Goal: Information Seeking & Learning: Learn about a topic

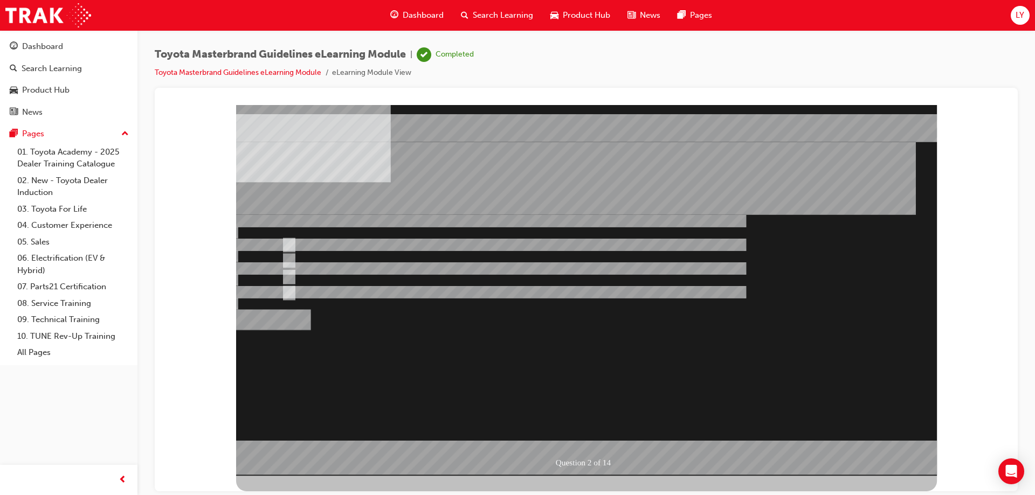
click at [376, 344] on div at bounding box center [586, 290] width 701 height 371
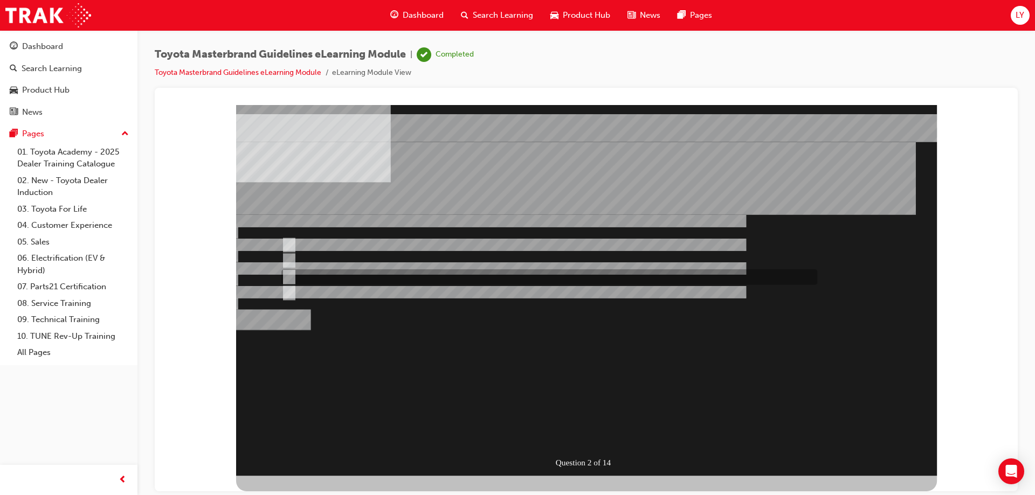
radio input "false"
radio input "true"
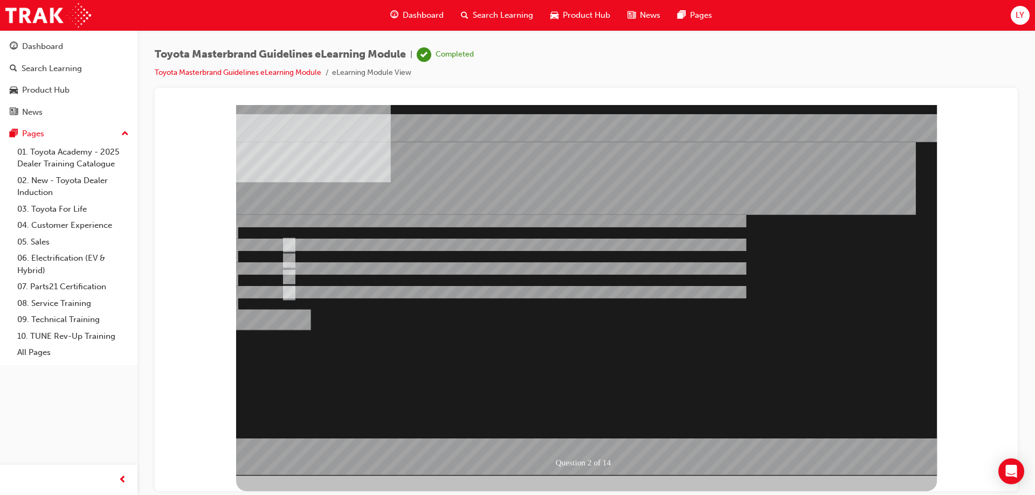
click at [581, 438] on div at bounding box center [586, 290] width 701 height 371
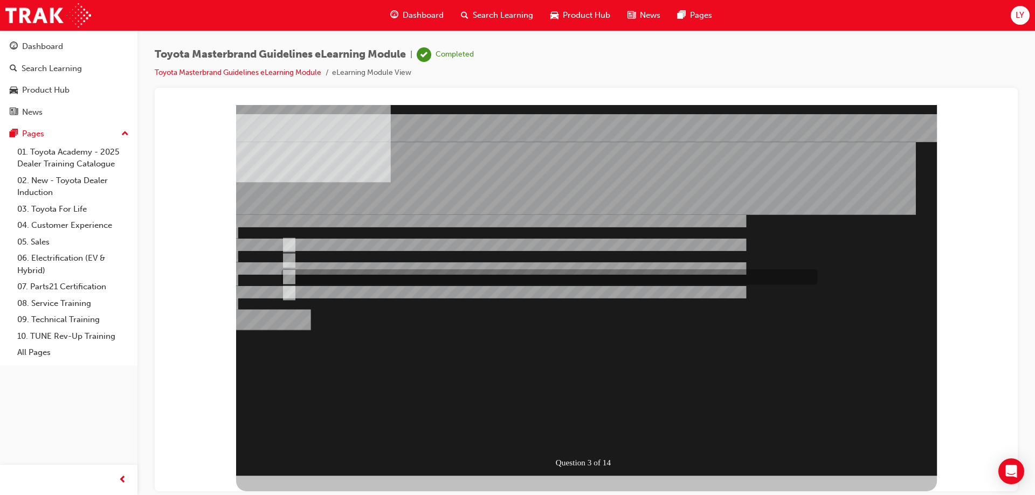
radio input "true"
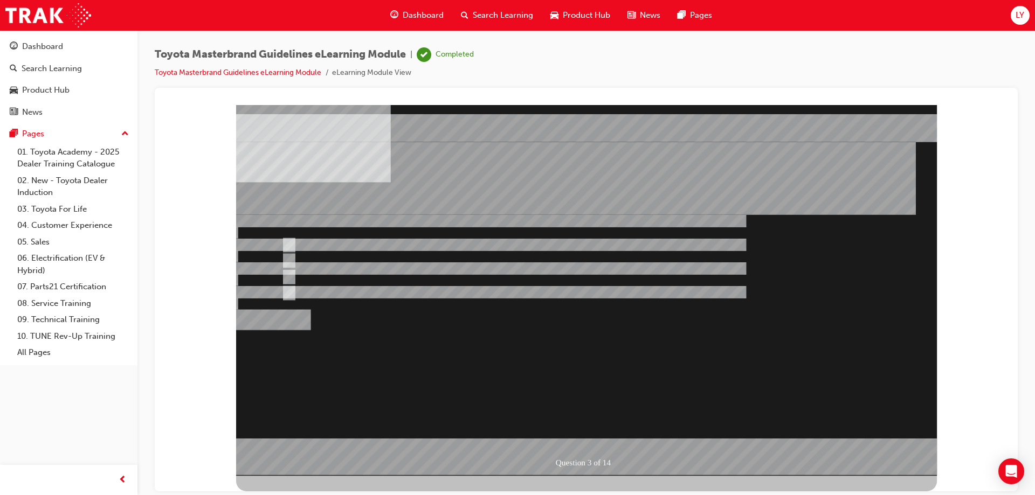
click at [584, 429] on div at bounding box center [586, 290] width 701 height 371
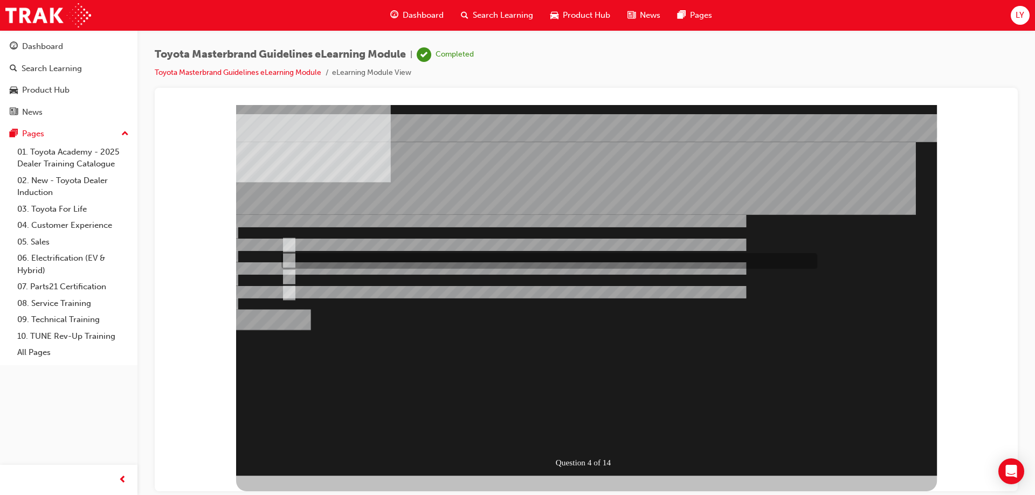
radio input "true"
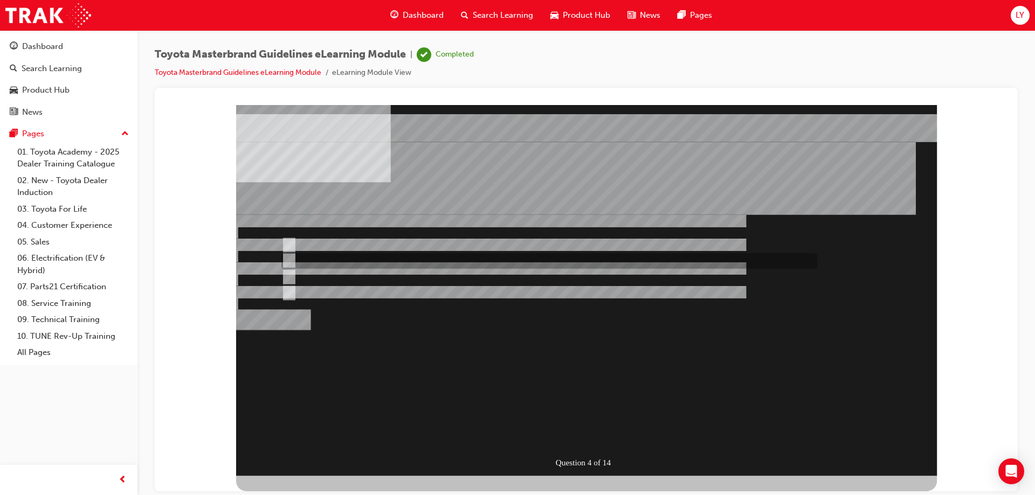
radio input "false"
radio input "true"
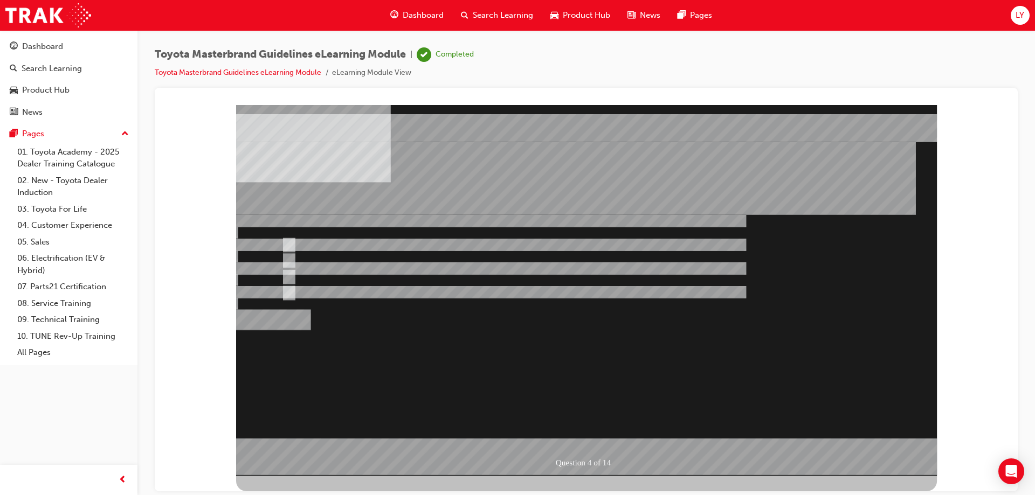
click at [602, 426] on div at bounding box center [586, 290] width 701 height 371
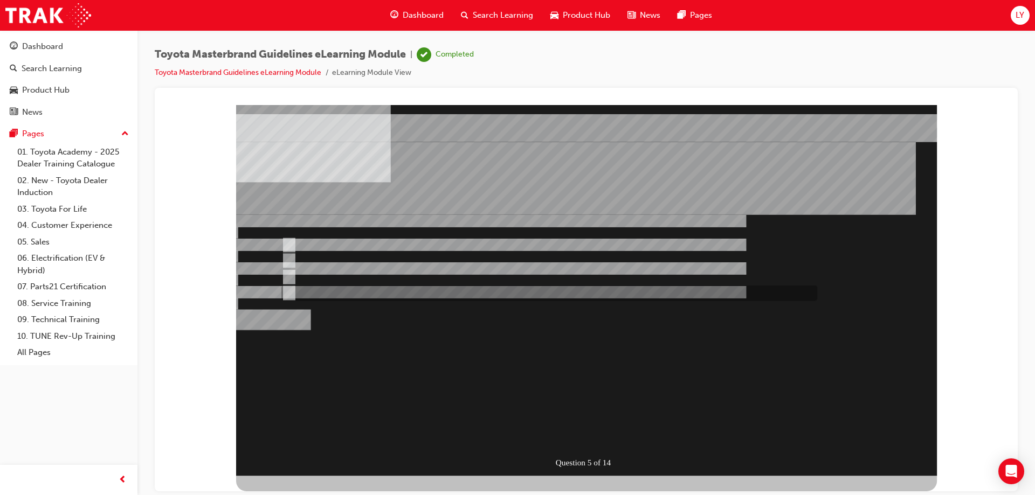
radio input "true"
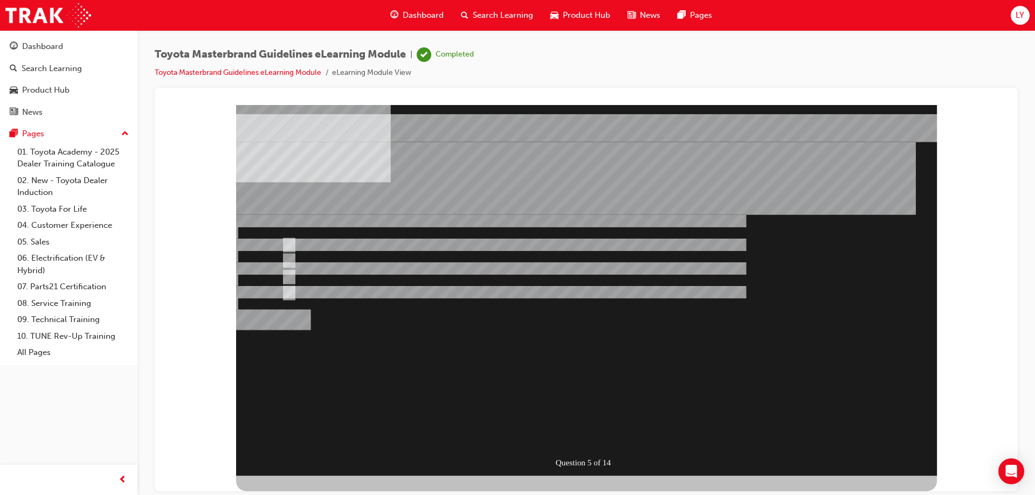
click at [595, 397] on div "" at bounding box center [487, 381] width 502 height 31
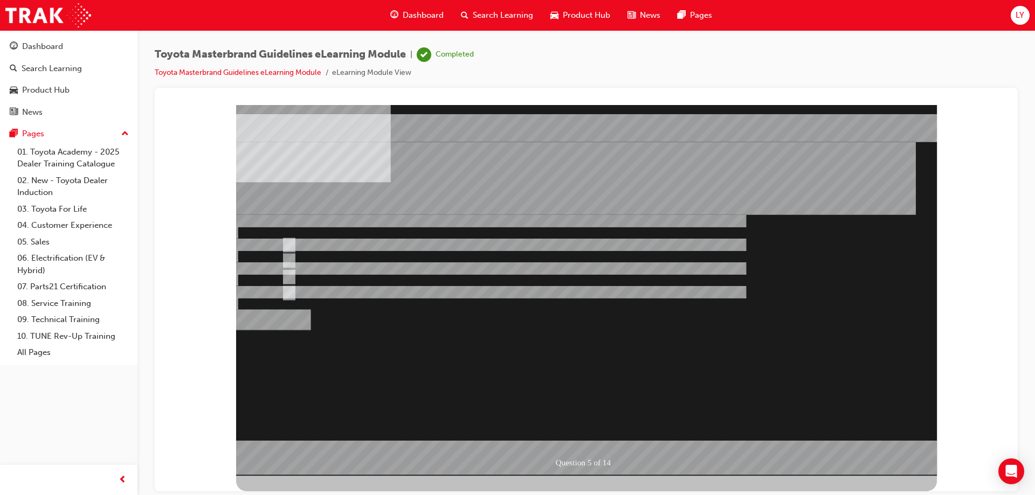
click at [380, 342] on div at bounding box center [586, 290] width 701 height 371
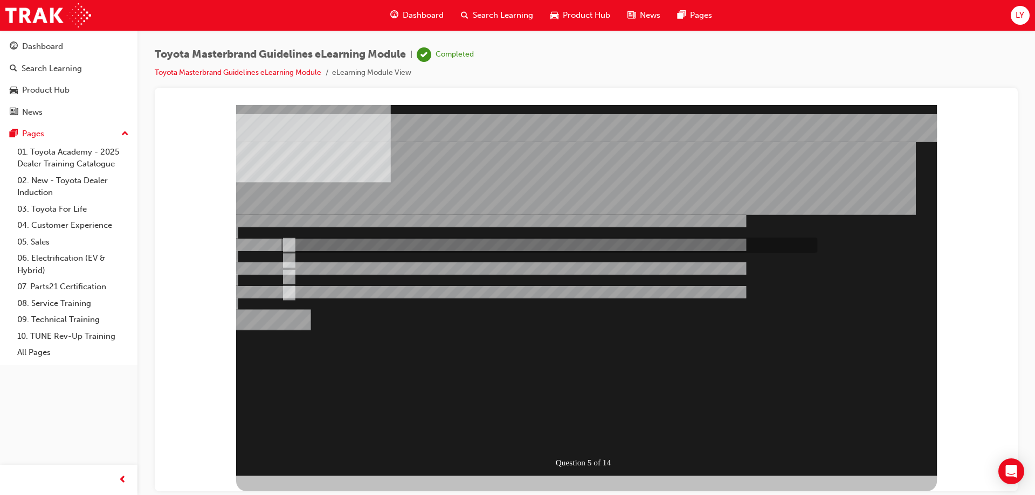
radio input "true"
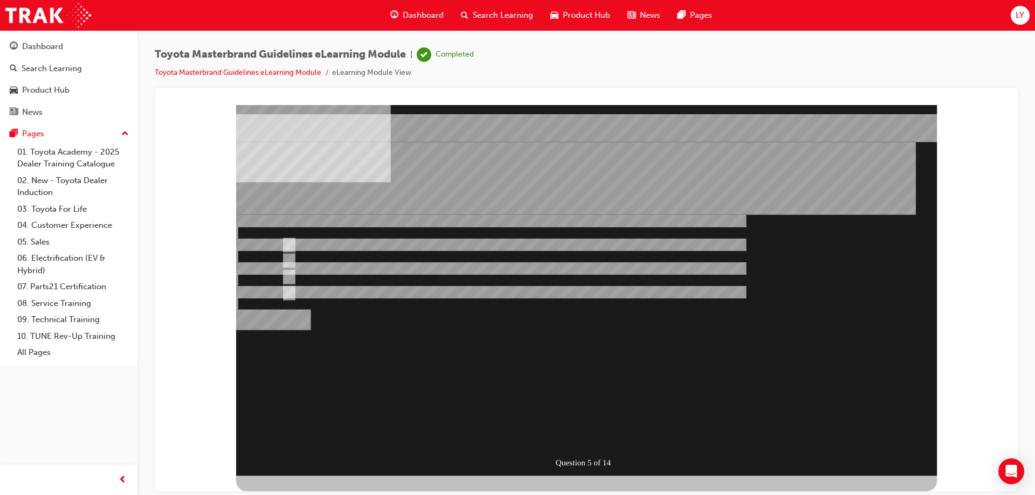
click at [604, 462] on div "Question 5 of 14" at bounding box center [590, 463] width 73 height 16
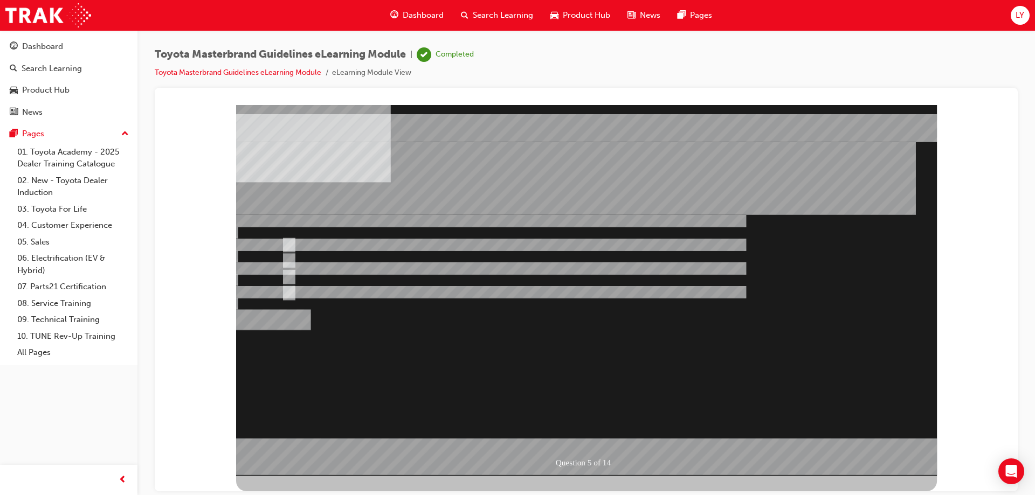
click at [588, 429] on div at bounding box center [586, 290] width 701 height 371
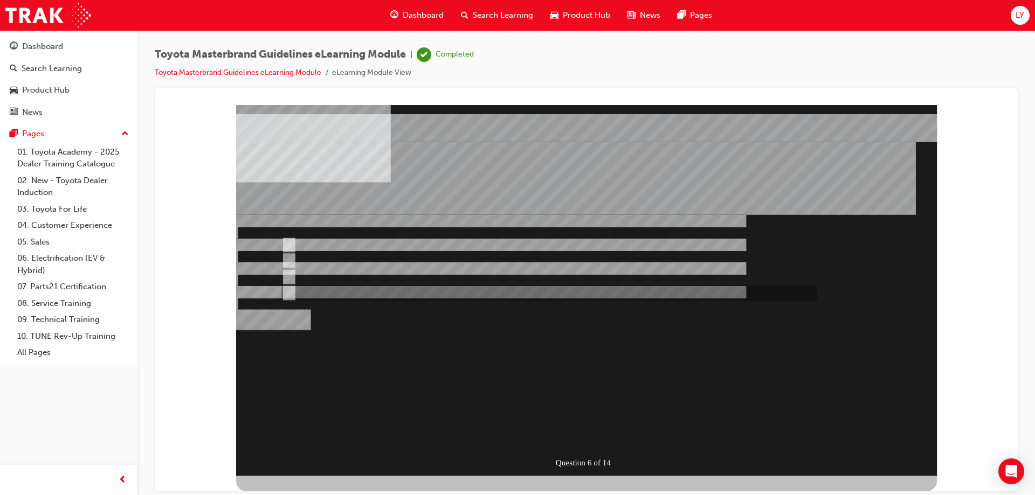
radio input "true"
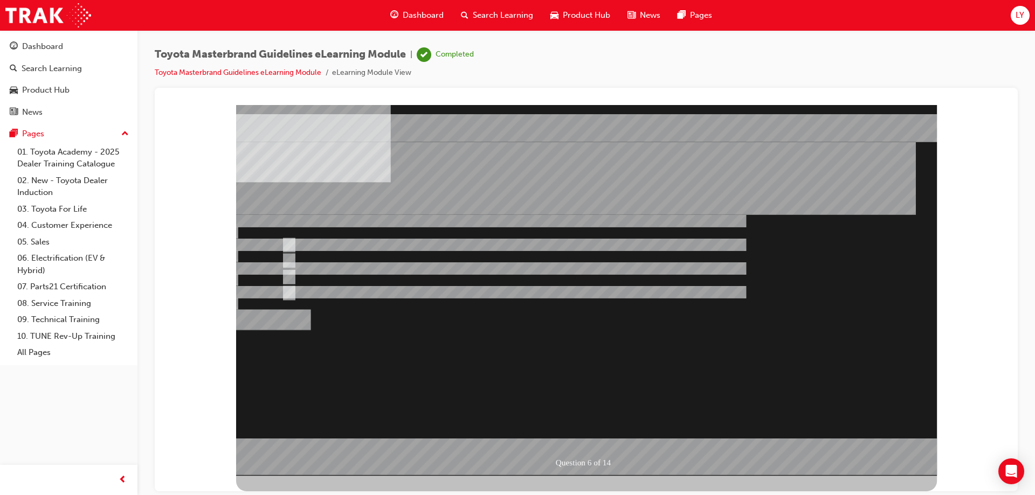
click at [600, 428] on div at bounding box center [586, 290] width 701 height 371
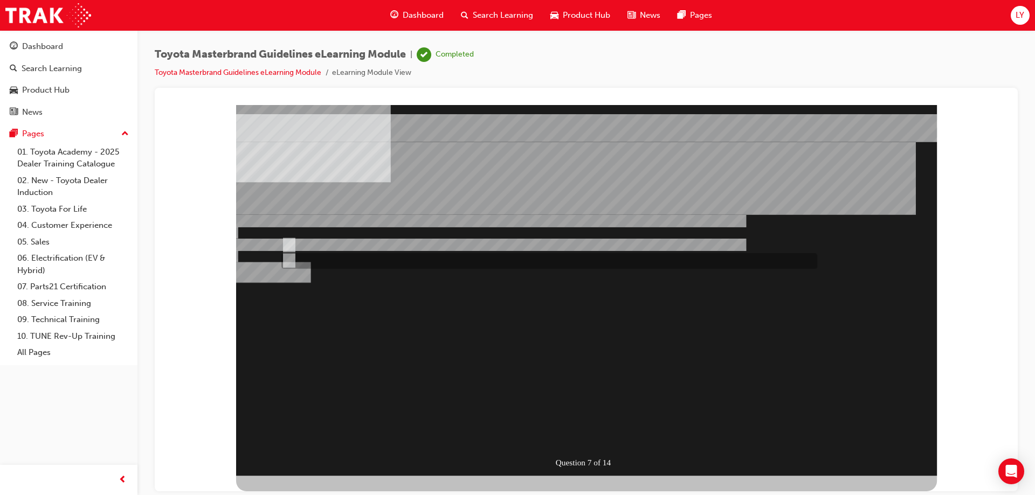
radio input "true"
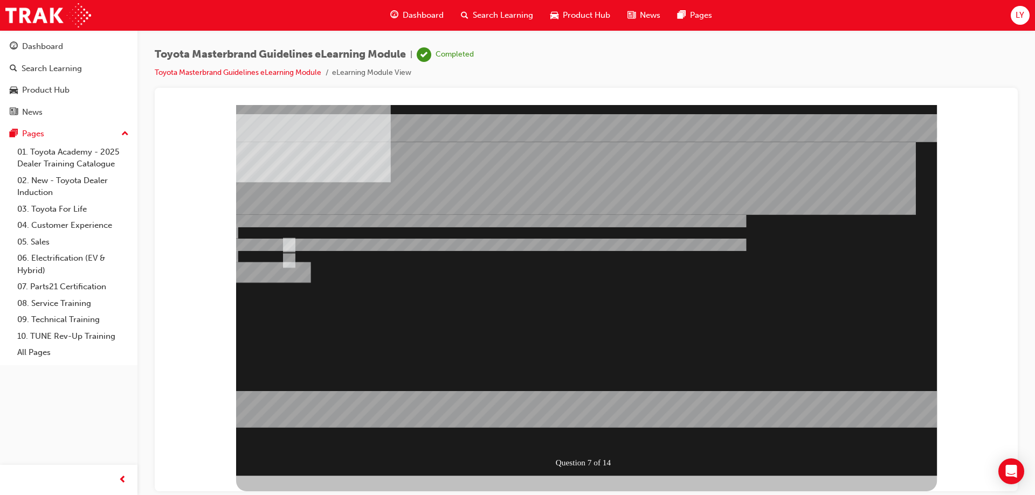
drag, startPoint x: 592, startPoint y: 437, endPoint x: 579, endPoint y: 442, distance: 13.8
click at [591, 437] on div at bounding box center [586, 290] width 701 height 371
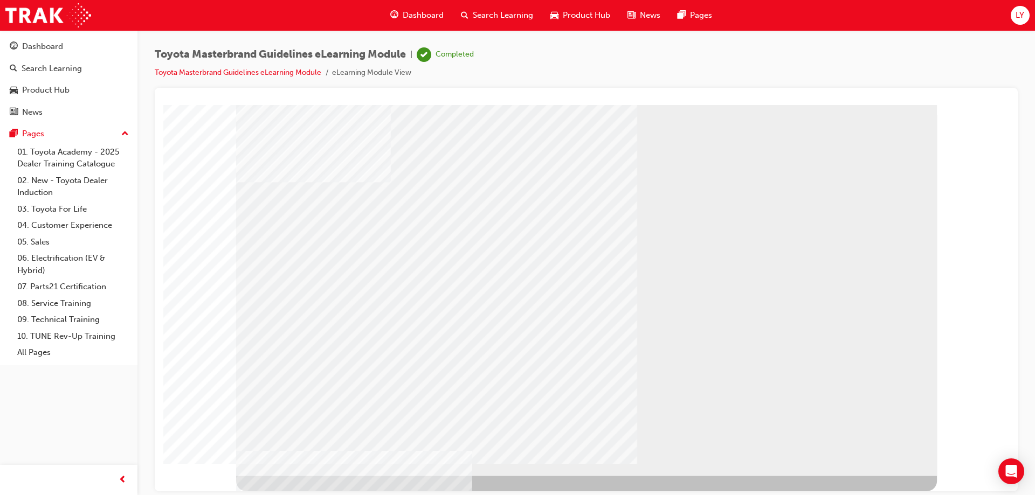
click at [871, 460] on div "dot" at bounding box center [586, 290] width 701 height 371
click at [855, 438] on div "multistate" at bounding box center [586, 290] width 701 height 371
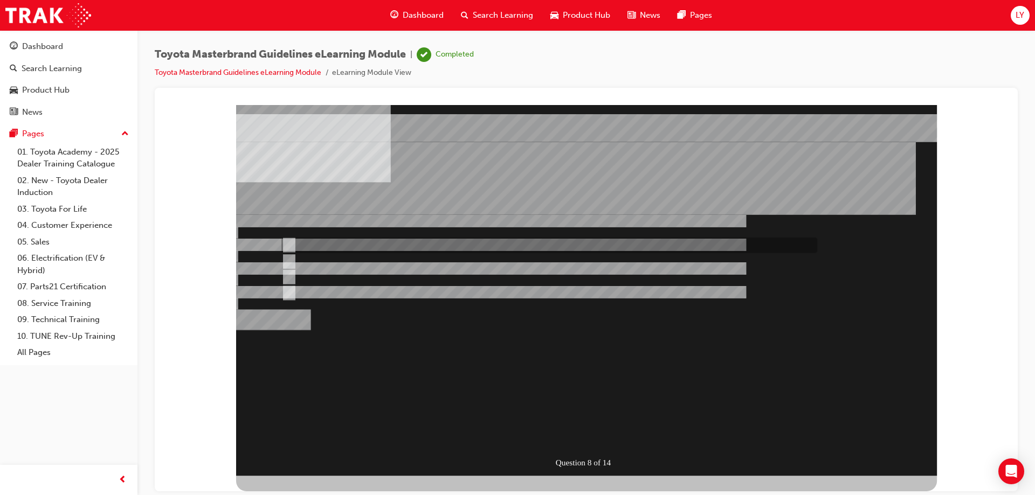
radio input "true"
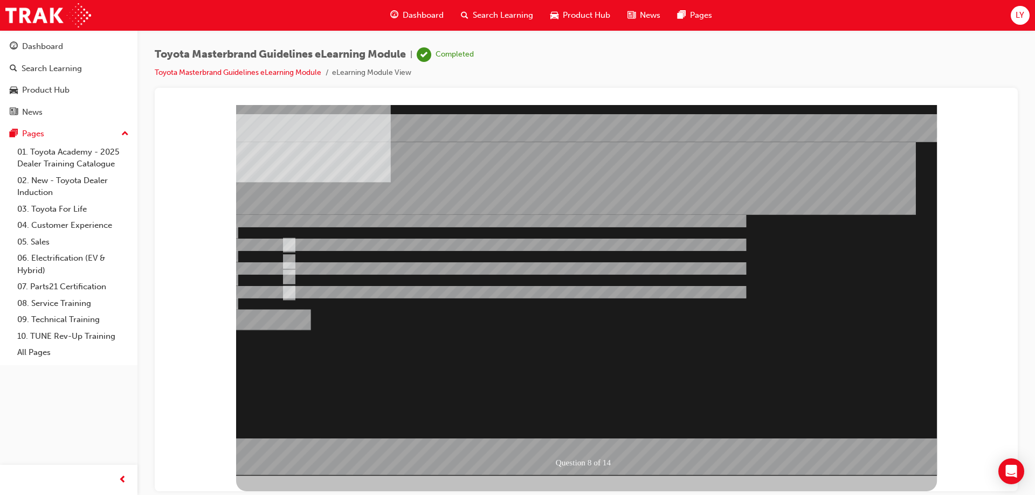
click at [601, 435] on div at bounding box center [586, 290] width 701 height 371
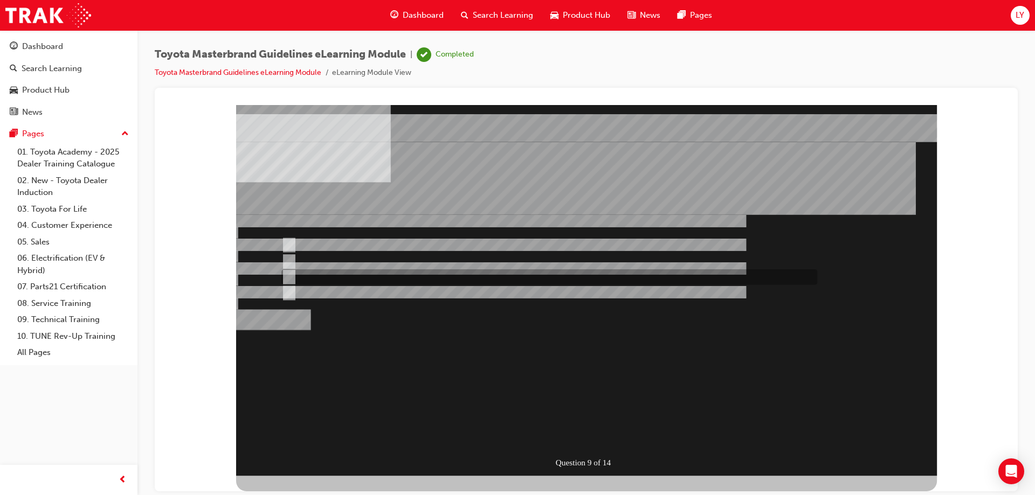
radio input "true"
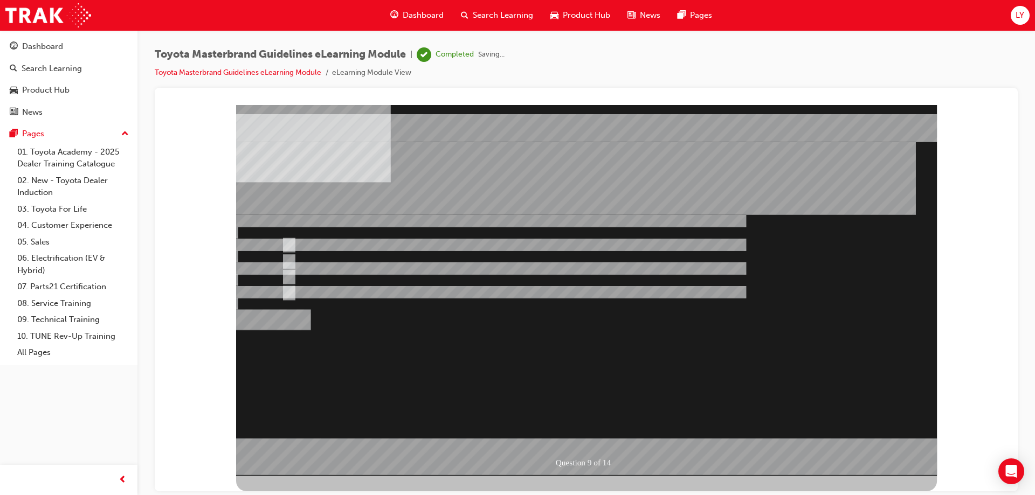
click at [583, 438] on div at bounding box center [586, 290] width 701 height 371
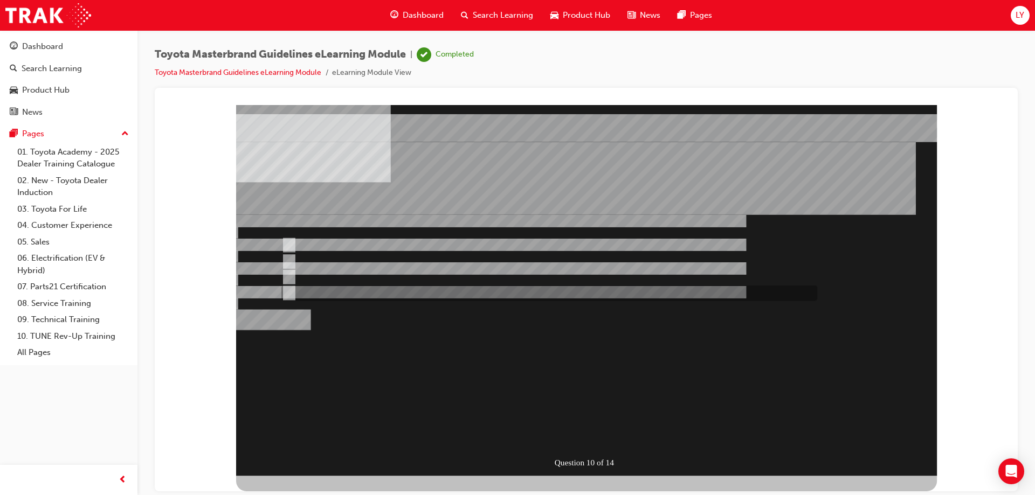
radio input "true"
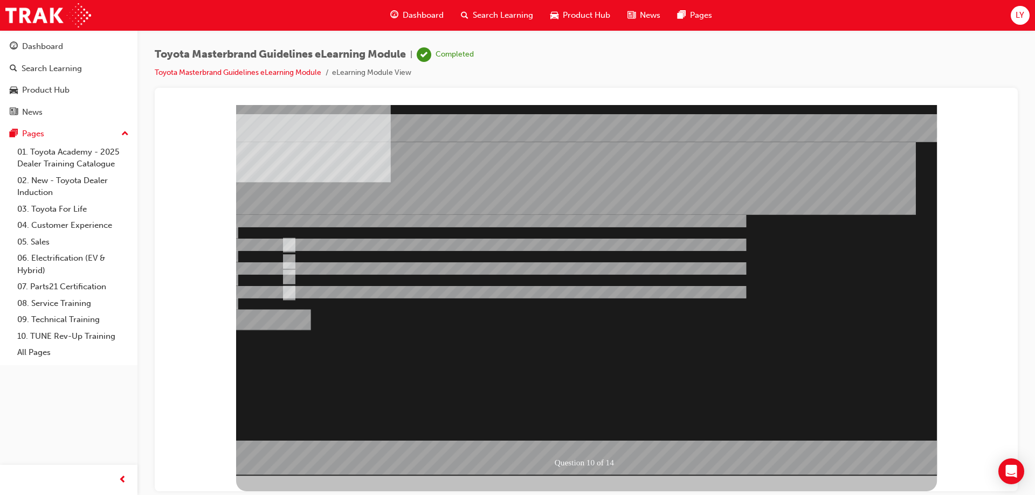
click at [302, 278] on div at bounding box center [586, 290] width 701 height 371
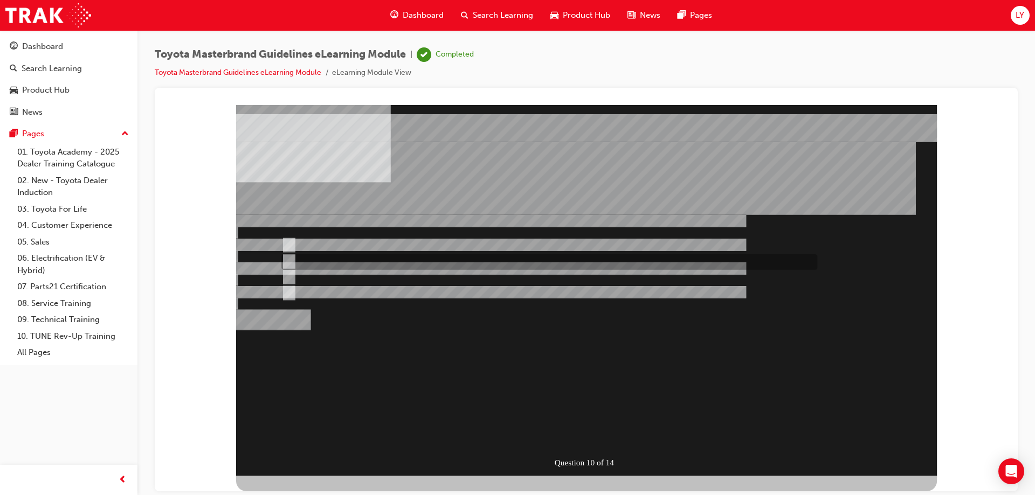
radio input "true"
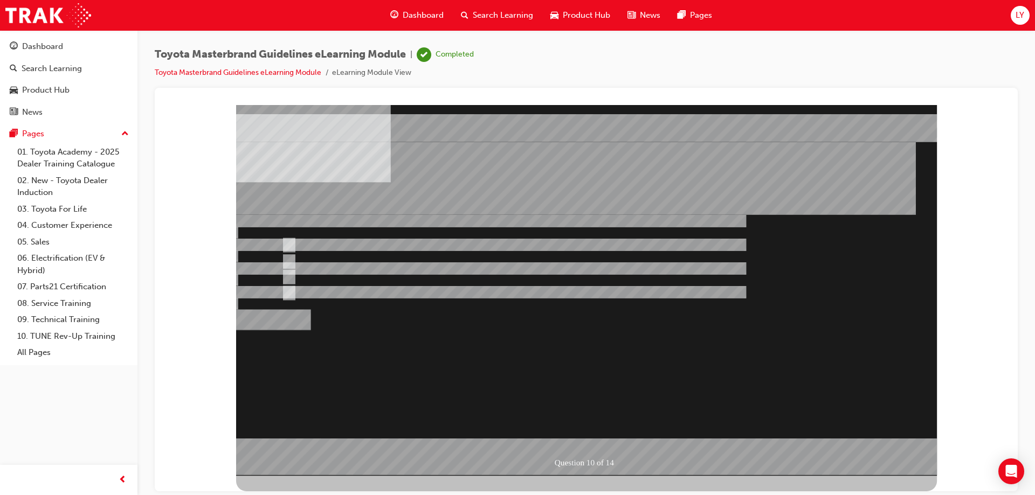
click at [601, 435] on div at bounding box center [586, 290] width 701 height 371
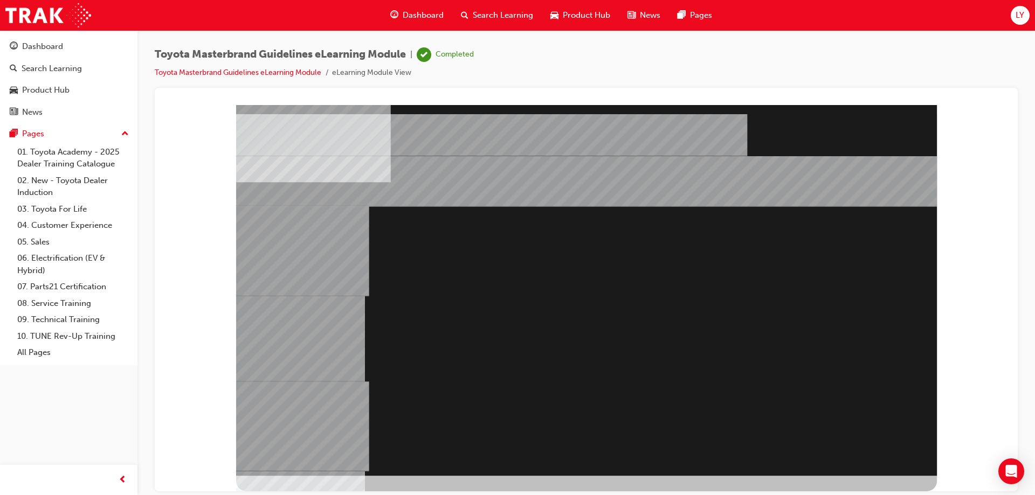
click at [607, 440] on div "" at bounding box center [586, 290] width 701 height 371
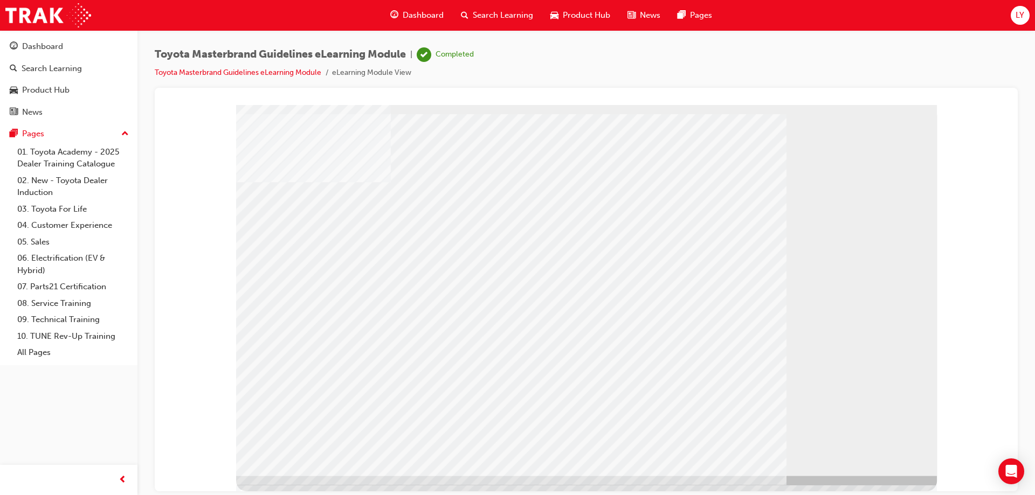
drag, startPoint x: 797, startPoint y: 181, endPoint x: 796, endPoint y: 192, distance: 11.4
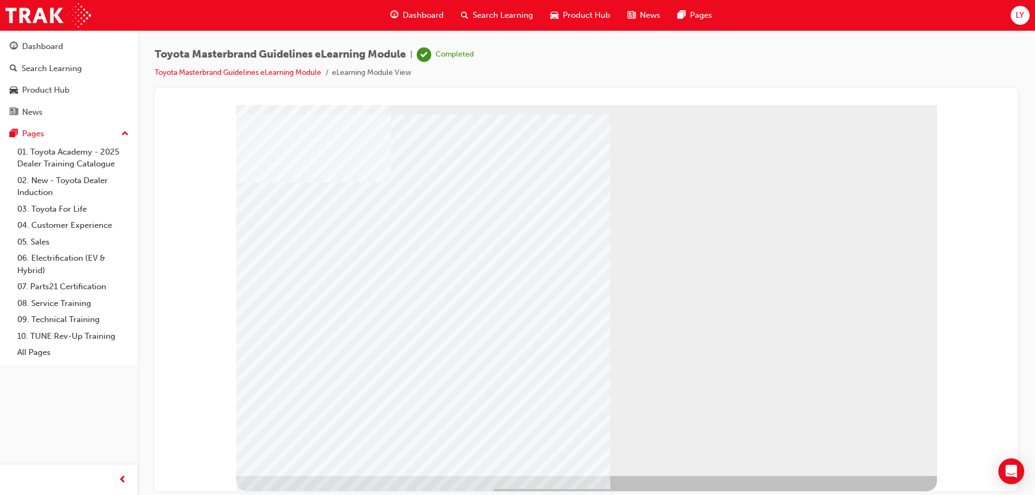
drag, startPoint x: 555, startPoint y: 290, endPoint x: 588, endPoint y: 289, distance: 33.4
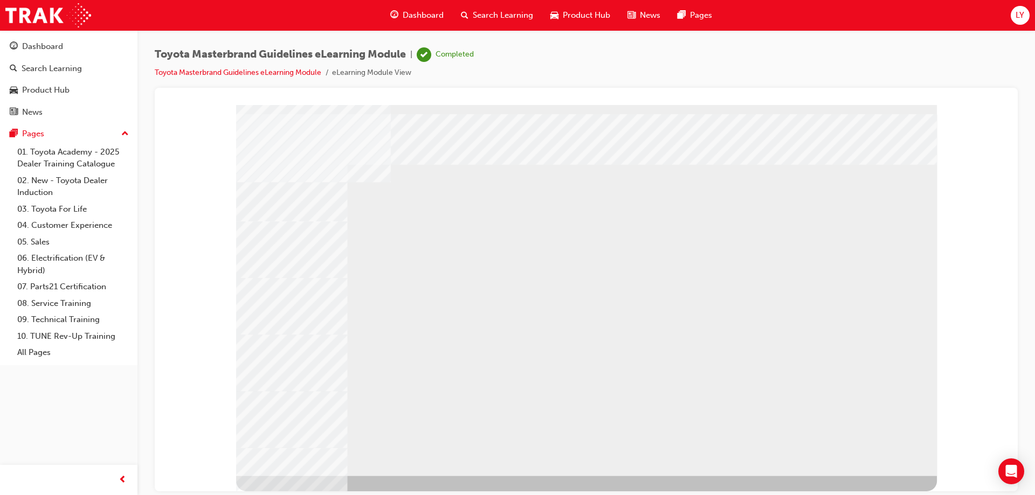
drag, startPoint x: 347, startPoint y: 363, endPoint x: 347, endPoint y: 406, distance: 42.6
click at [347, 406] on div "multistate" at bounding box center [586, 290] width 701 height 371
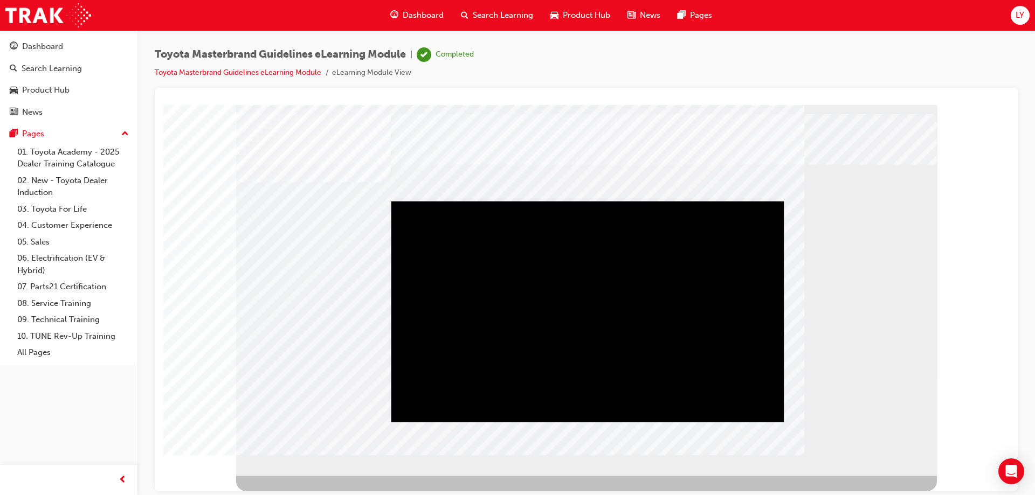
click at [467, 201] on div "Play" at bounding box center [587, 201] width 392 height 0
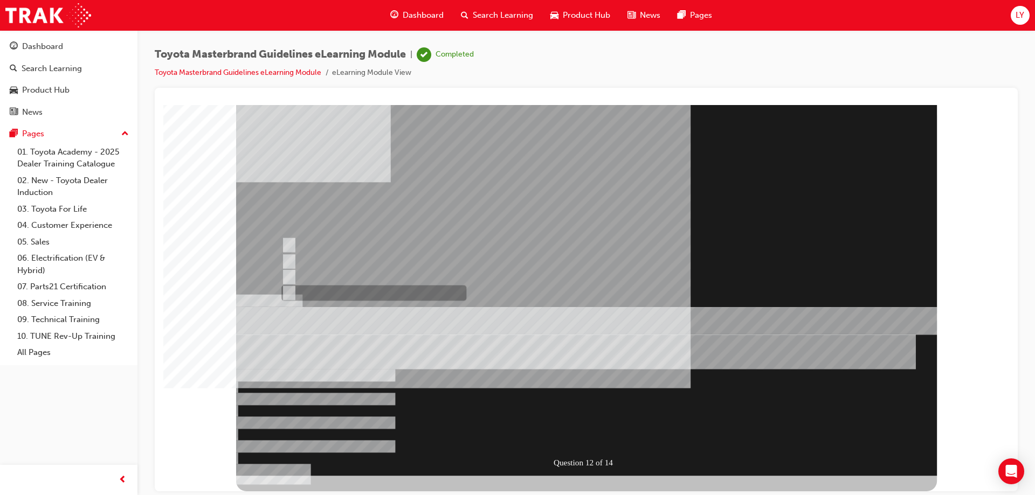
radio input "true"
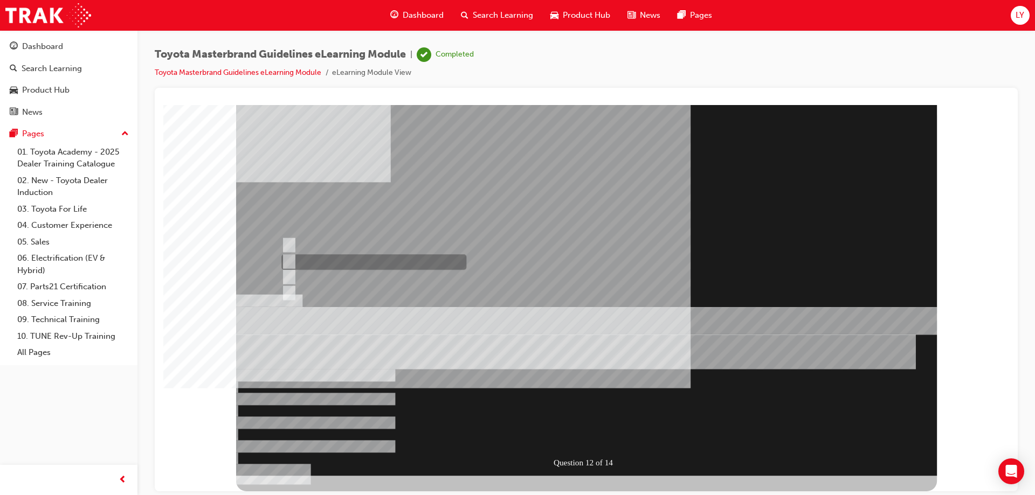
radio input "true"
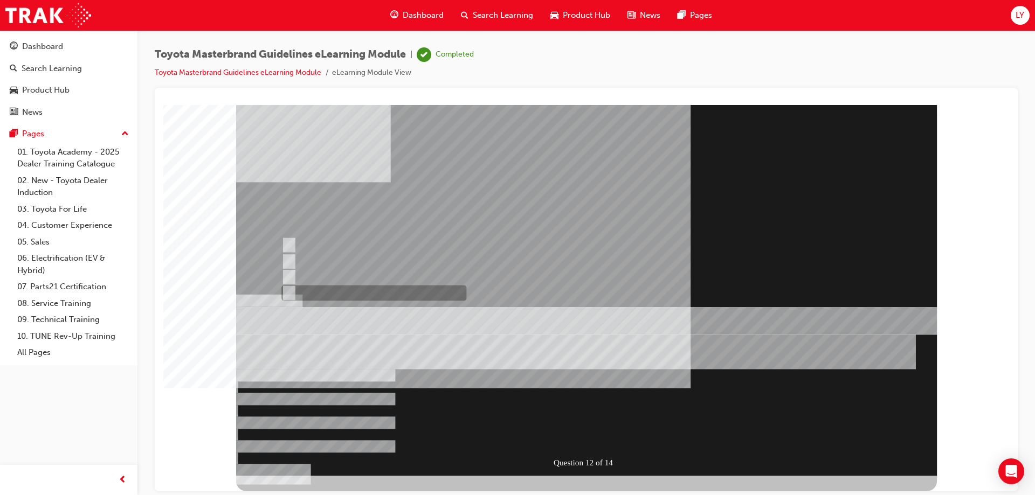
radio input "true"
click at [391, 369] on div at bounding box center [586, 290] width 701 height 371
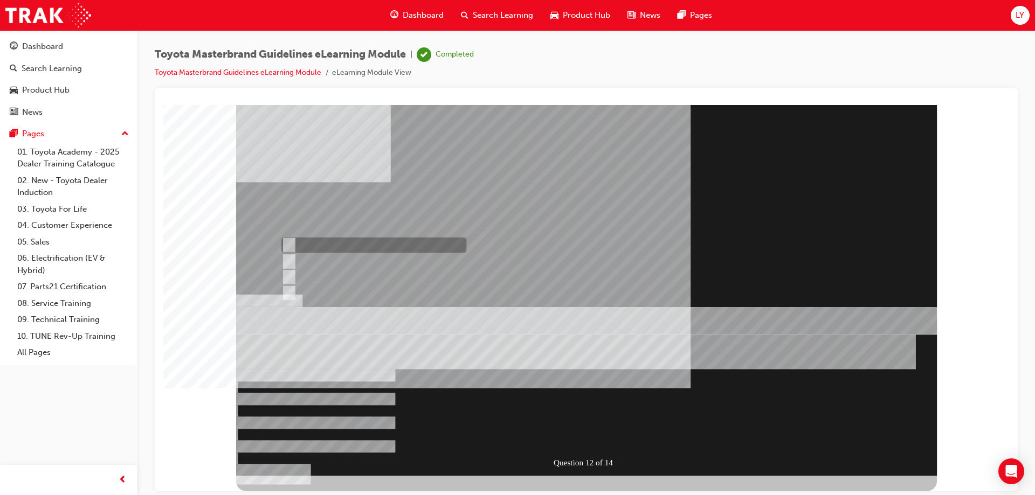
radio input "true"
click at [588, 432] on div at bounding box center [586, 290] width 701 height 371
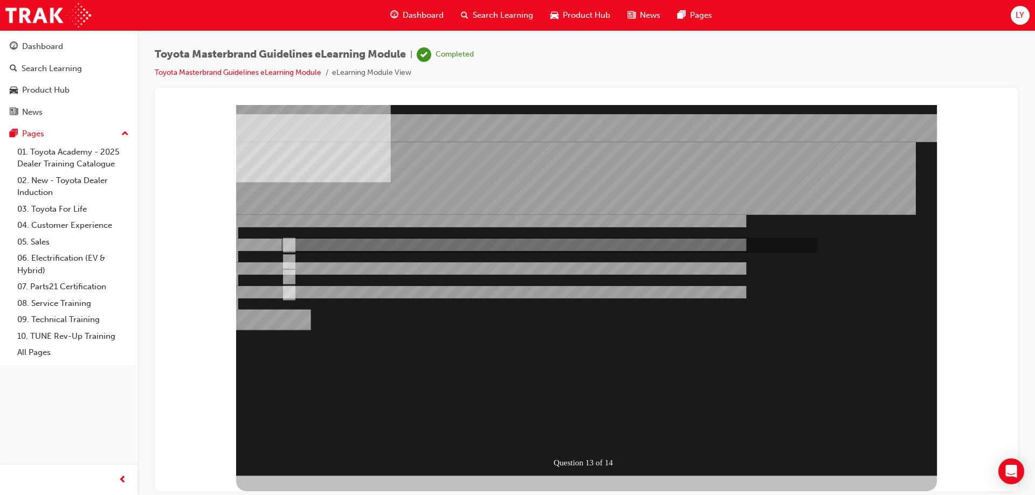
radio input "true"
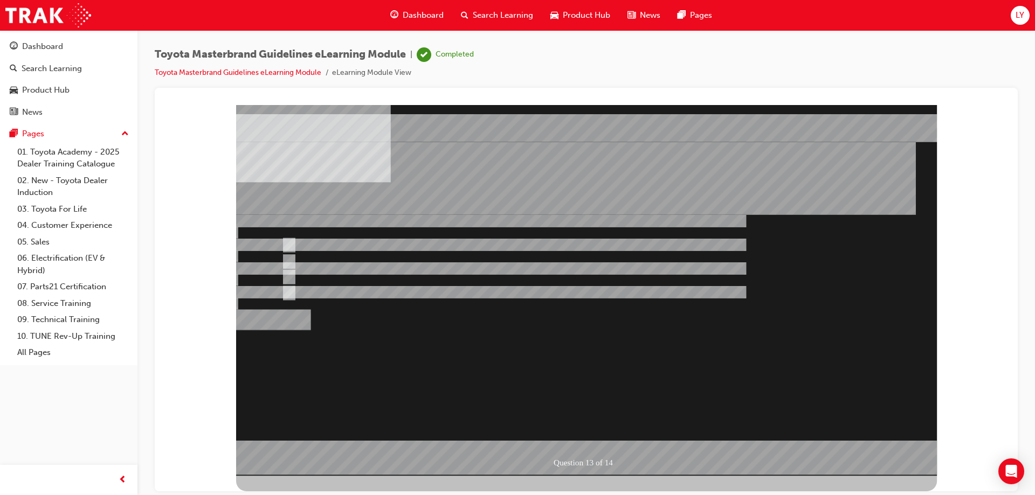
click at [576, 440] on div at bounding box center [586, 290] width 701 height 371
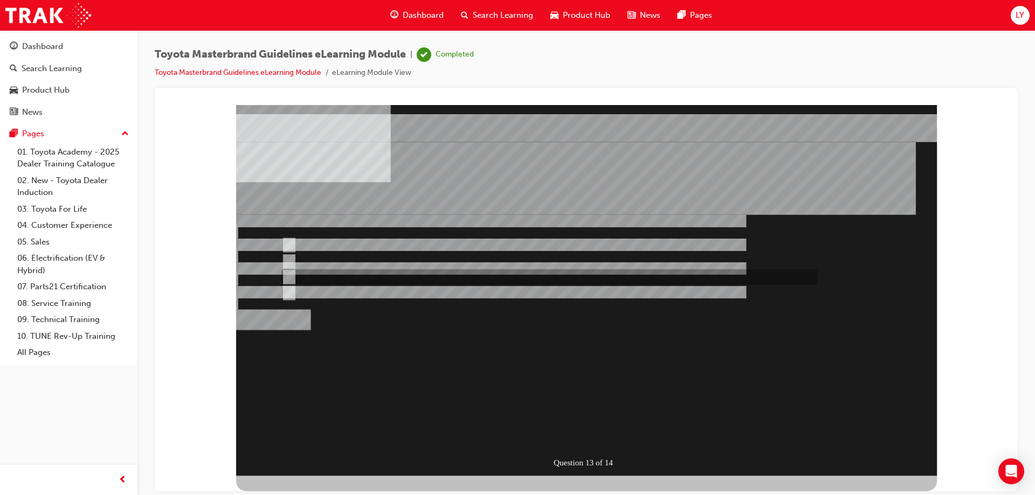
radio input "true"
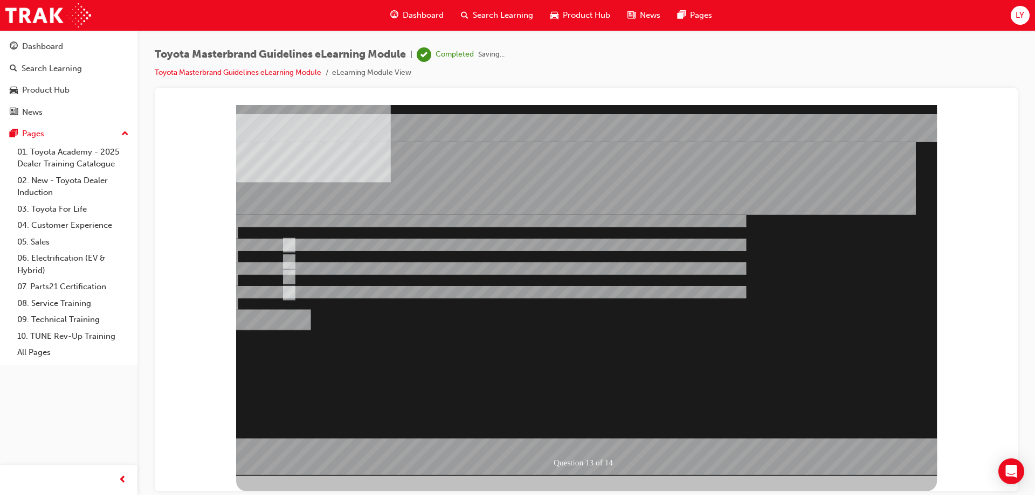
click at [590, 438] on div at bounding box center [586, 290] width 701 height 371
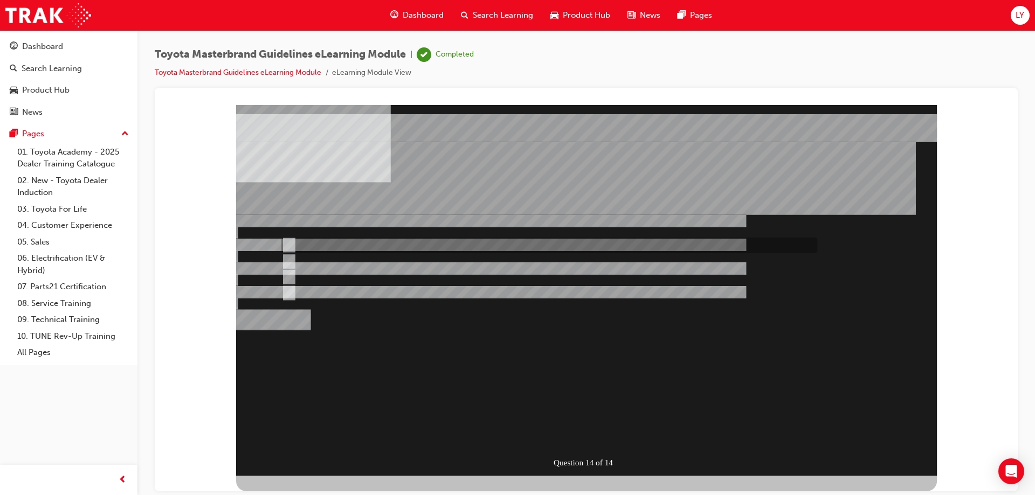
radio input "true"
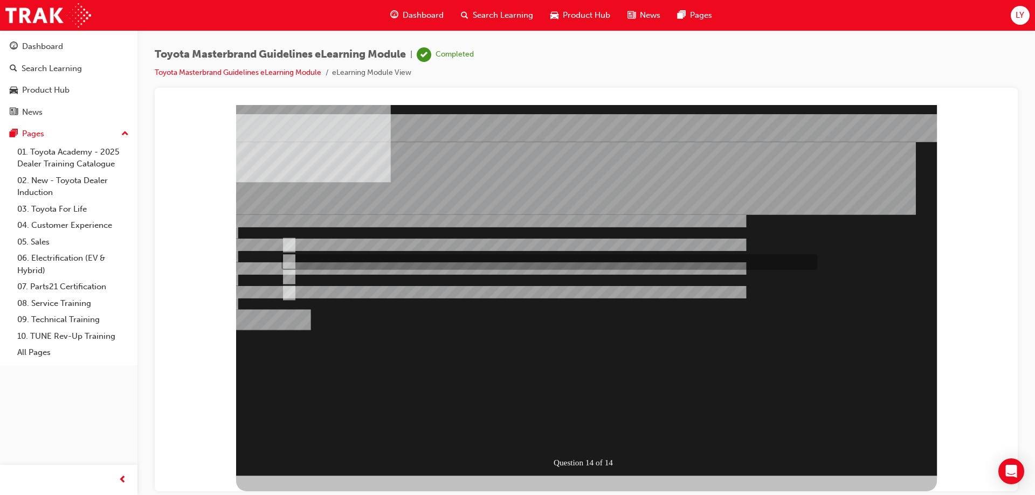
radio input "true"
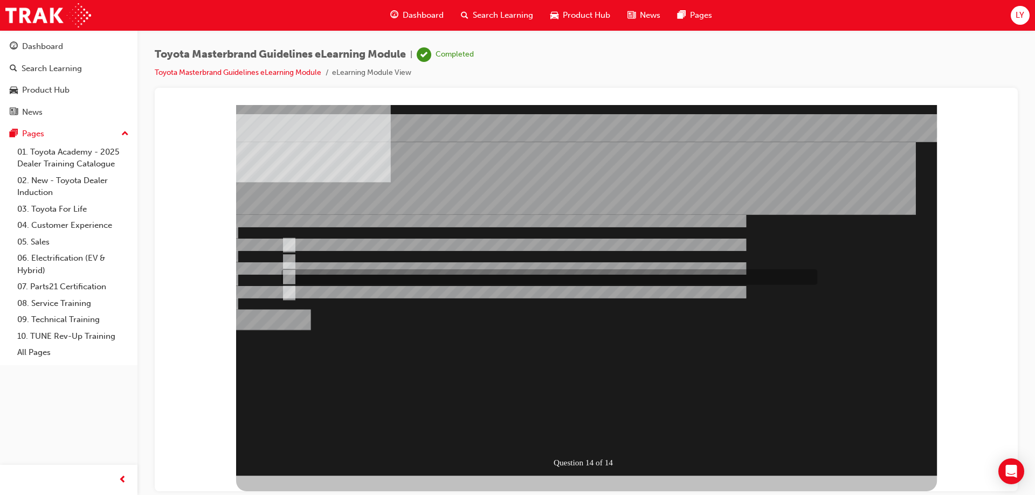
radio input "true"
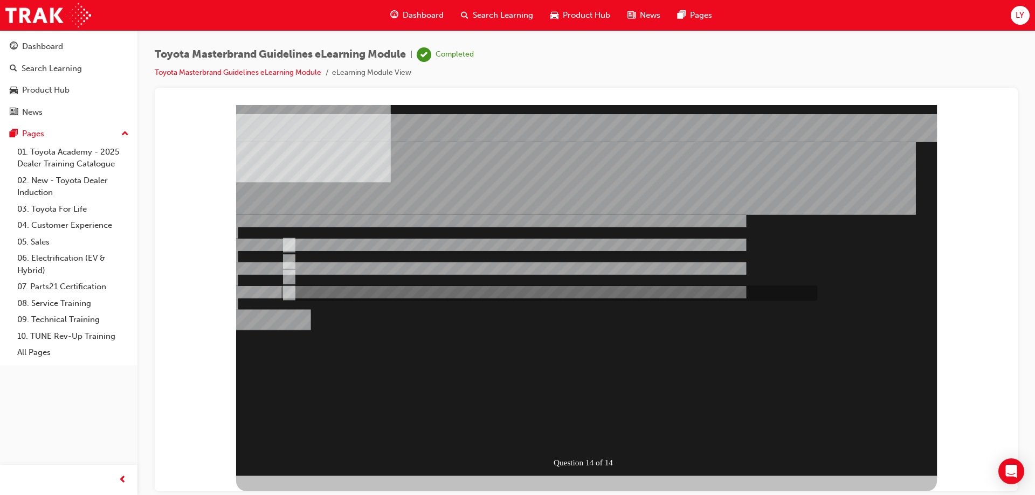
radio input "true"
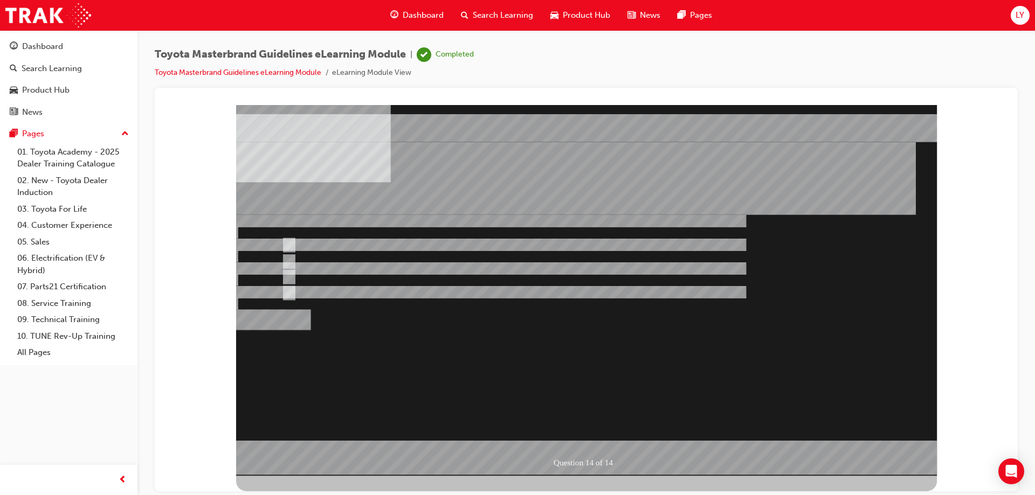
click at [557, 364] on div at bounding box center [586, 290] width 701 height 371
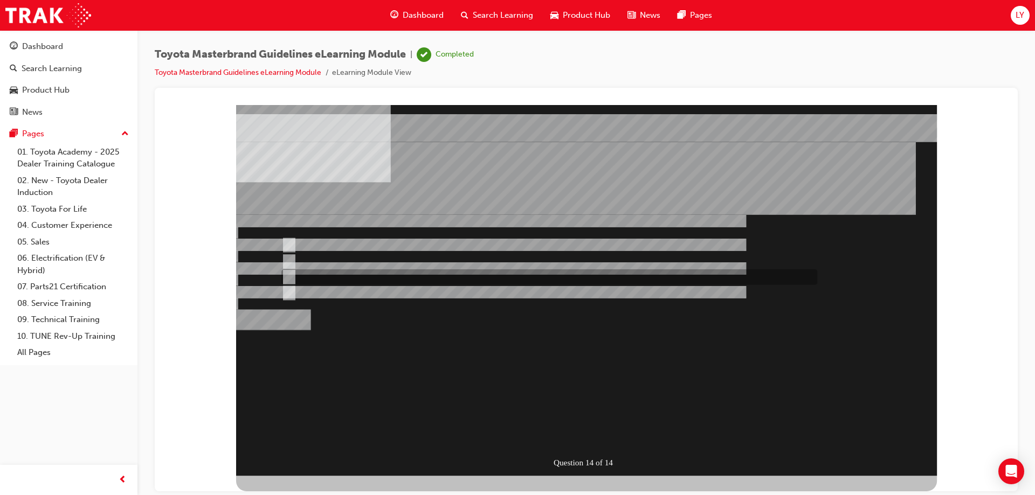
radio input "true"
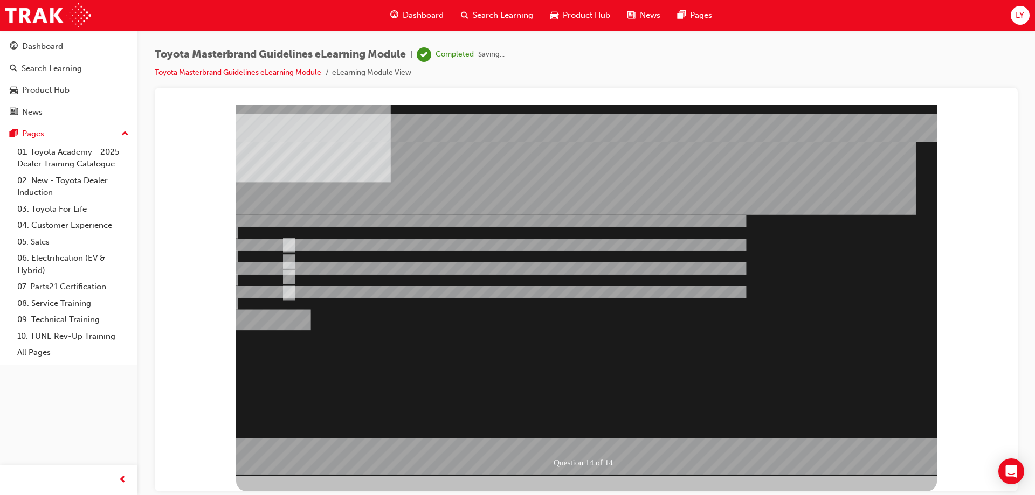
click at [580, 431] on div at bounding box center [586, 290] width 701 height 371
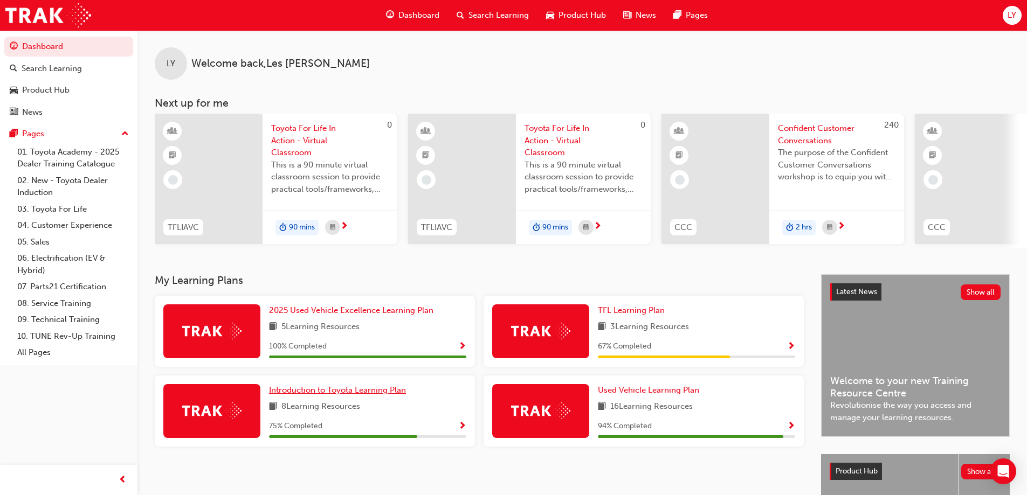
click at [366, 395] on span "Introduction to Toyota Learning Plan" at bounding box center [337, 390] width 137 height 10
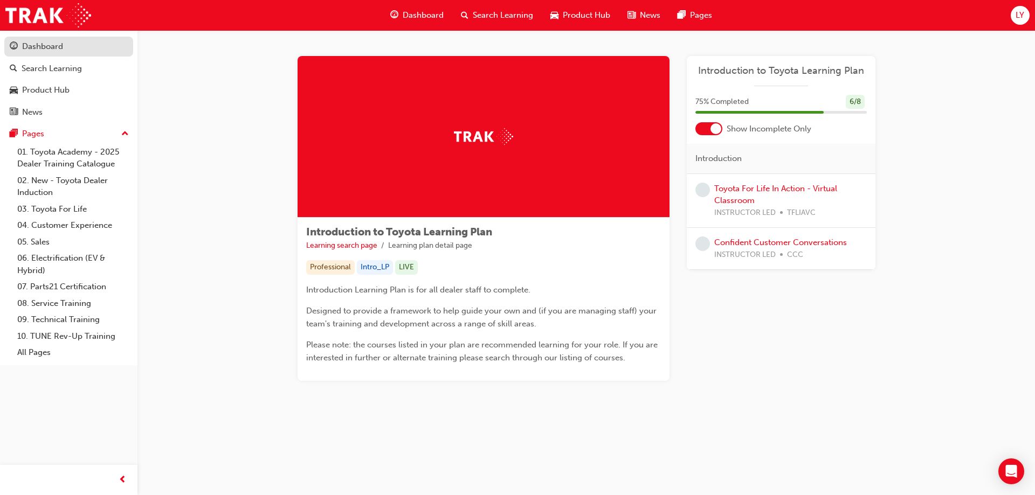
click at [34, 40] on div "Dashboard" at bounding box center [69, 46] width 118 height 13
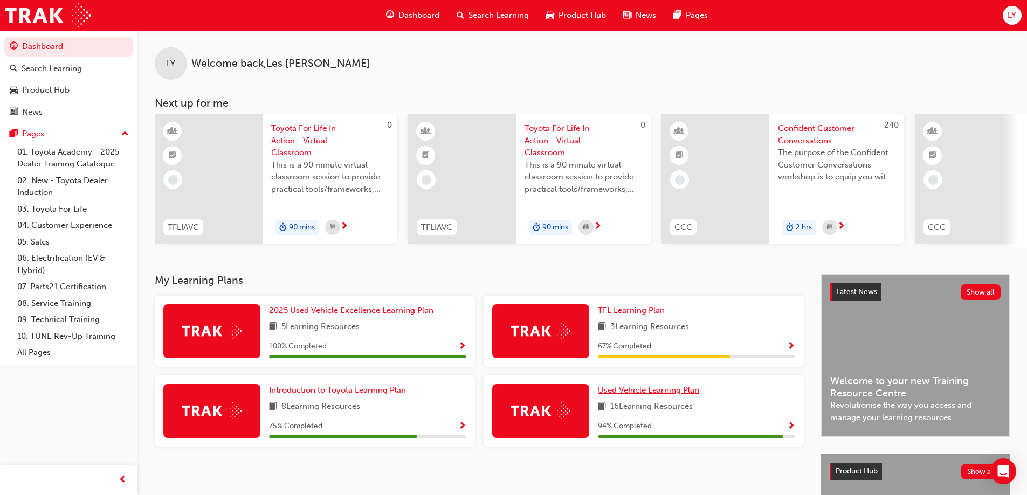
click at [652, 391] on span "Used Vehicle Learning Plan" at bounding box center [648, 390] width 101 height 10
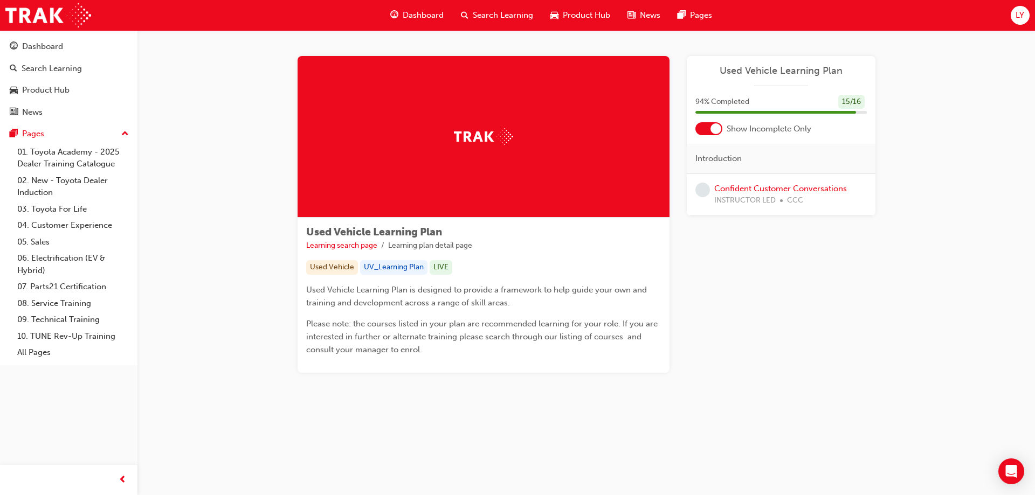
click at [791, 196] on span "CCC" at bounding box center [795, 201] width 16 height 12
click at [790, 185] on link "Confident Customer Conversations" at bounding box center [780, 189] width 133 height 10
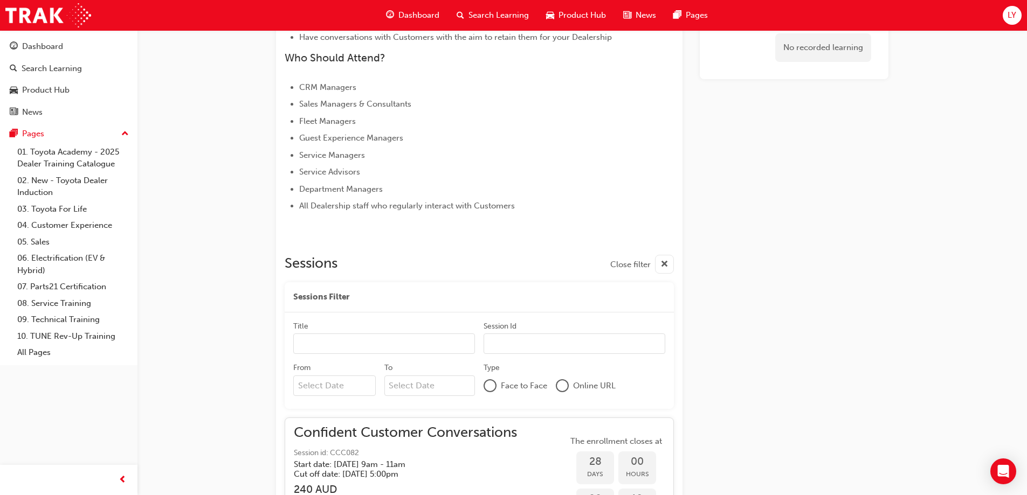
scroll to position [463, 0]
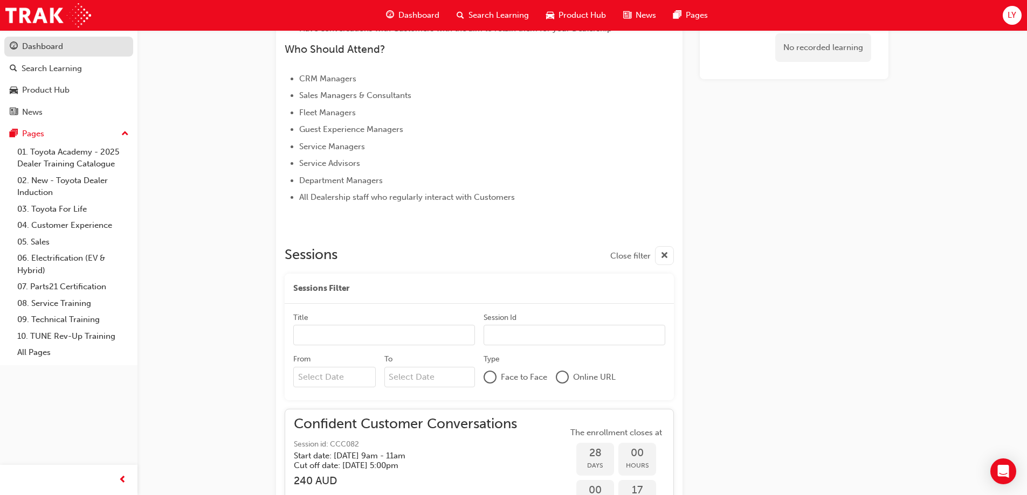
click at [39, 50] on div "Dashboard" at bounding box center [42, 46] width 41 height 12
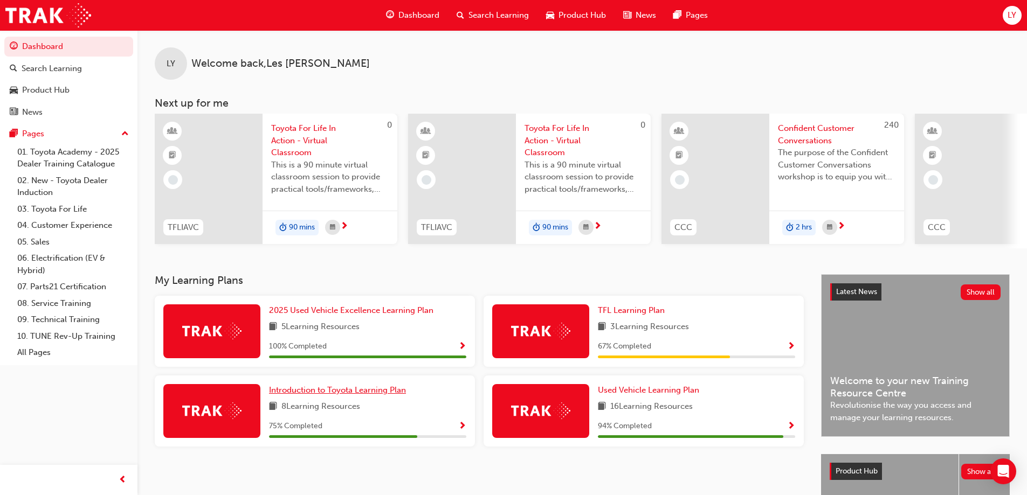
click at [291, 393] on span "Introduction to Toyota Learning Plan" at bounding box center [337, 390] width 137 height 10
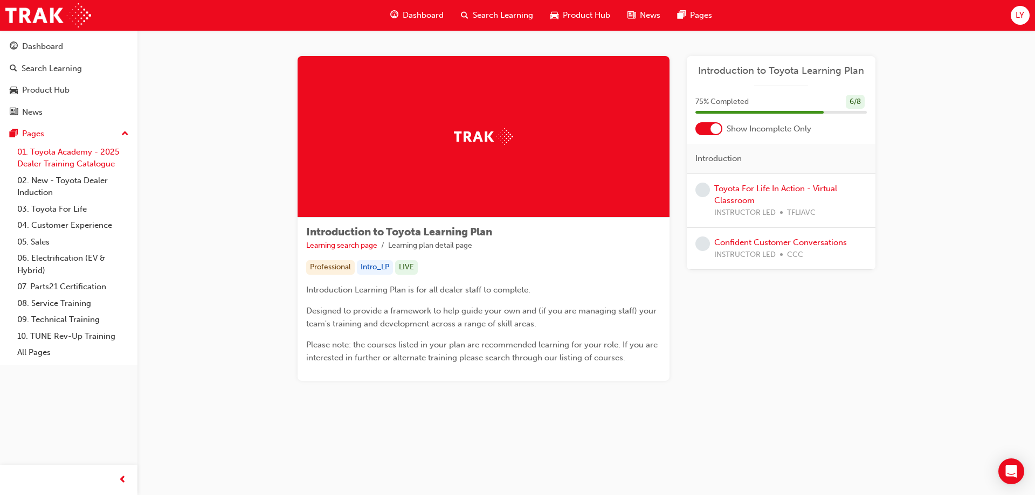
click at [96, 156] on link "01. Toyota Academy - 2025 Dealer Training Catalogue" at bounding box center [73, 158] width 120 height 29
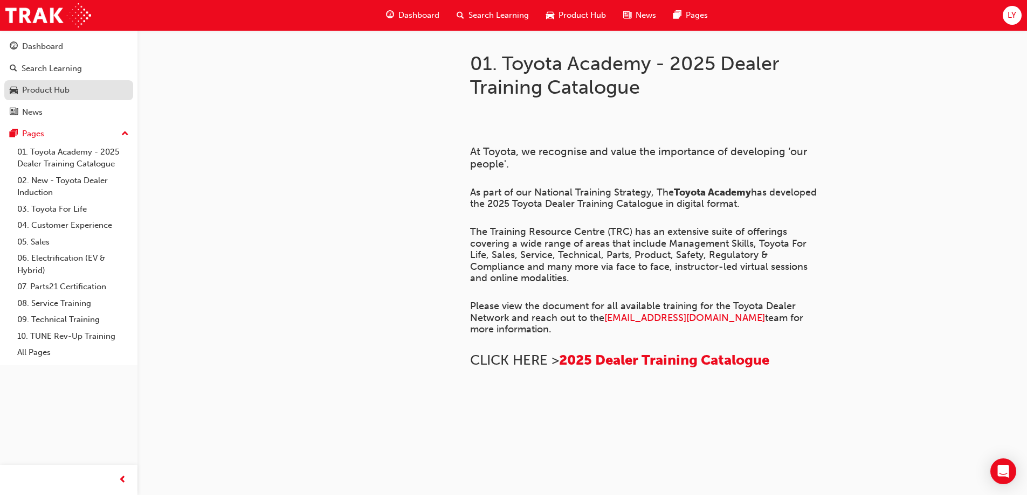
click at [36, 95] on div "Product Hub" at bounding box center [45, 90] width 47 height 12
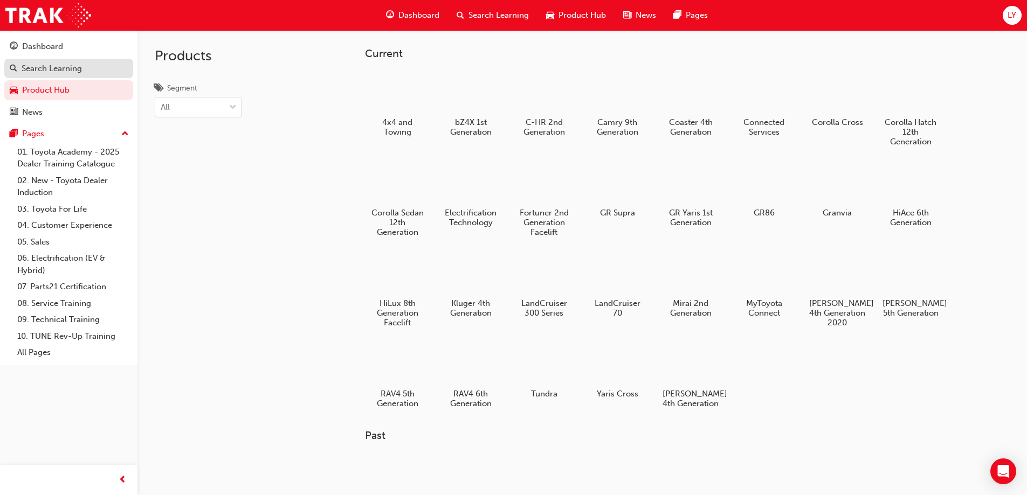
click at [46, 67] on div "Search Learning" at bounding box center [52, 69] width 60 height 12
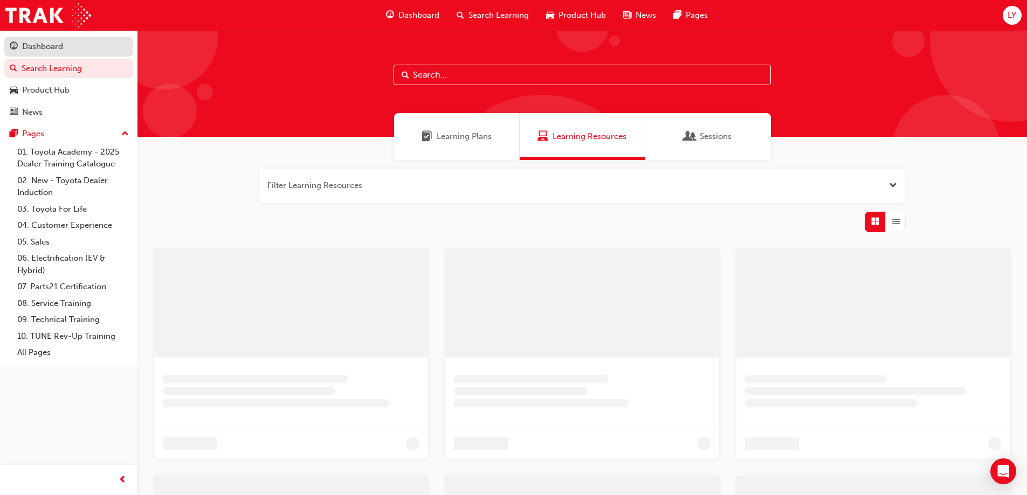
click at [47, 45] on div "Dashboard" at bounding box center [42, 46] width 41 height 12
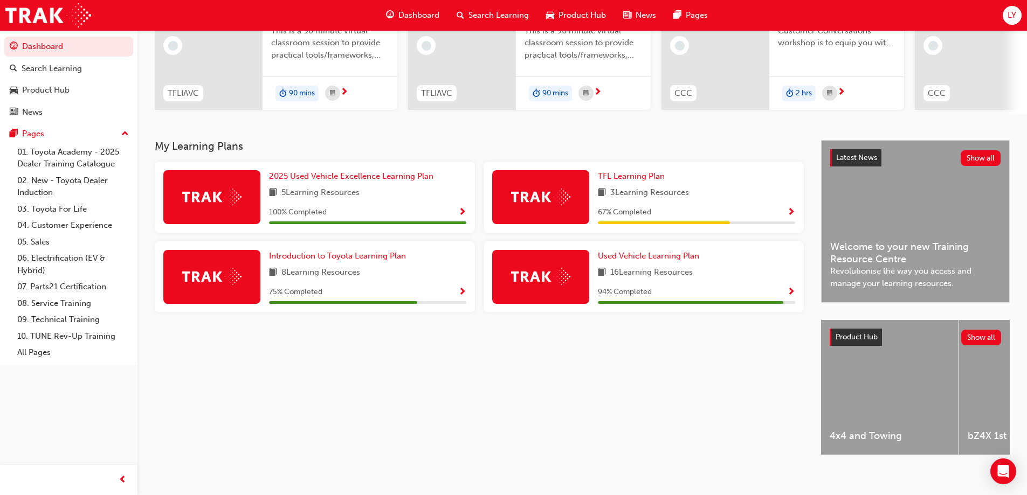
scroll to position [149, 0]
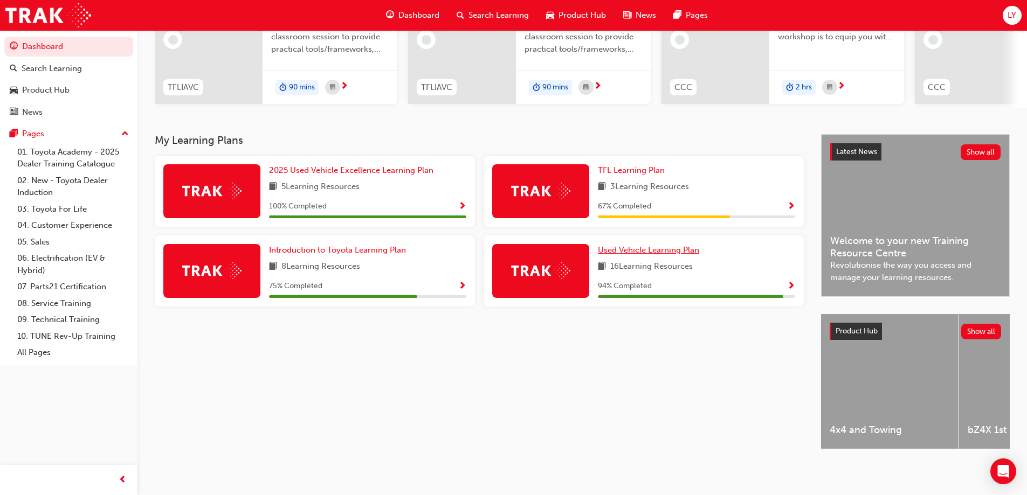
click at [629, 245] on span "Used Vehicle Learning Plan" at bounding box center [648, 250] width 101 height 10
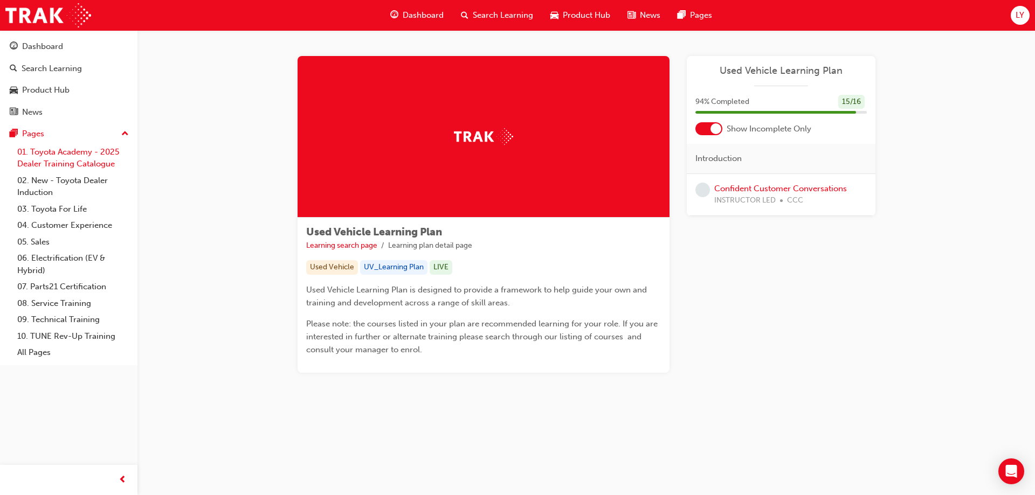
click at [47, 156] on link "01. Toyota Academy - 2025 Dealer Training Catalogue" at bounding box center [73, 158] width 120 height 29
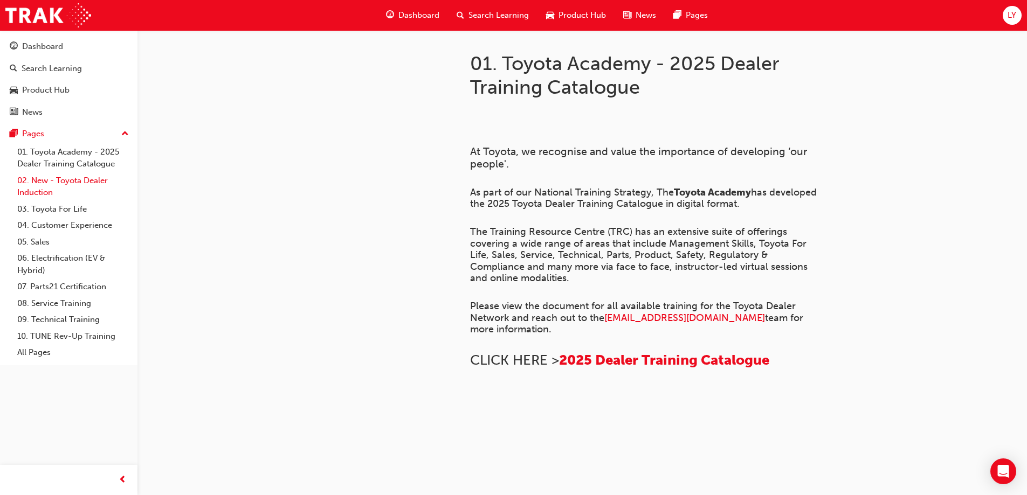
click at [56, 182] on link "02. New - Toyota Dealer Induction" at bounding box center [73, 186] width 120 height 29
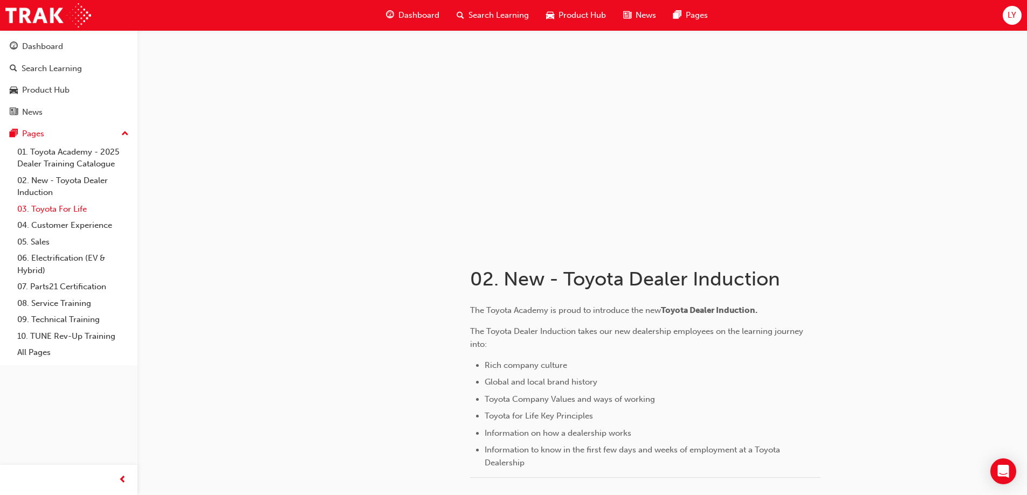
click at [54, 212] on link "03. Toyota For Life" at bounding box center [73, 209] width 120 height 17
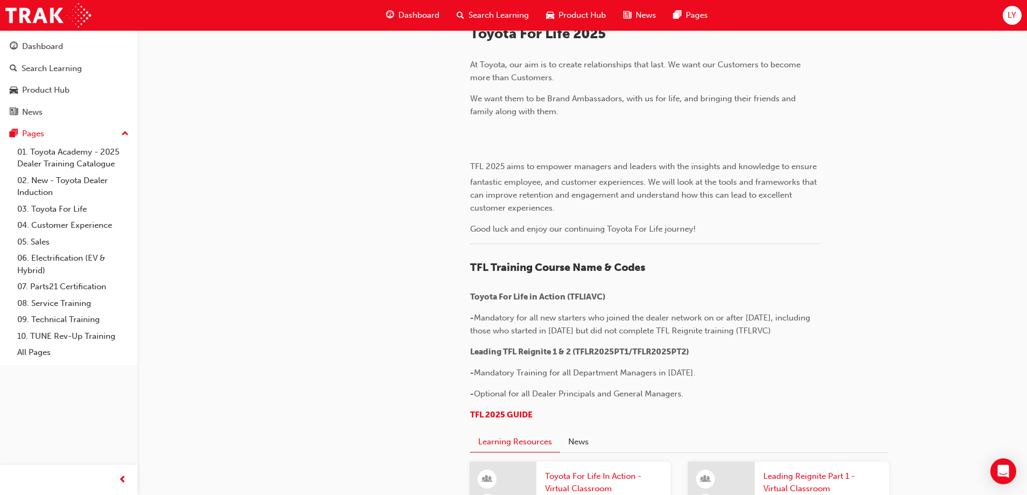
scroll to position [377, 0]
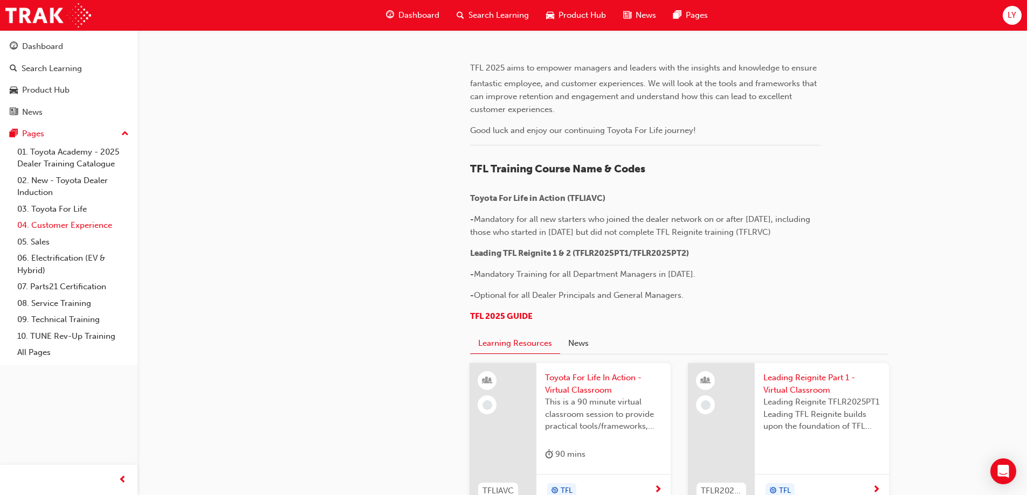
click at [75, 229] on link "04. Customer Experience" at bounding box center [73, 225] width 120 height 17
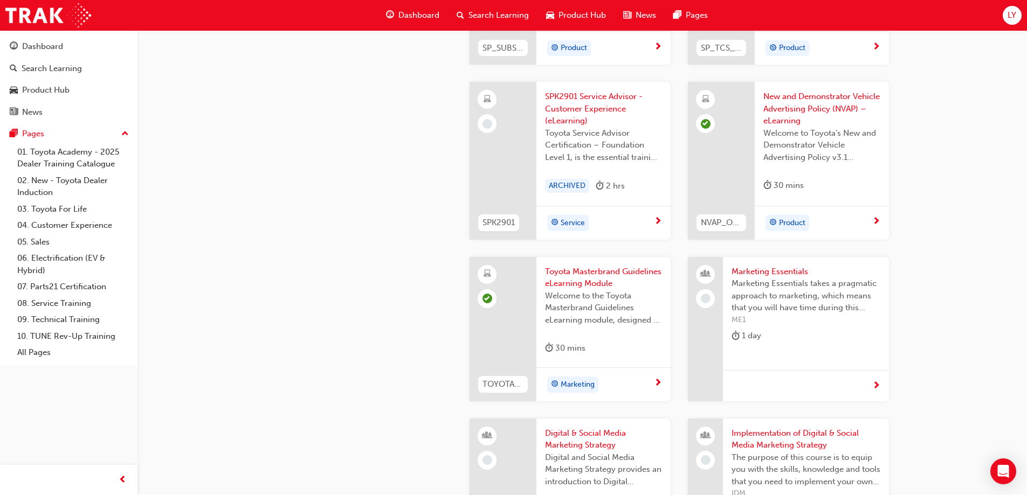
scroll to position [2048, 0]
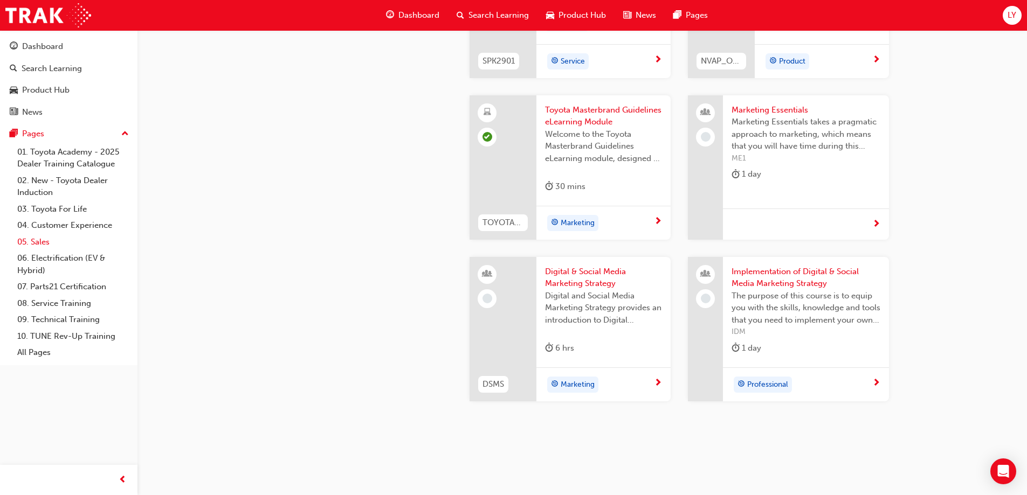
click at [45, 239] on link "05. Sales" at bounding box center [73, 242] width 120 height 17
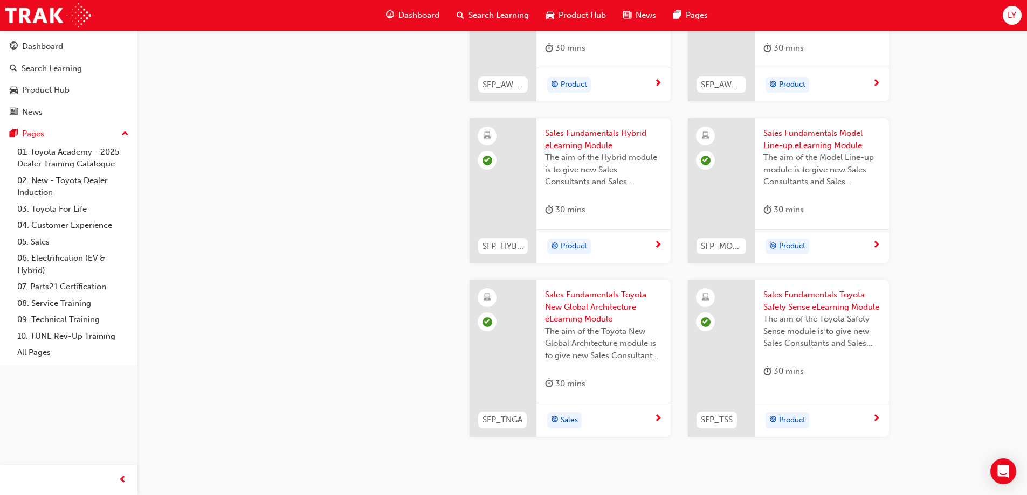
scroll to position [453, 0]
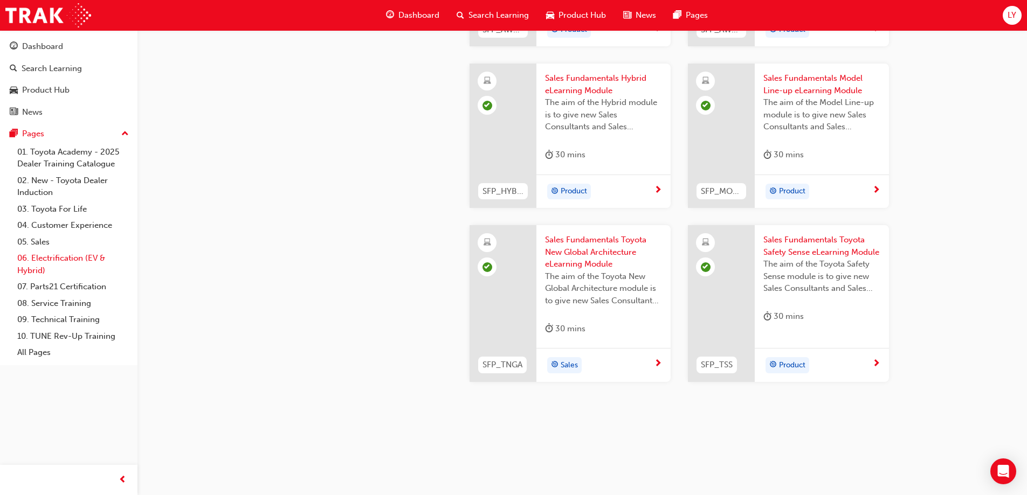
click at [52, 262] on link "06. Electrification (EV & Hybrid)" at bounding box center [73, 264] width 120 height 29
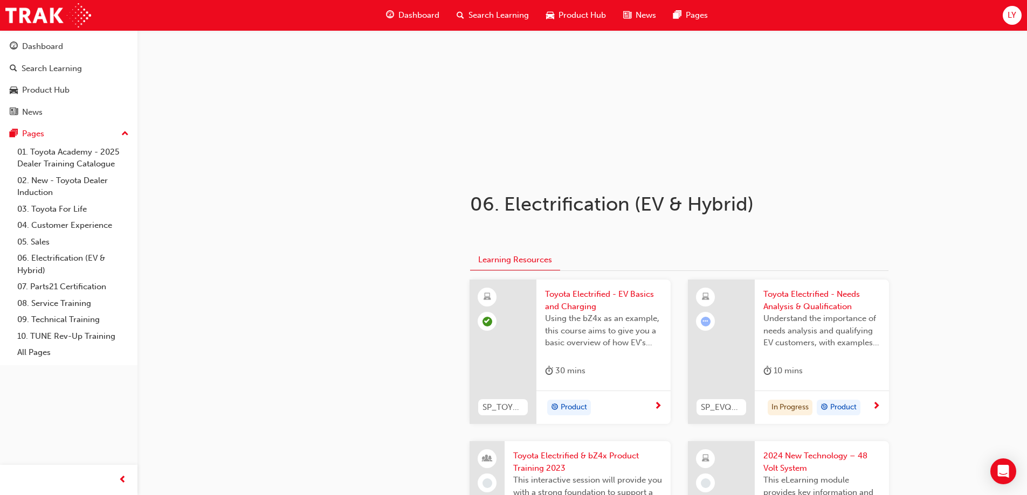
scroll to position [162, 0]
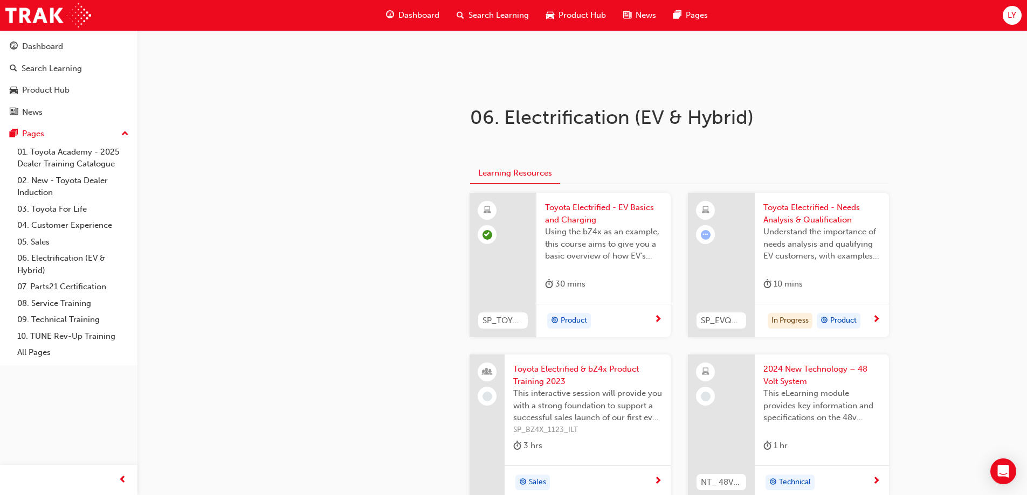
click at [810, 216] on span "Toyota Electrified - Needs Analysis & Qualification" at bounding box center [821, 214] width 117 height 24
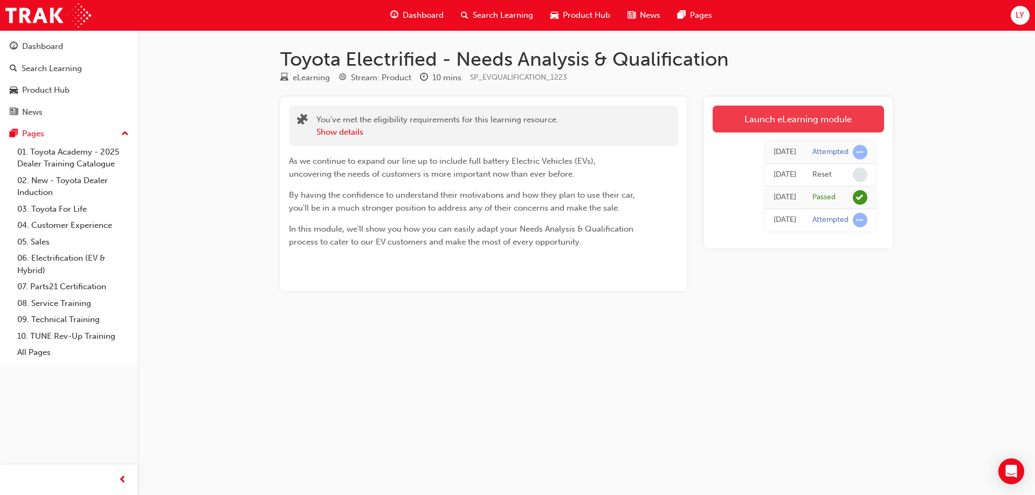
click at [776, 126] on link "Launch eLearning module" at bounding box center [797, 119] width 171 height 27
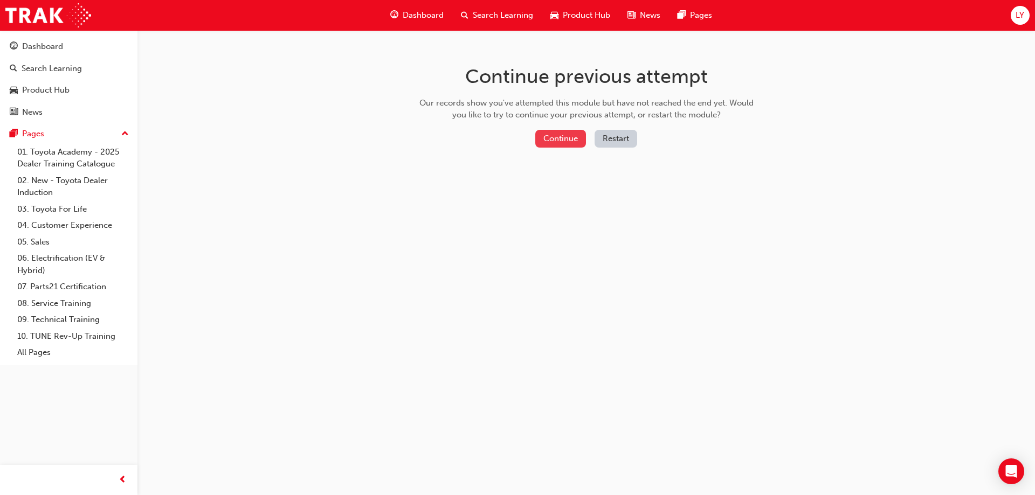
click at [563, 144] on button "Continue" at bounding box center [560, 139] width 51 height 18
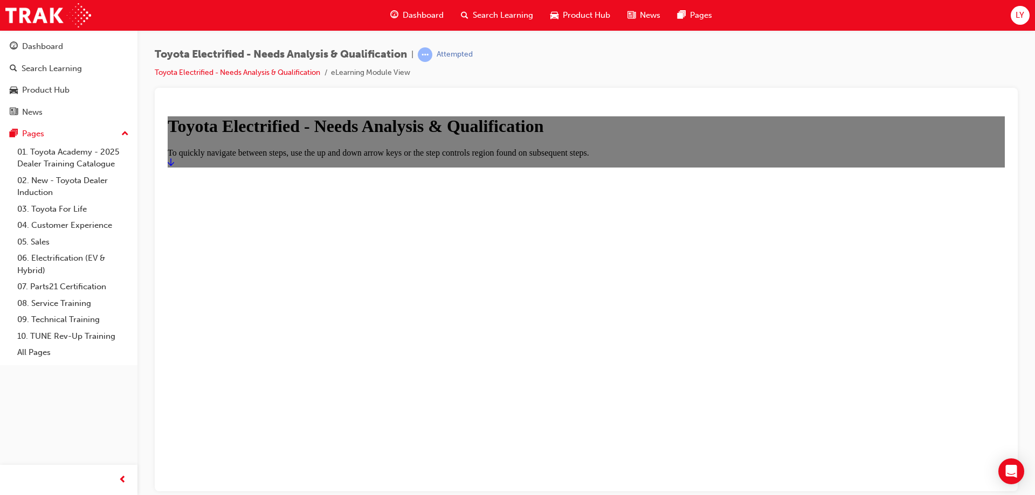
click at [174, 166] on icon "Start" at bounding box center [171, 161] width 6 height 9
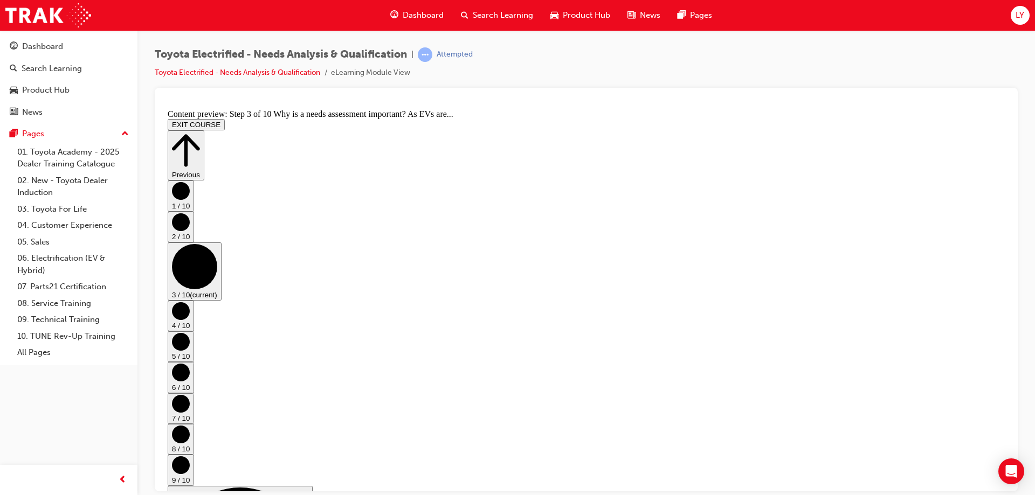
scroll to position [94, 0]
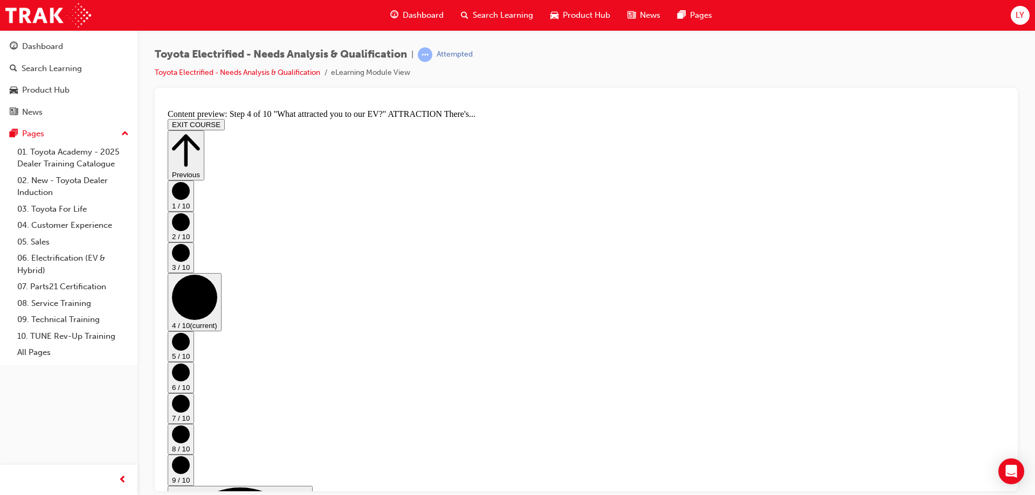
scroll to position [344, 0]
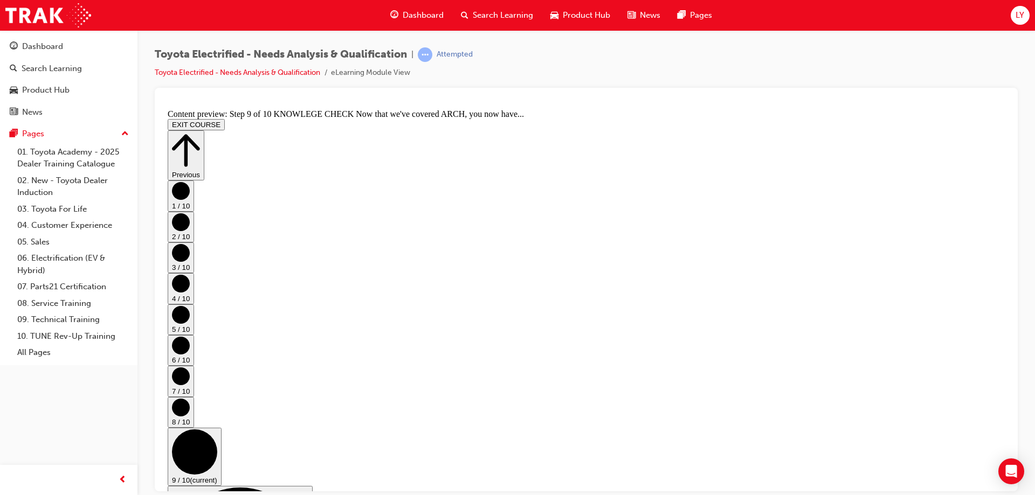
scroll to position [203, 0]
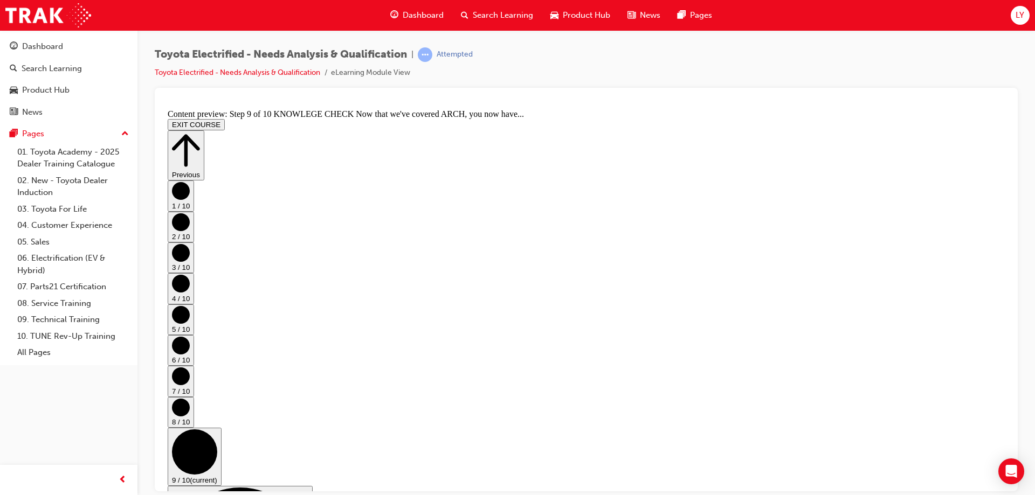
click at [190, 367] on circle "Step controls" at bounding box center [181, 376] width 18 height 18
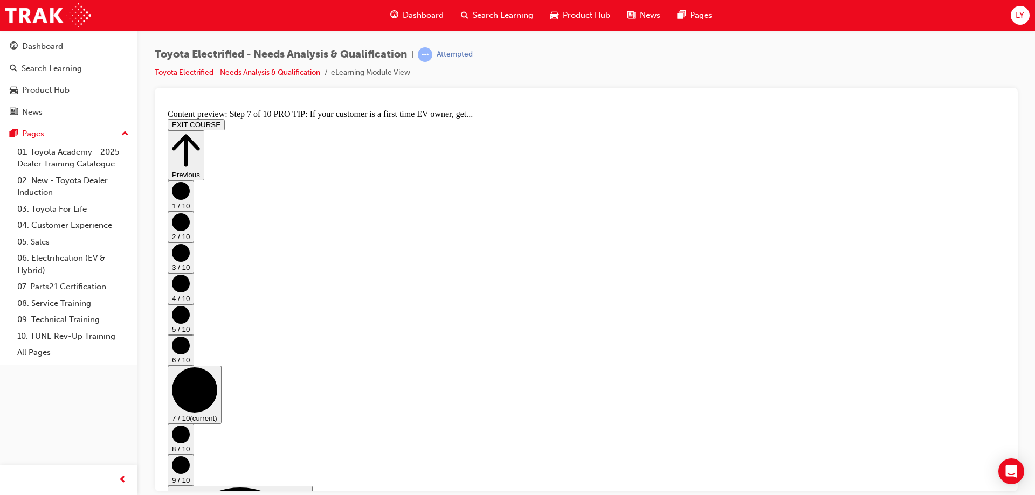
click at [194, 211] on button "1 / 10" at bounding box center [181, 195] width 26 height 31
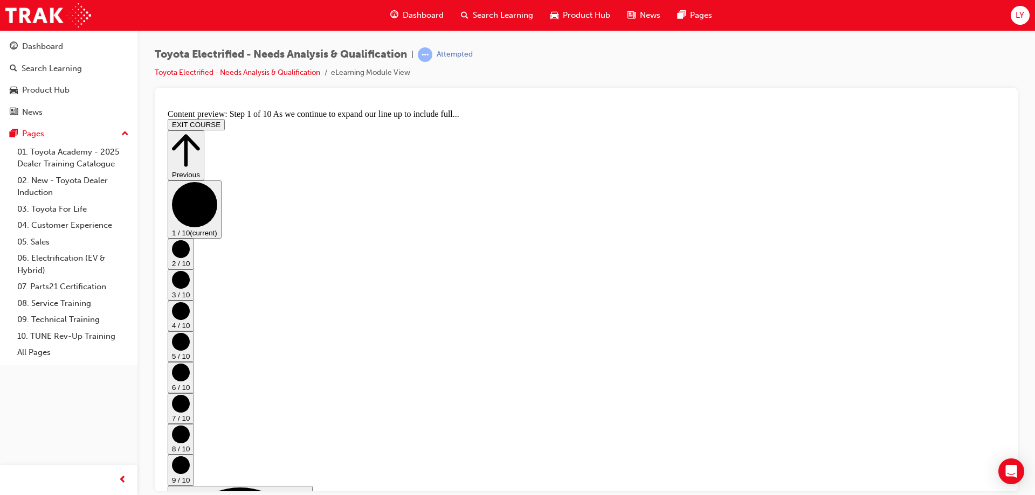
click at [190, 250] on circle "Step controls" at bounding box center [181, 249] width 18 height 18
click at [194, 271] on button "3 / 10" at bounding box center [181, 284] width 26 height 31
click at [190, 302] on circle "Step controls" at bounding box center [181, 311] width 18 height 18
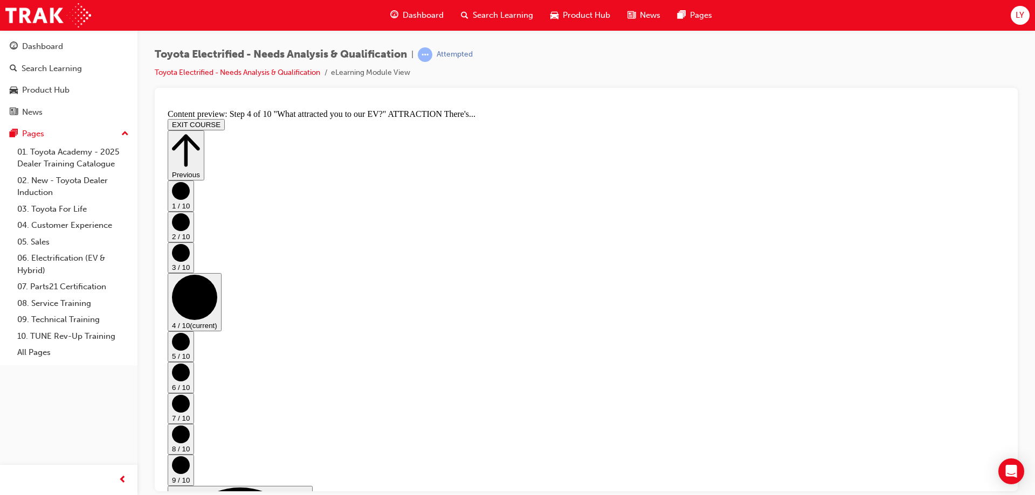
scroll to position [344, 0]
click at [190, 332] on circle "Step controls" at bounding box center [181, 341] width 18 height 18
click at [190, 363] on icon "Step controls" at bounding box center [181, 372] width 18 height 18
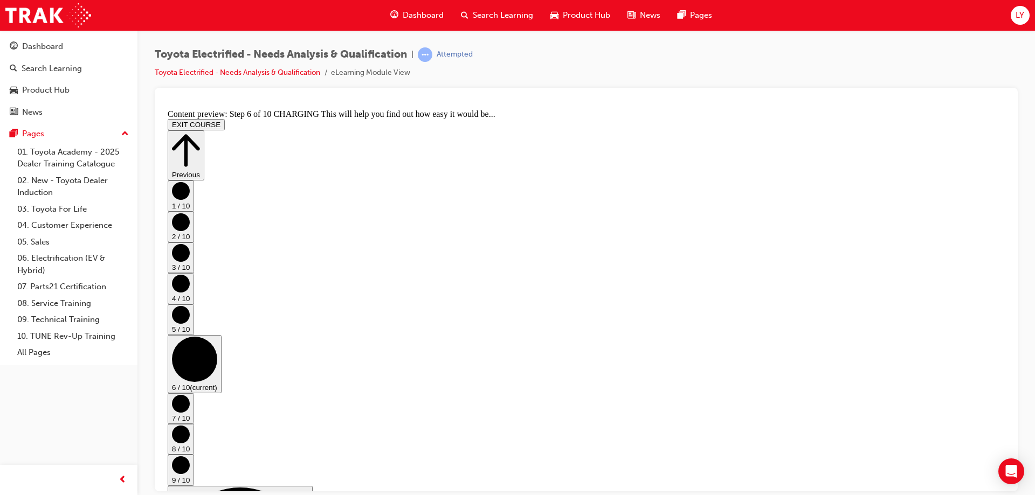
scroll to position [37, 0]
click at [190, 394] on circle "Step controls" at bounding box center [181, 403] width 18 height 18
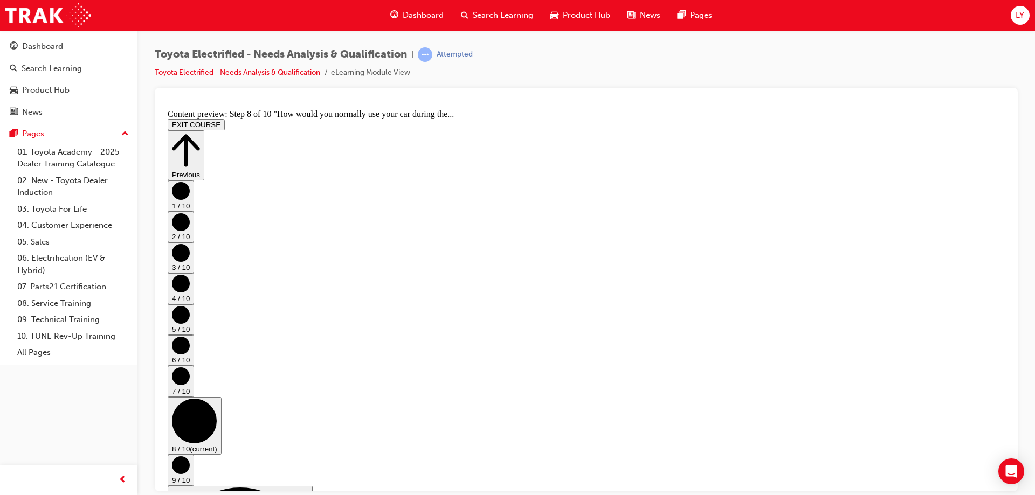
click at [190, 456] on circle "Step controls" at bounding box center [181, 465] width 18 height 18
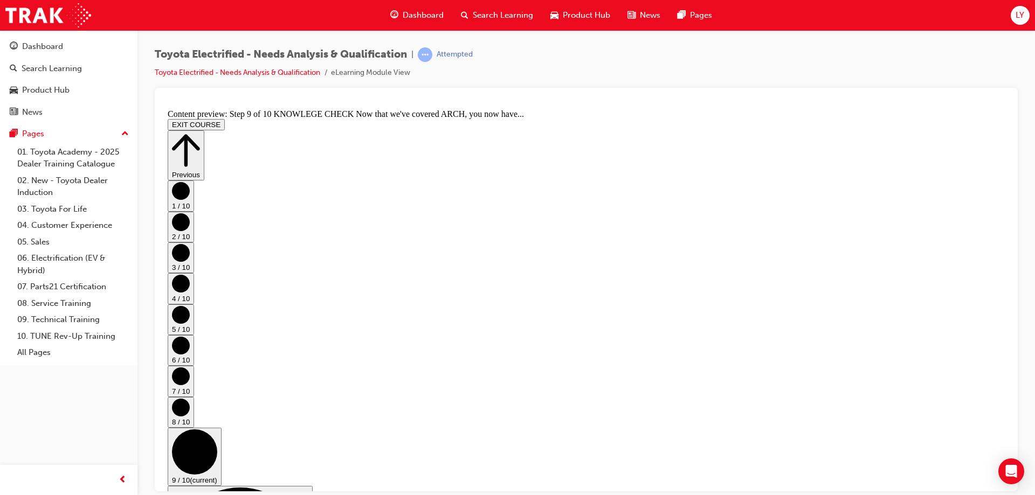
scroll to position [140, 0]
drag, startPoint x: 753, startPoint y: 332, endPoint x: 753, endPoint y: 350, distance: 18.3
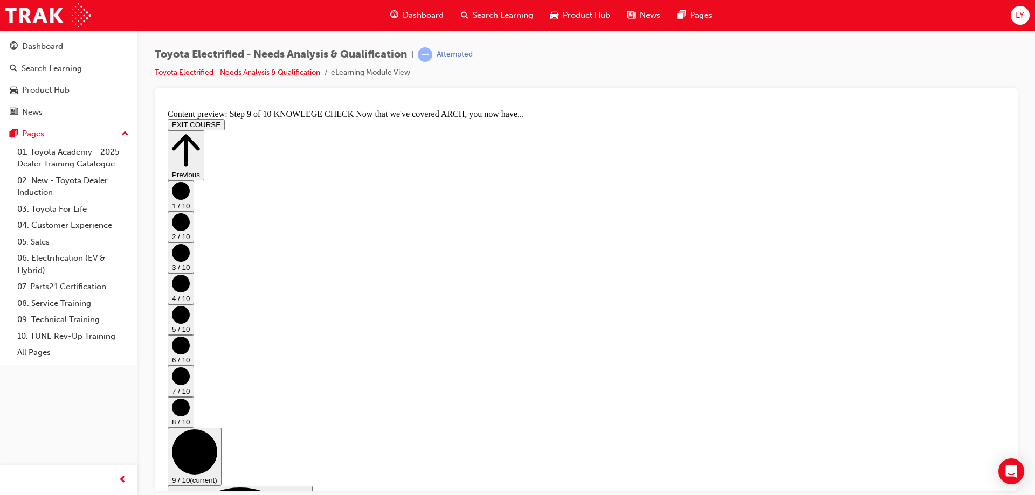
drag, startPoint x: 700, startPoint y: 198, endPoint x: 726, endPoint y: 228, distance: 40.5
drag, startPoint x: 731, startPoint y: 234, endPoint x: 739, endPoint y: 244, distance: 13.0
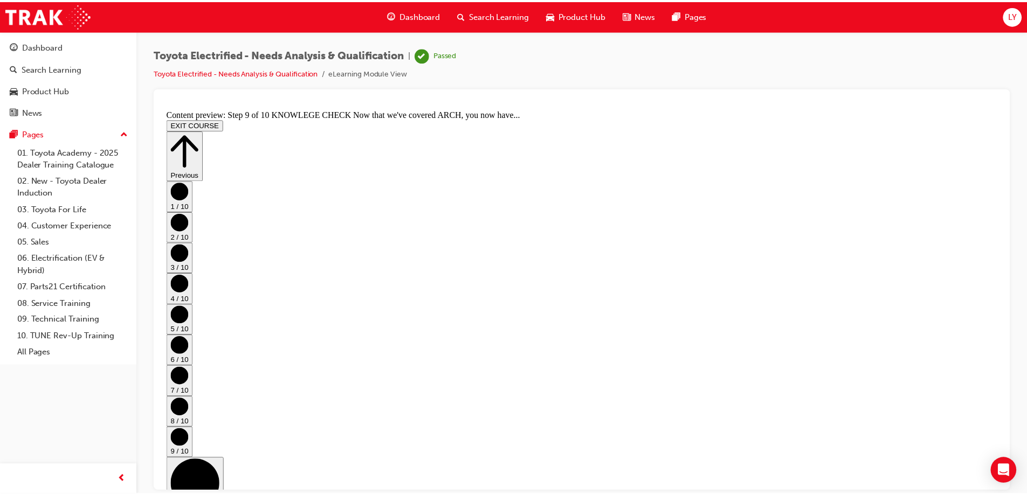
scroll to position [0, 0]
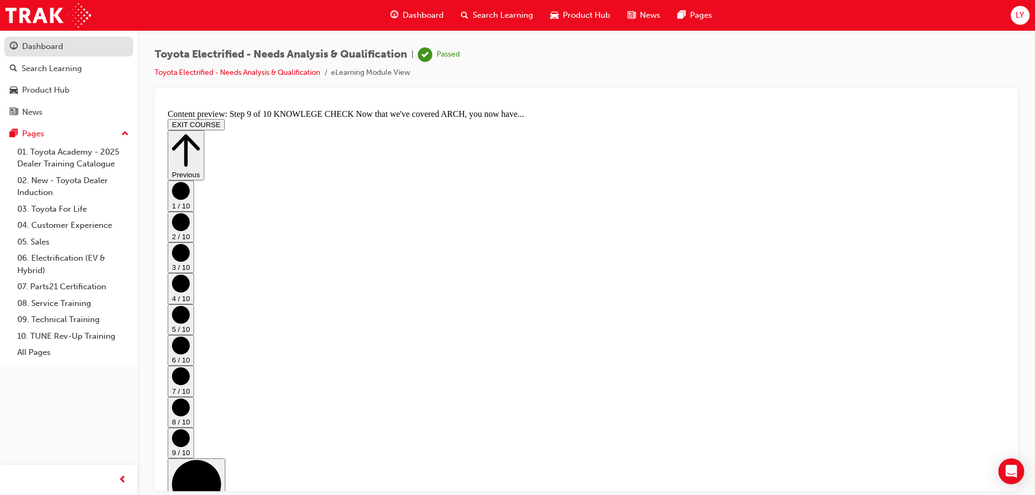
click at [47, 47] on div "Dashboard" at bounding box center [42, 46] width 41 height 12
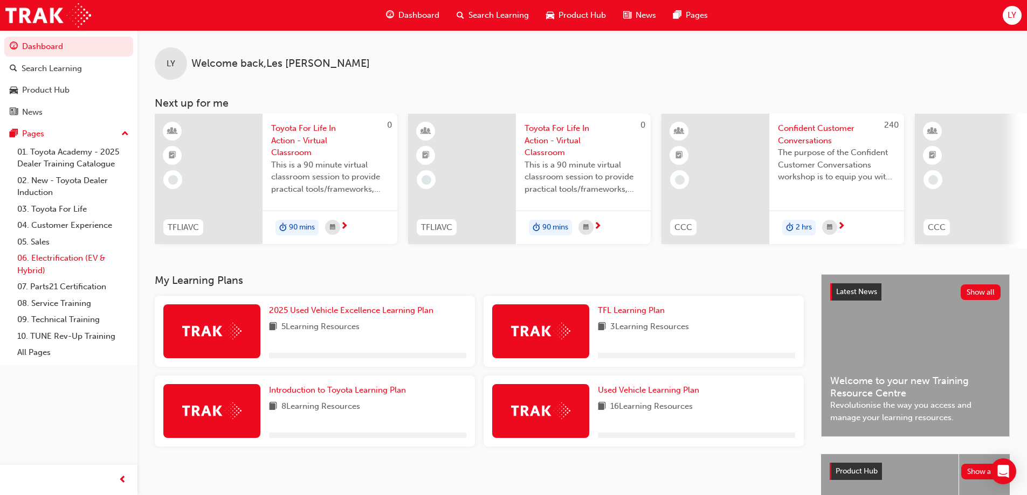
click at [63, 255] on link "06. Electrification (EV & Hybrid)" at bounding box center [73, 264] width 120 height 29
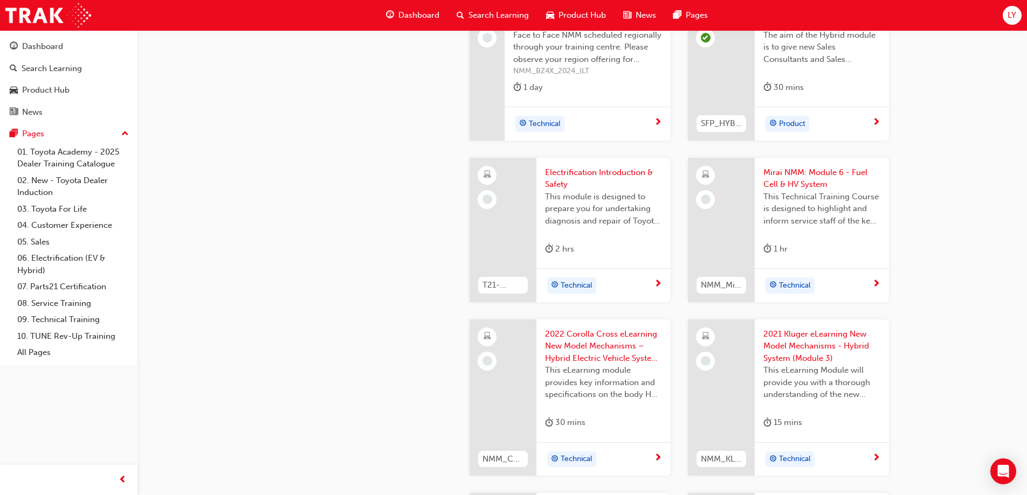
scroll to position [1293, 0]
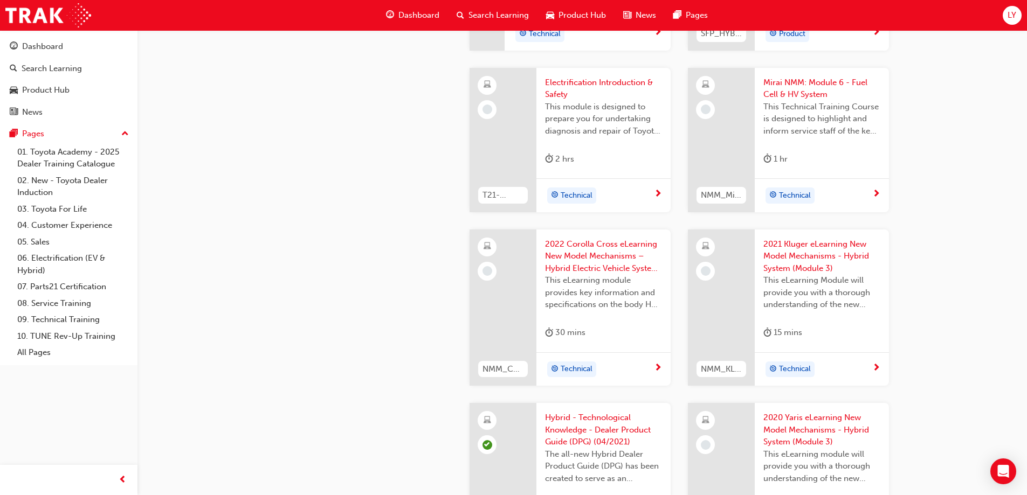
click at [813, 247] on span "2021 Kluger eLearning New Model Mechanisms - Hybrid System (Module 3)" at bounding box center [821, 256] width 117 height 37
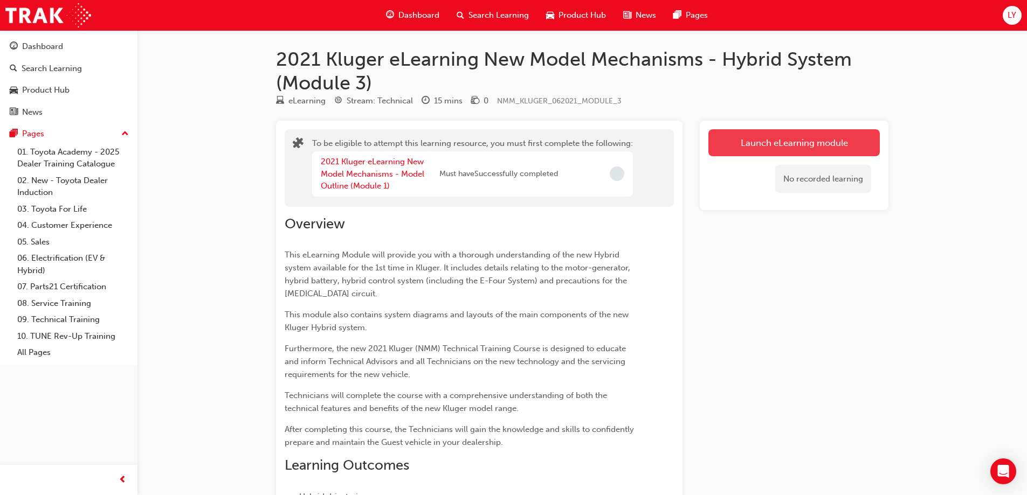
click at [795, 150] on button "Launch eLearning module" at bounding box center [793, 142] width 171 height 27
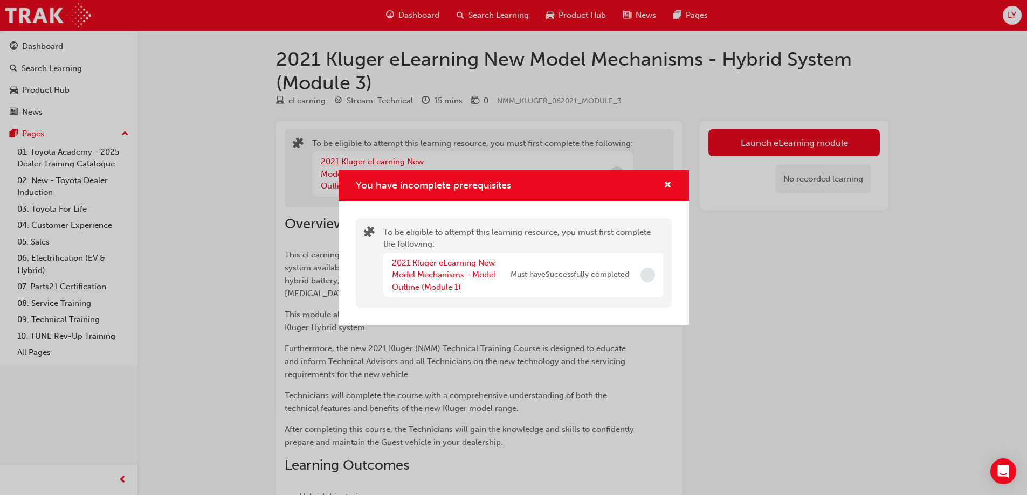
click at [592, 274] on span "Must have Successfully completed" at bounding box center [569, 275] width 119 height 12
click at [434, 278] on link "2021 Kluger eLearning New Model Mechanisms - Model Outline (Module 1)" at bounding box center [443, 275] width 103 height 34
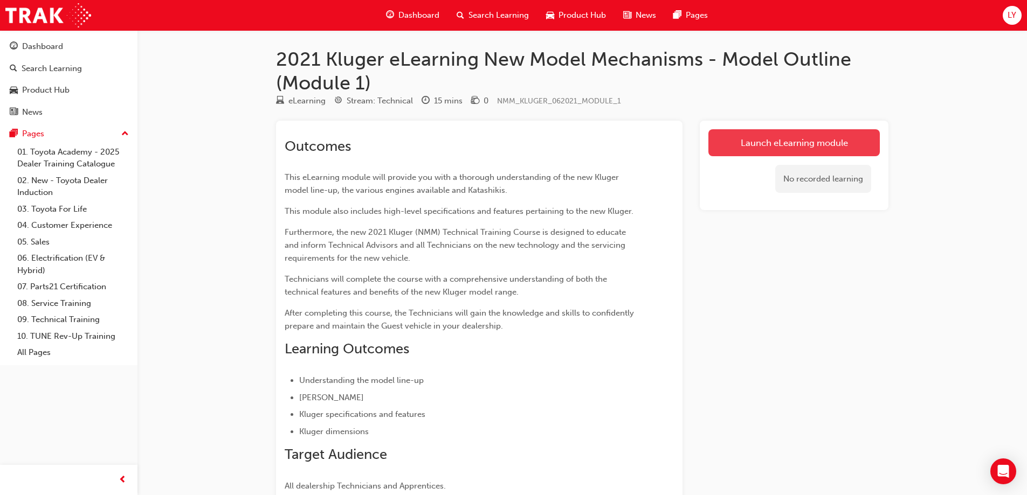
click at [777, 142] on link "Launch eLearning module" at bounding box center [793, 142] width 171 height 27
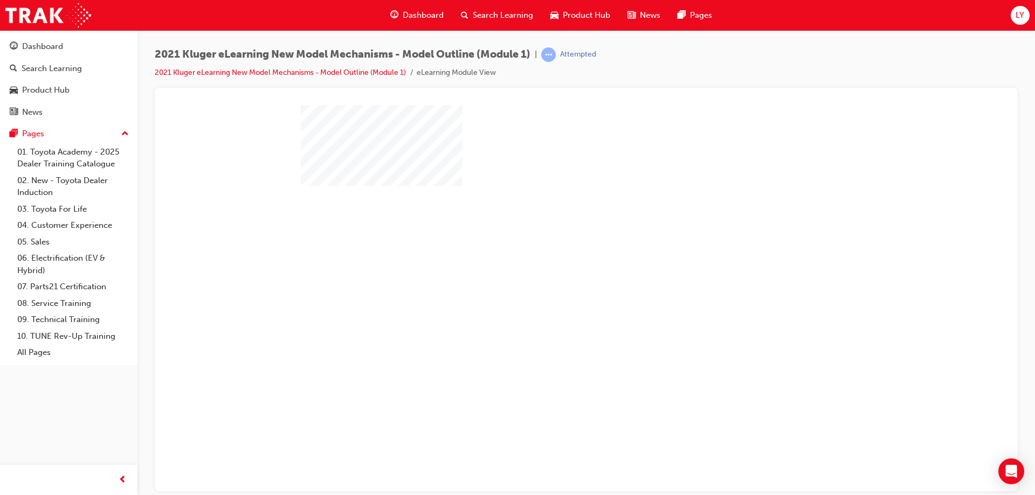
click at [555, 267] on div "play" at bounding box center [555, 267] width 0 height 0
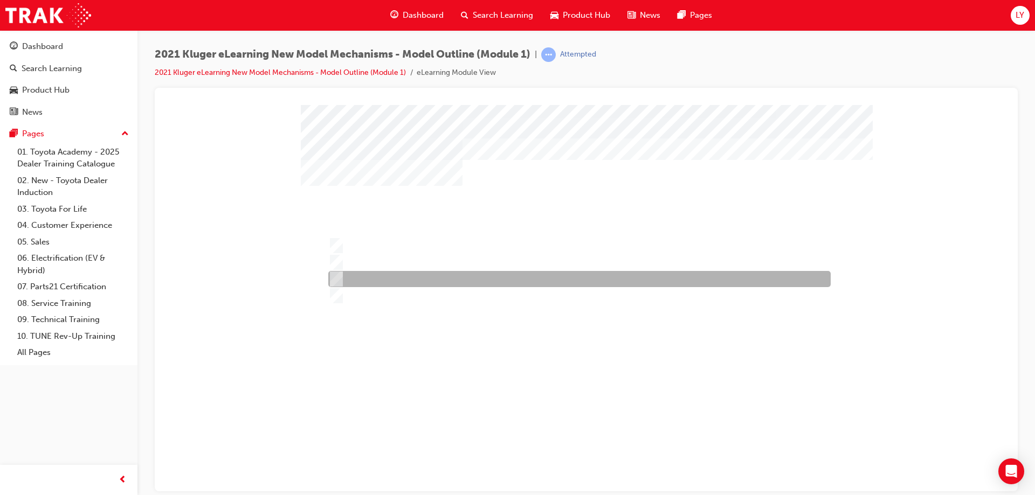
click at [357, 277] on div at bounding box center [576, 279] width 502 height 16
radio input "true"
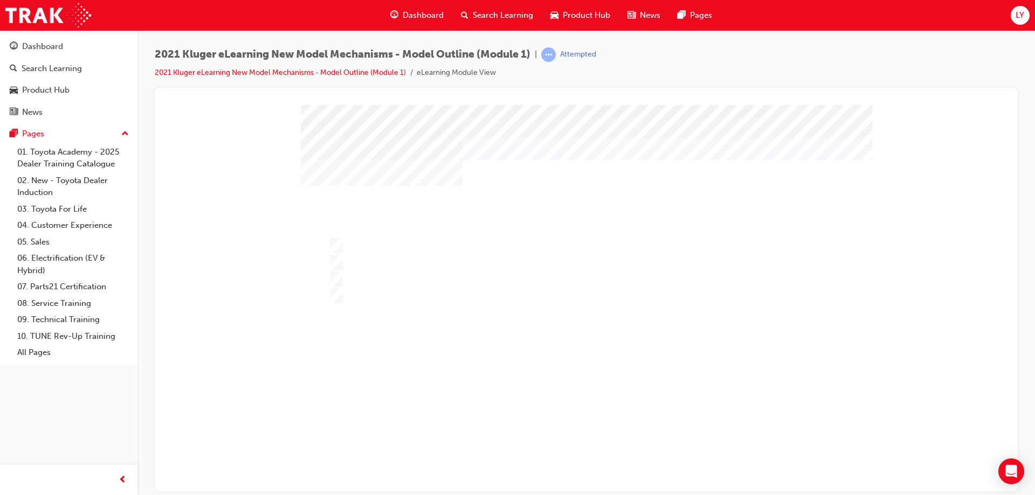
click at [585, 444] on div at bounding box center [586, 319] width 571 height 428
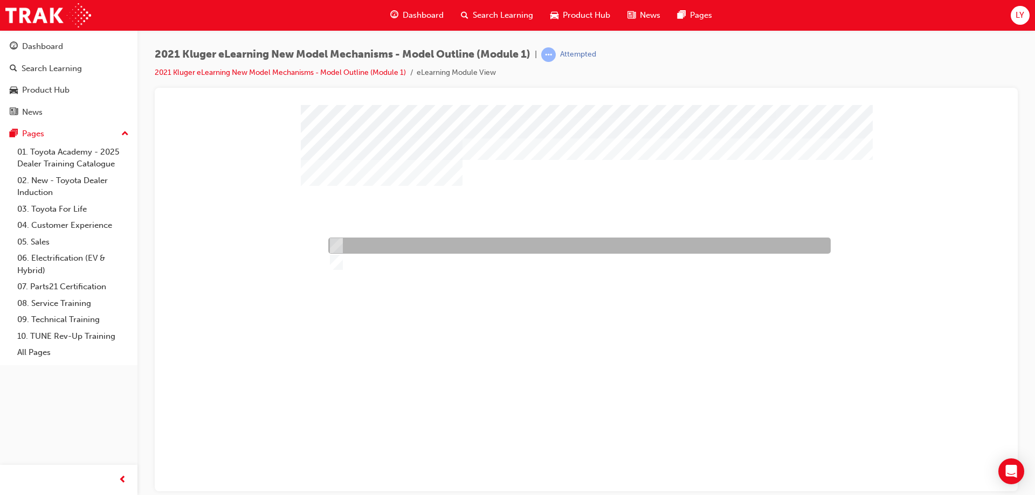
click at [345, 243] on div at bounding box center [576, 246] width 502 height 16
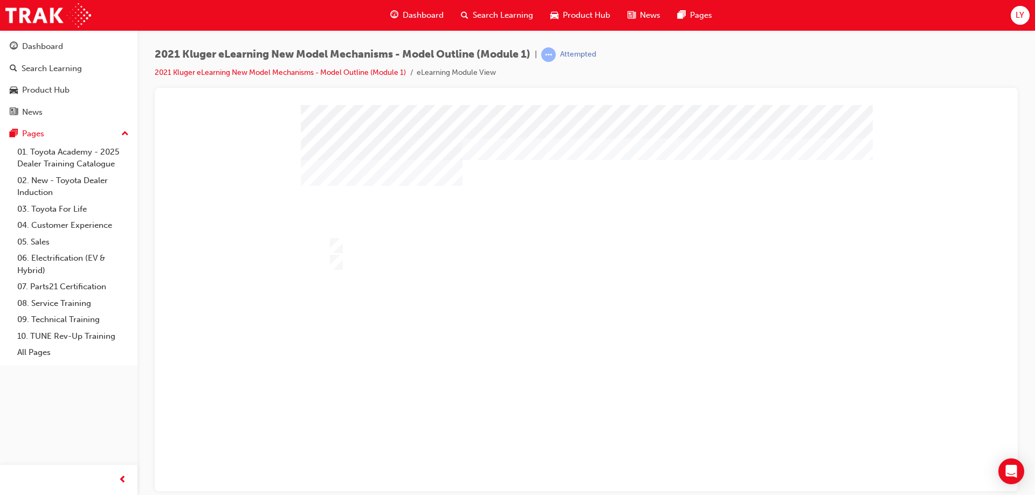
click at [352, 264] on div at bounding box center [586, 319] width 571 height 428
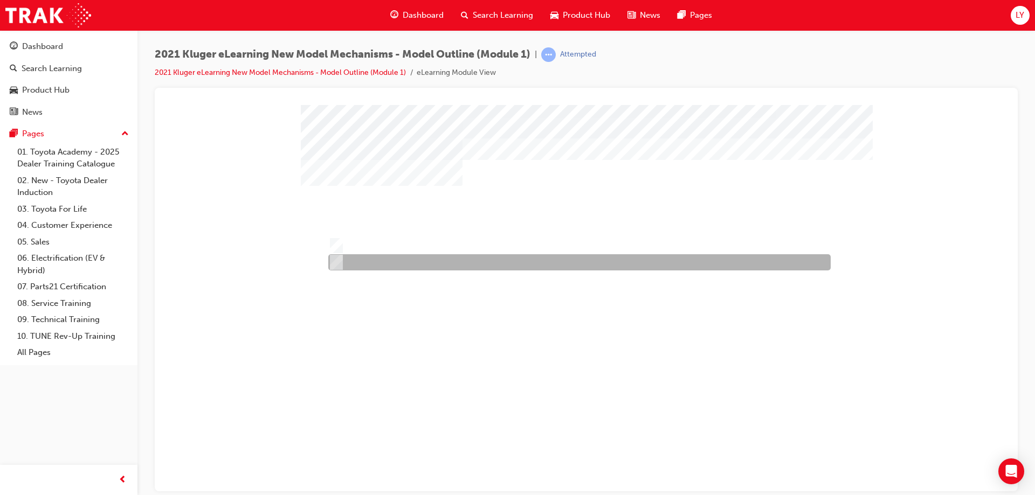
click at [363, 262] on div at bounding box center [576, 262] width 502 height 16
radio input "false"
radio input "true"
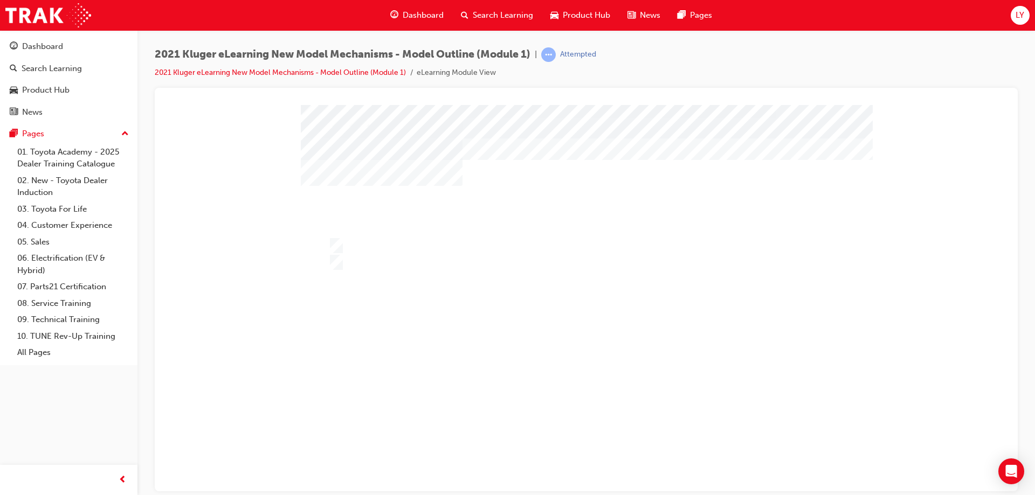
click at [597, 447] on div at bounding box center [586, 319] width 571 height 428
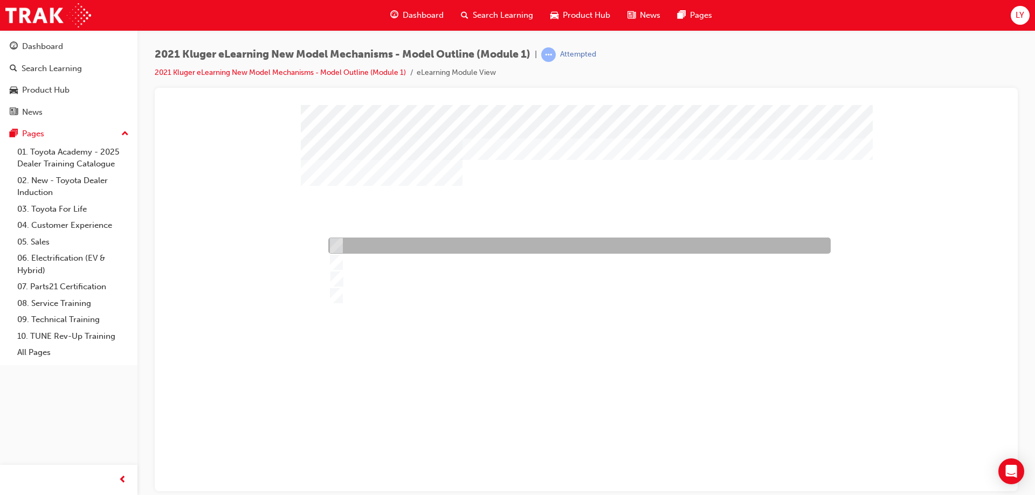
click at [358, 245] on div at bounding box center [576, 246] width 502 height 16
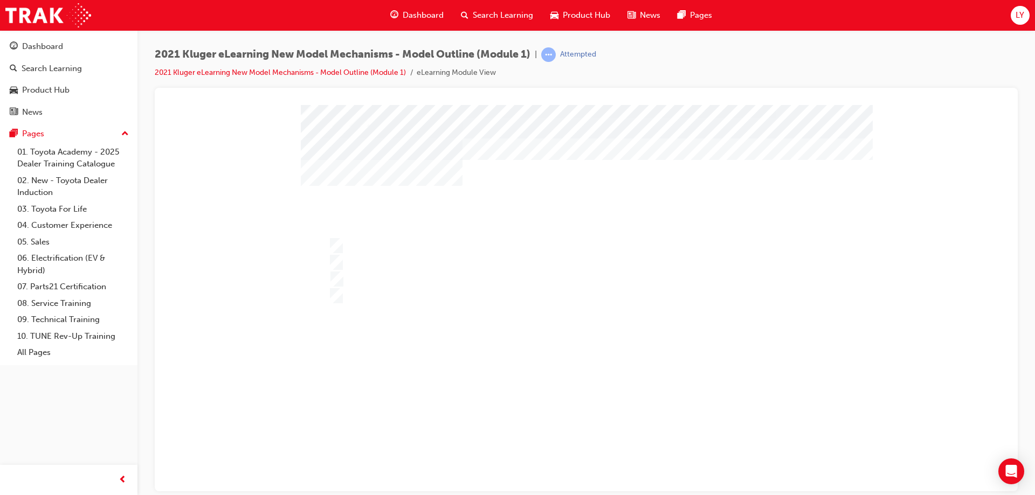
click at [584, 451] on div at bounding box center [586, 319] width 571 height 428
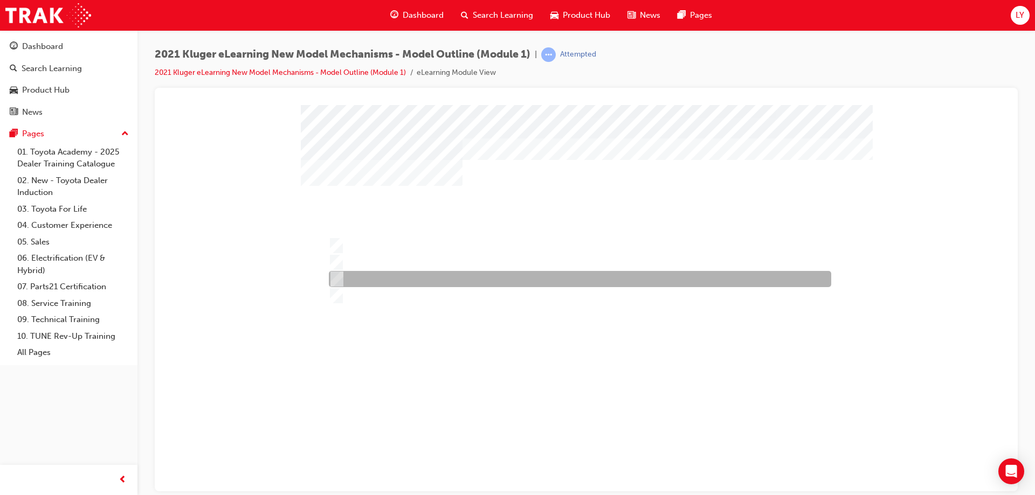
click at [354, 260] on div at bounding box center [576, 262] width 502 height 16
radio input "false"
radio input "true"
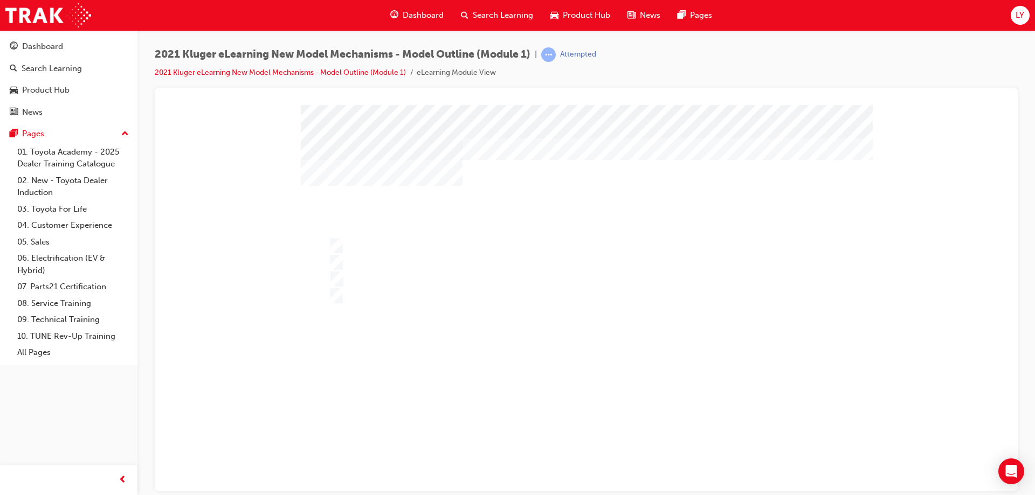
click at [587, 447] on div at bounding box center [586, 319] width 571 height 428
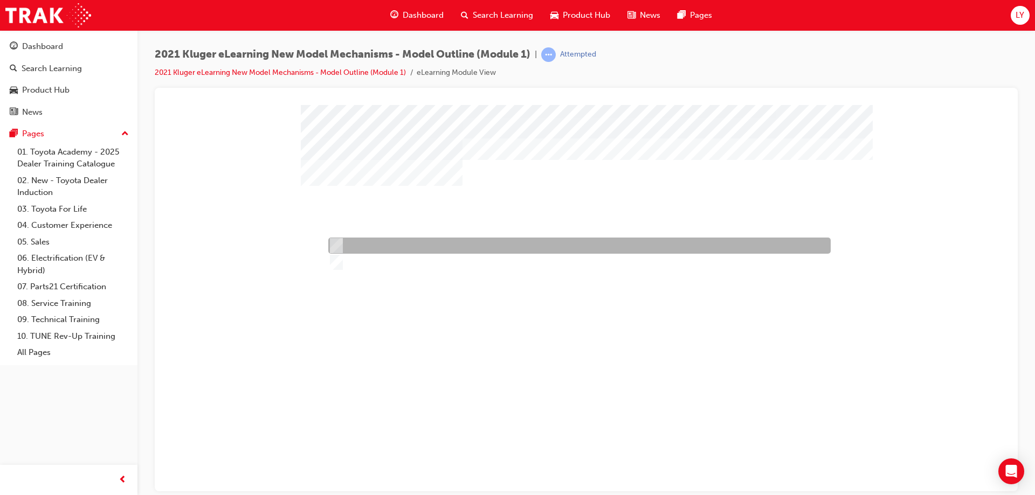
click at [370, 248] on div at bounding box center [576, 246] width 502 height 16
radio input "true"
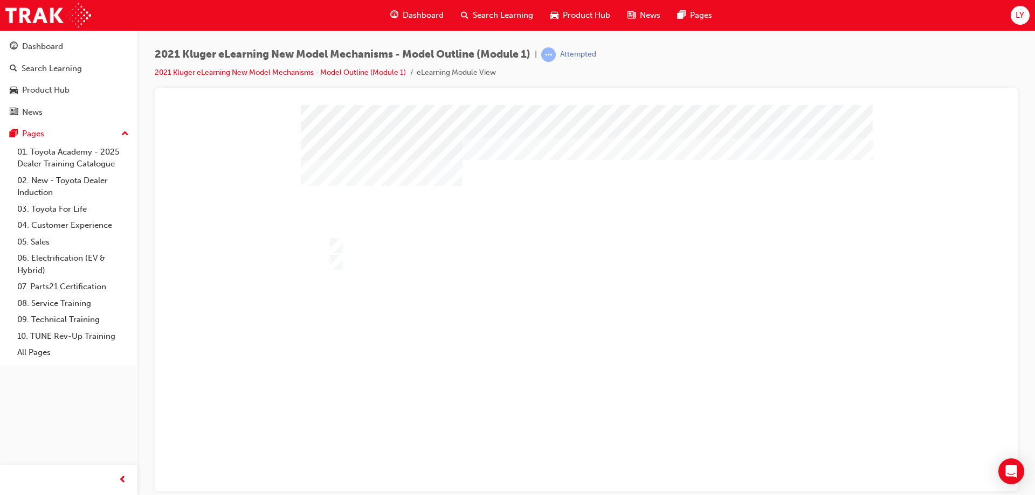
click at [587, 442] on div at bounding box center [586, 319] width 571 height 428
click at [587, 463] on div "4 4 100% 1 Congratulations, you have passed the quiz!" at bounding box center [586, 307] width 571 height 404
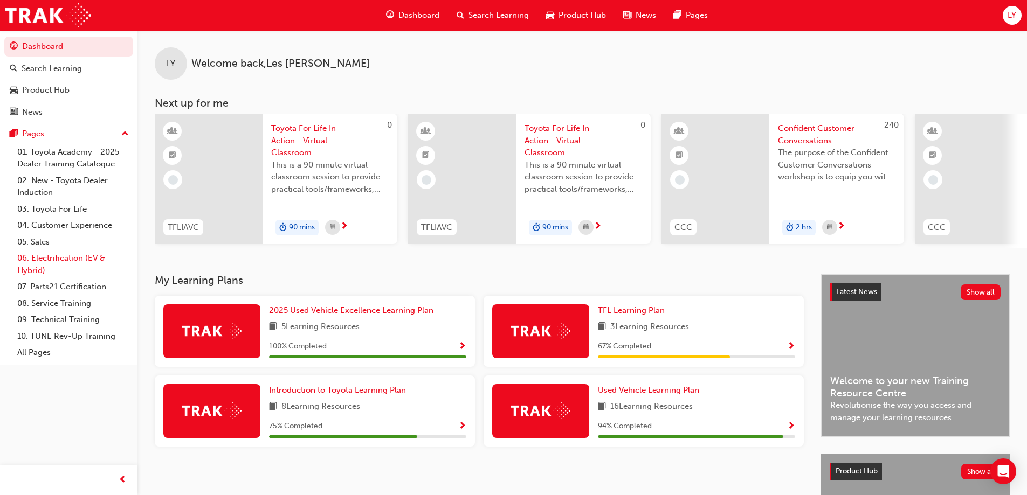
click at [55, 261] on link "06. Electrification (EV & Hybrid)" at bounding box center [73, 264] width 120 height 29
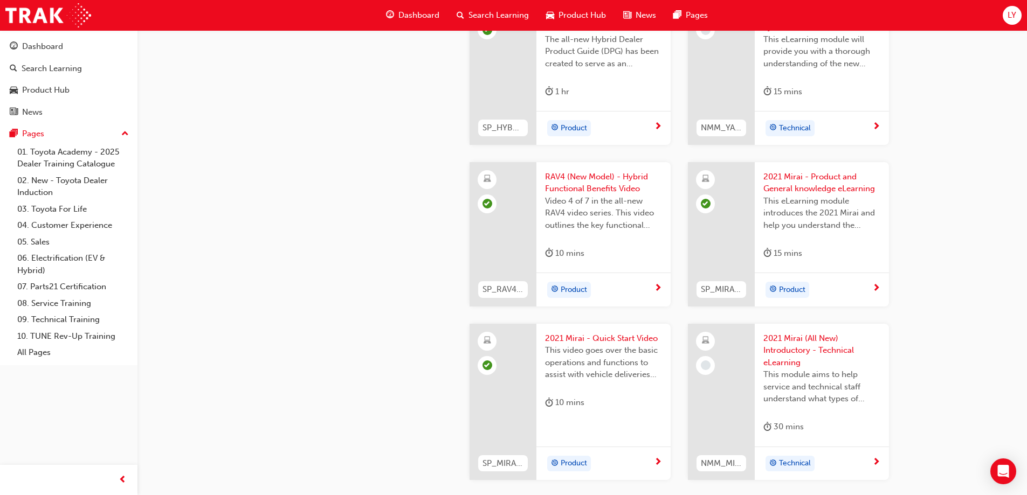
scroll to position [1645, 0]
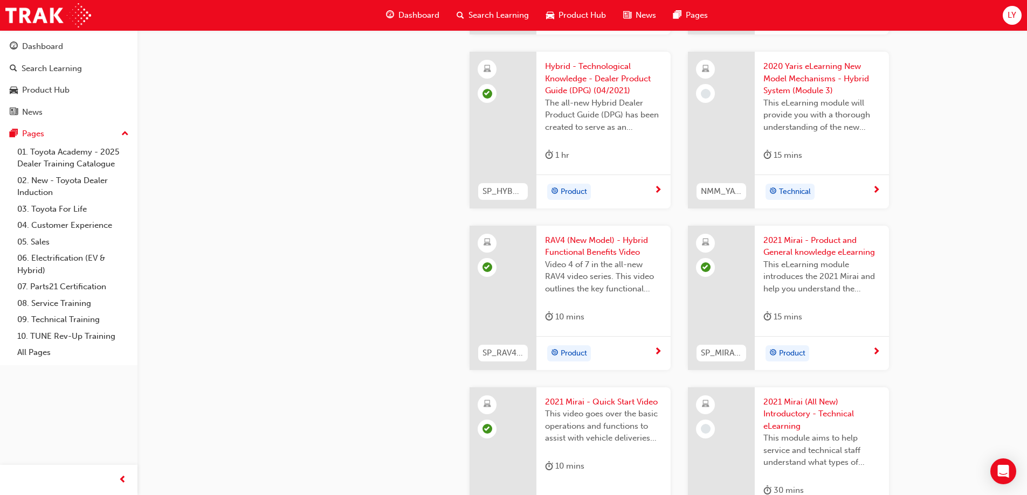
click at [790, 77] on span "2020 Yaris eLearning New Model Mechanisms - Hybrid System (Module 3)" at bounding box center [821, 78] width 117 height 37
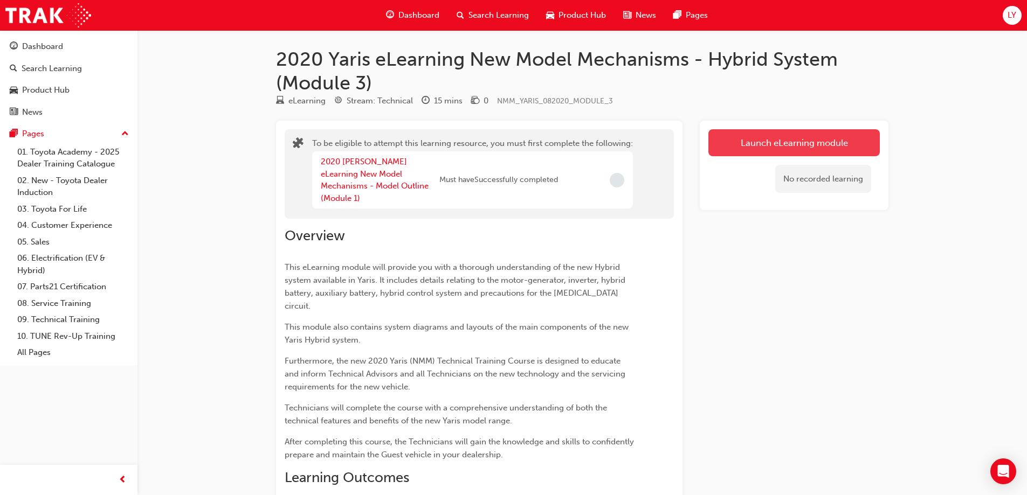
click at [830, 136] on button "Launch eLearning module" at bounding box center [793, 142] width 171 height 27
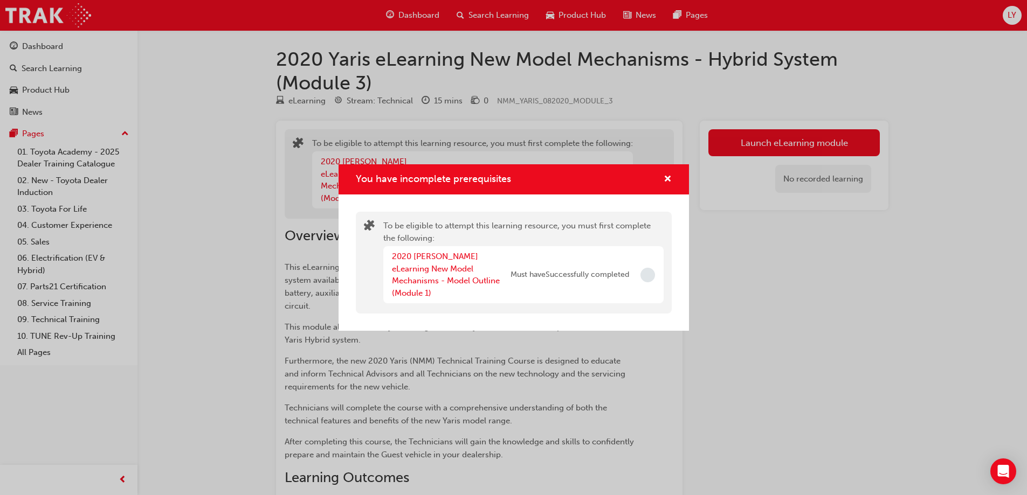
click at [440, 281] on div "2020 Yaris eLearning New Model Mechanisms - Model Outline (Module 1)" at bounding box center [451, 275] width 119 height 48
click at [448, 273] on link "2020 Yaris eLearning New Model Mechanisms - Model Outline (Module 1)" at bounding box center [446, 275] width 108 height 46
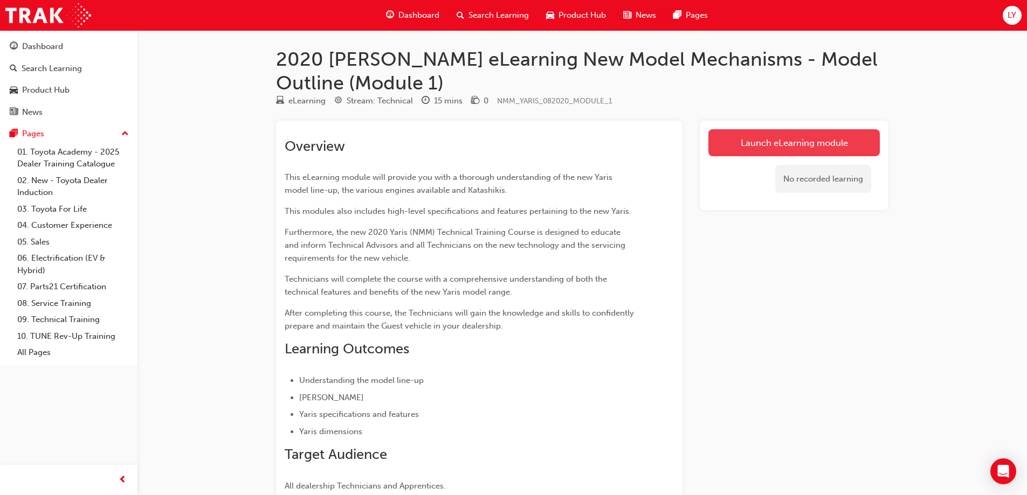
click at [801, 142] on link "Launch eLearning module" at bounding box center [793, 142] width 171 height 27
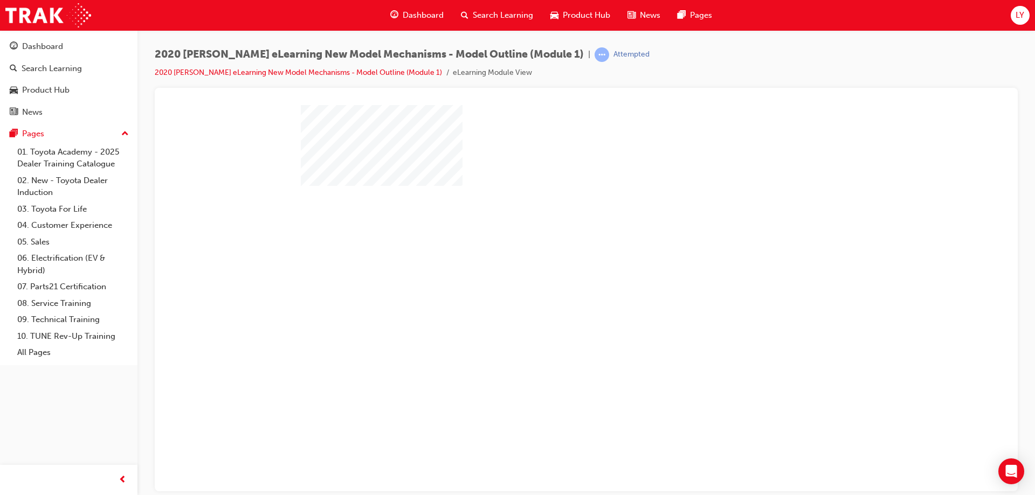
click at [555, 267] on div "play" at bounding box center [555, 267] width 0 height 0
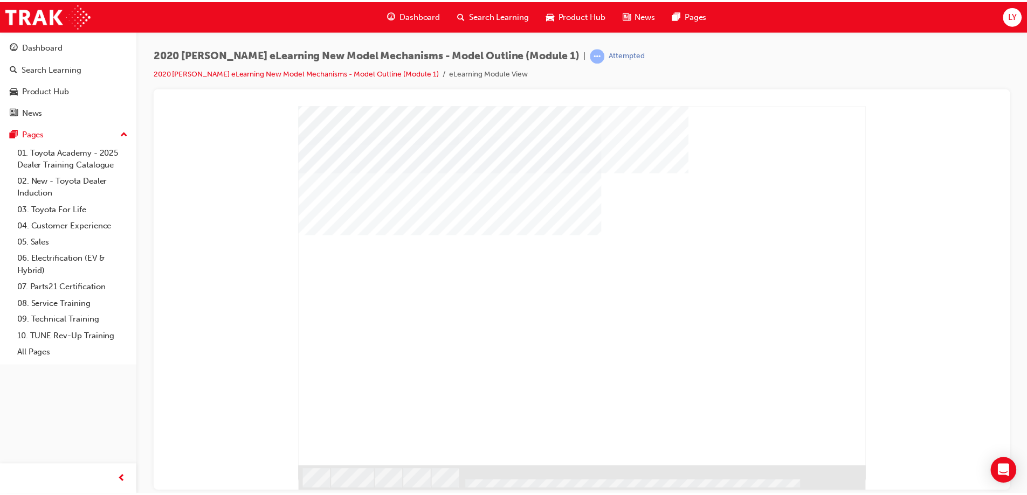
scroll to position [0, 0]
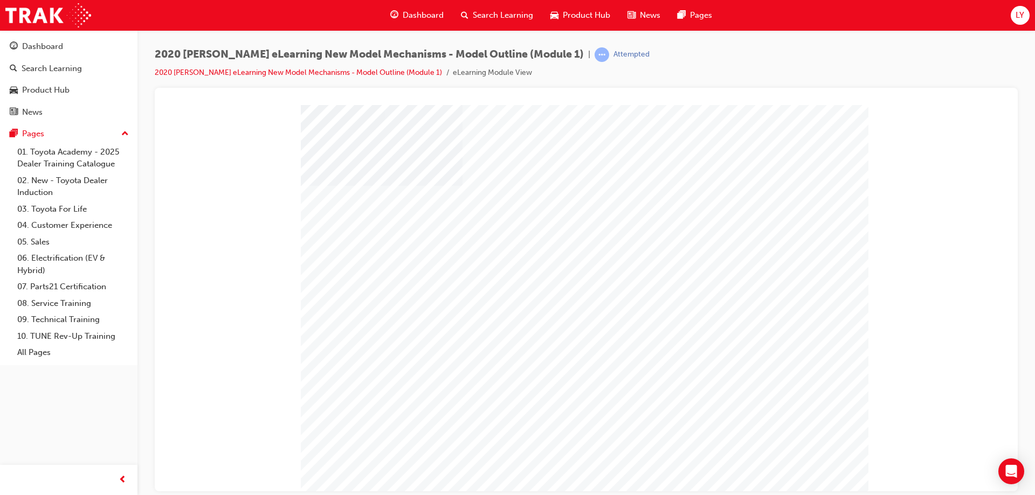
click at [816, 472] on div "" at bounding box center [586, 307] width 571 height 404
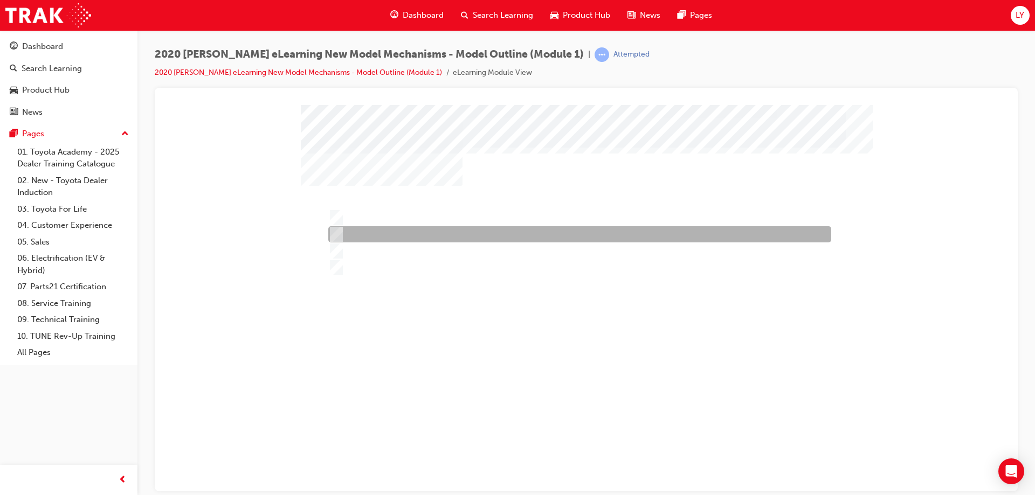
click at [336, 235] on input "SX & ZR grades only" at bounding box center [334, 234] width 12 height 12
radio input "true"
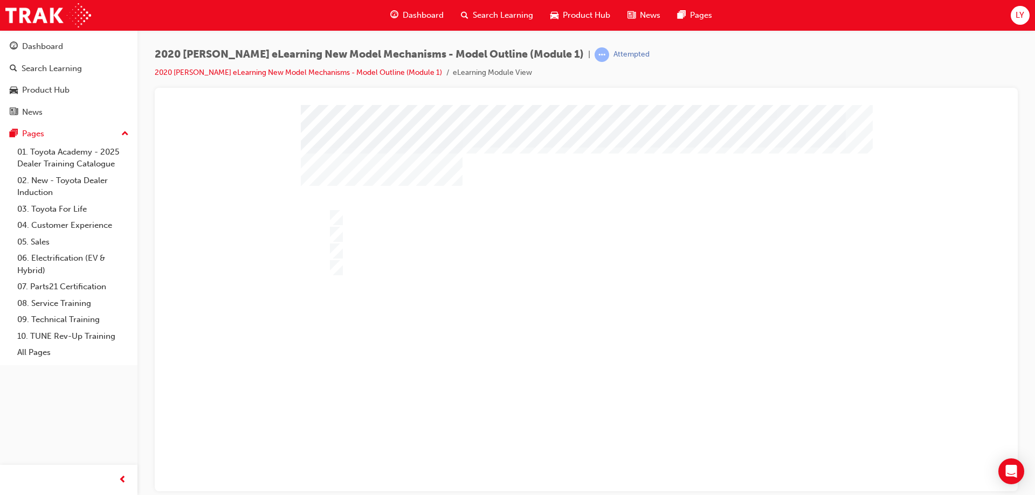
click at [401, 313] on div at bounding box center [586, 319] width 571 height 428
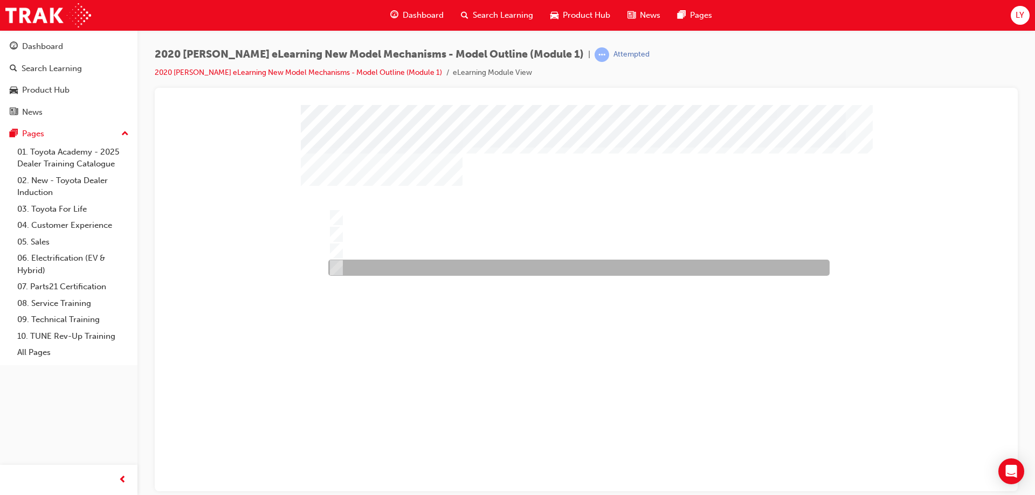
click at [338, 265] on input "None, no manual transaxle is offered in the new Yaris" at bounding box center [334, 268] width 12 height 12
radio input "true"
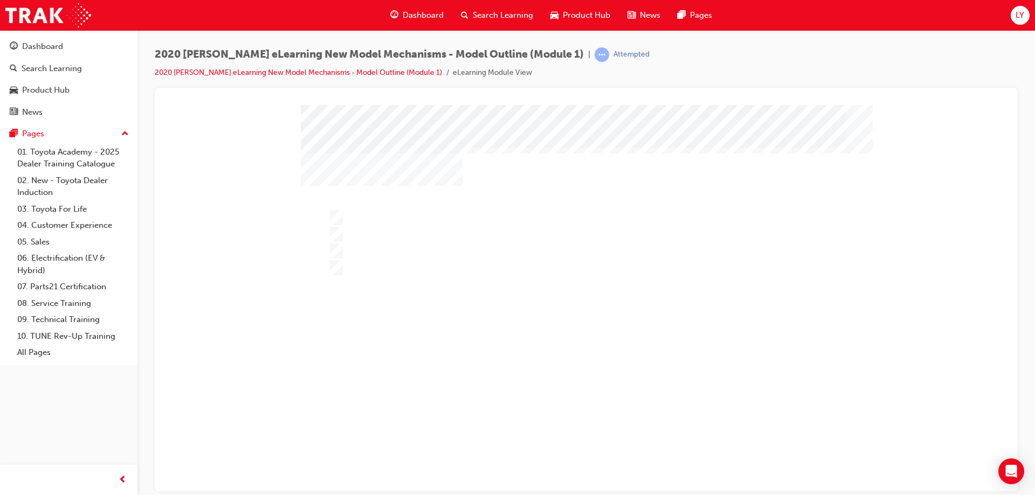
click at [339, 218] on div at bounding box center [586, 319] width 571 height 428
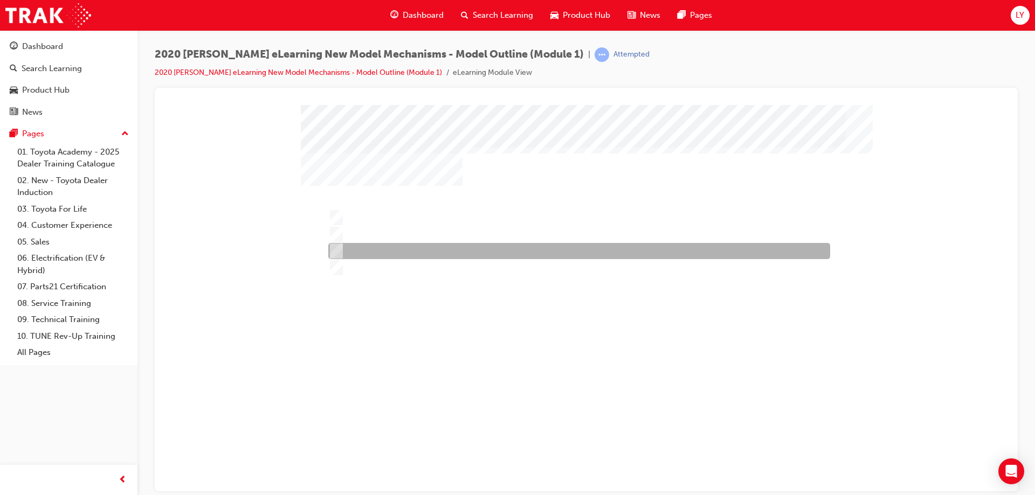
click at [331, 253] on input "19CY" at bounding box center [334, 251] width 12 height 12
radio input "true"
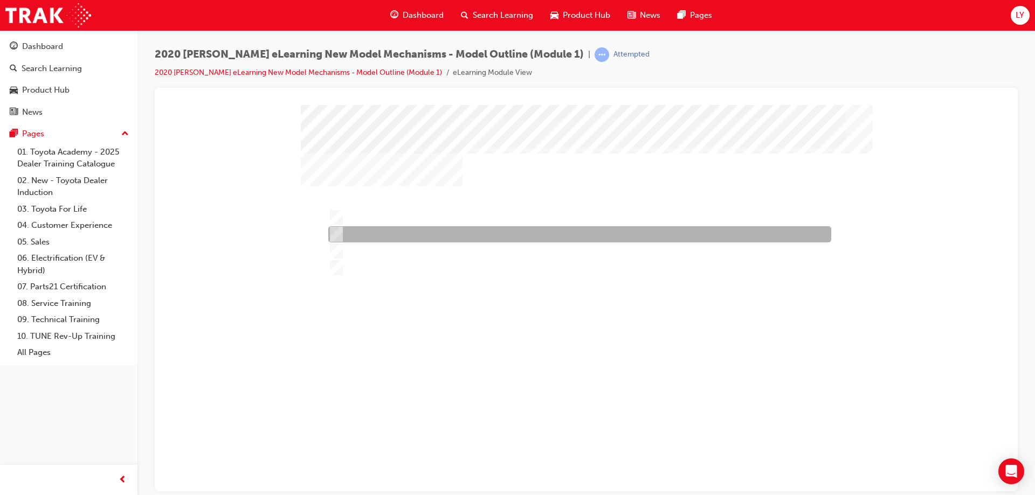
click at [337, 230] on input "17CY" at bounding box center [334, 234] width 12 height 12
radio input "true"
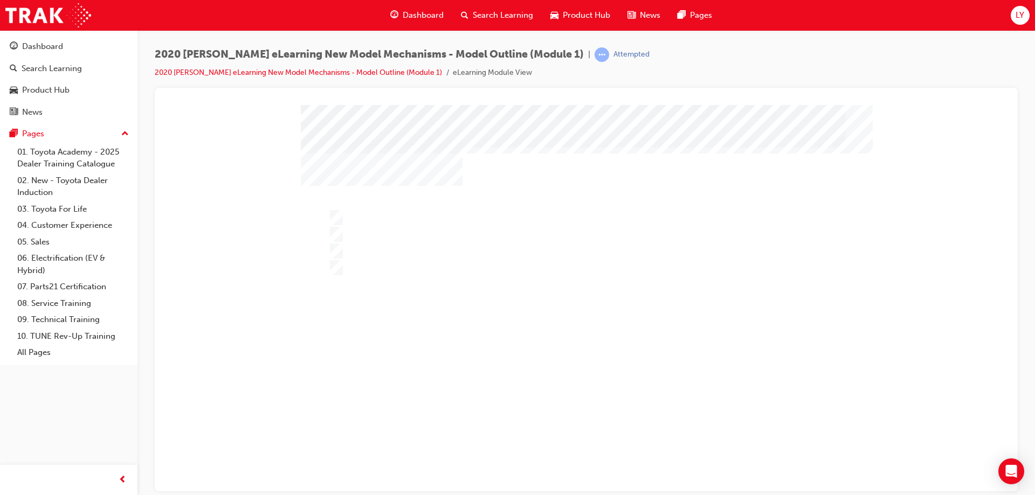
click at [380, 282] on div at bounding box center [586, 319] width 571 height 428
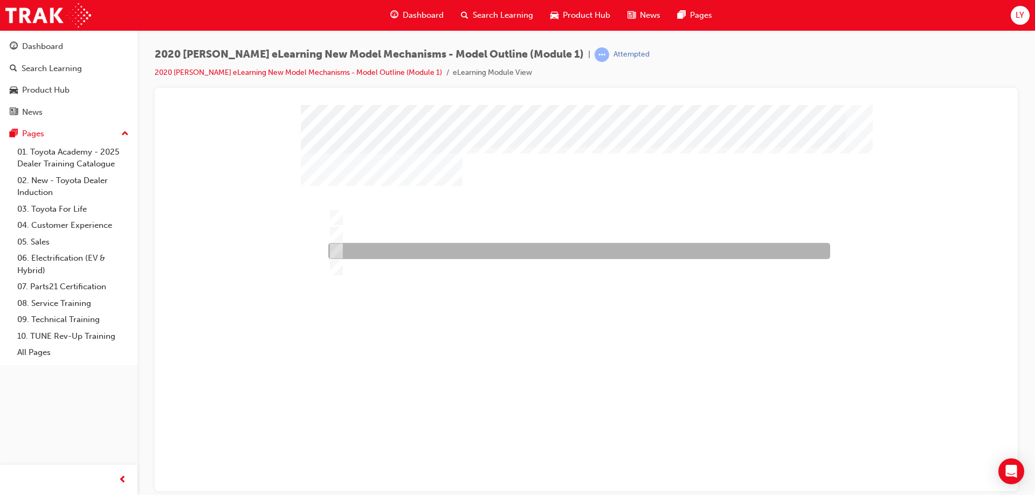
click at [337, 245] on input "19CY" at bounding box center [334, 251] width 12 height 12
radio input "true"
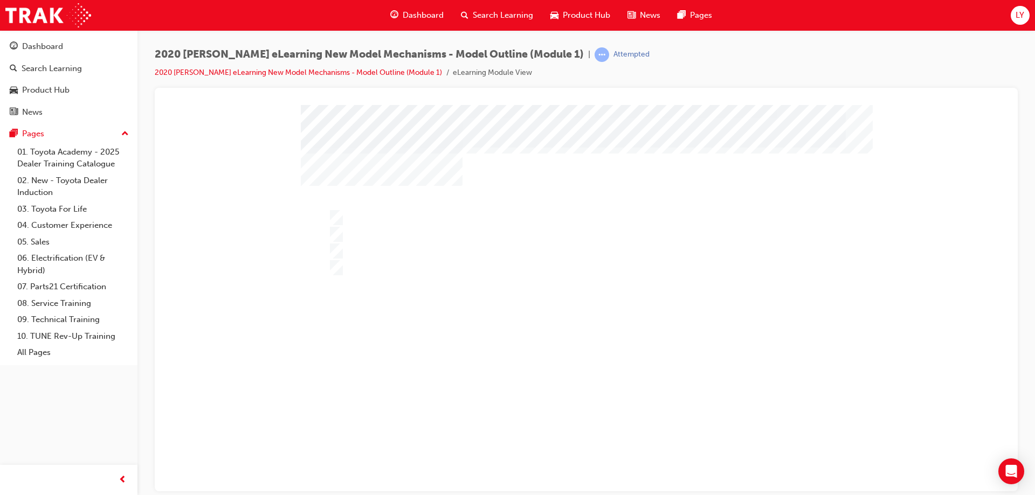
click at [592, 455] on div at bounding box center [586, 319] width 571 height 428
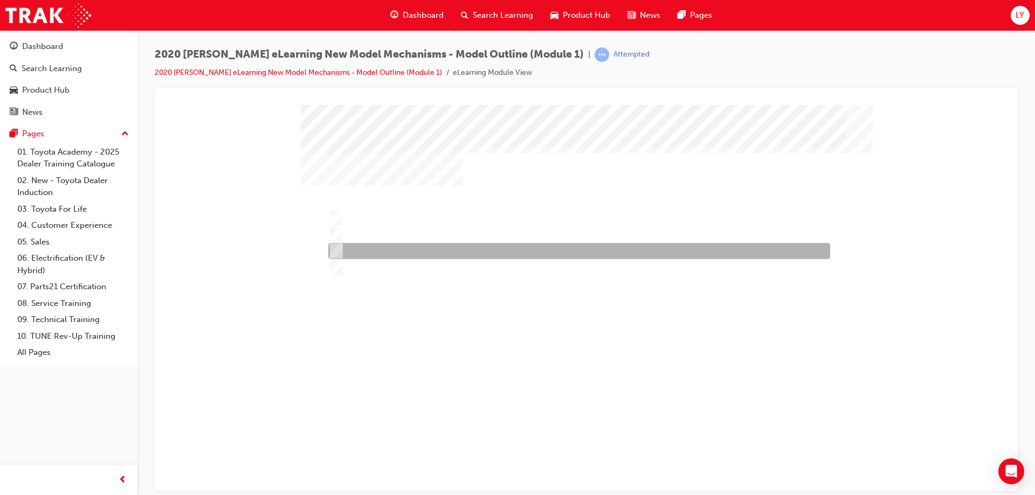
click at [336, 255] on input "ZR grade" at bounding box center [334, 251] width 12 height 12
radio input "true"
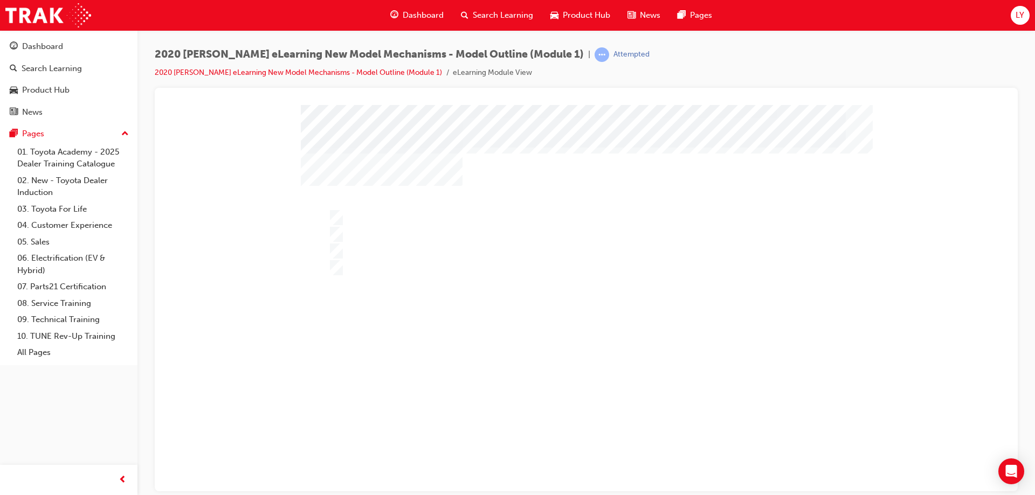
click at [590, 456] on div at bounding box center [586, 319] width 571 height 428
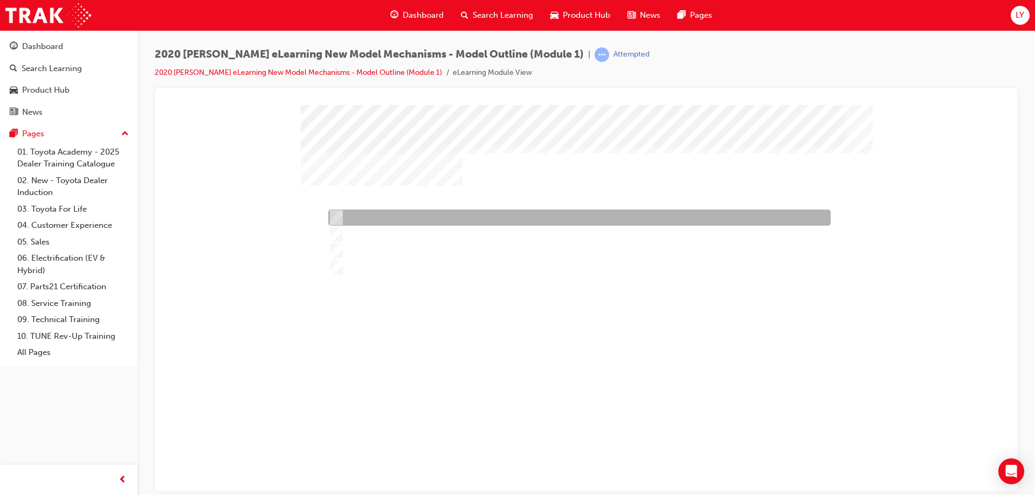
click at [336, 210] on div at bounding box center [576, 218] width 502 height 16
radio input "true"
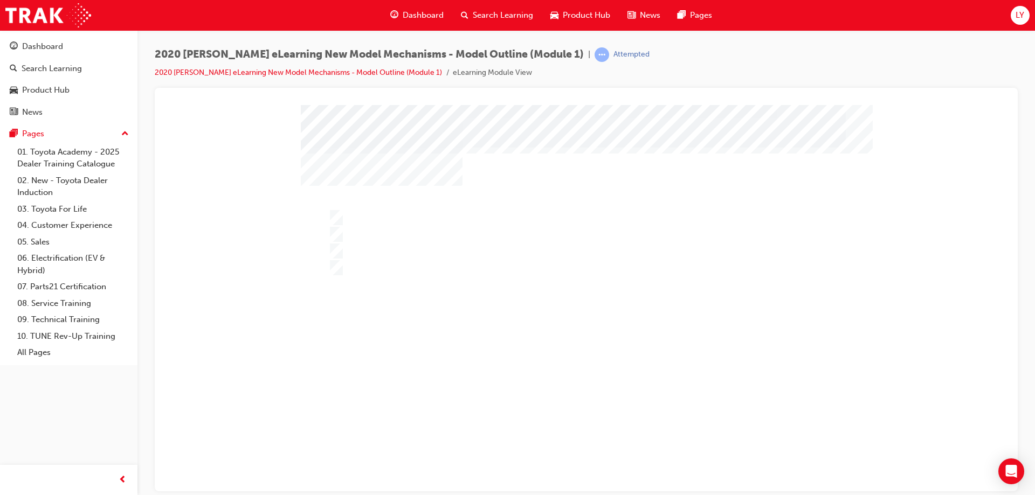
click at [581, 455] on div at bounding box center [586, 319] width 571 height 428
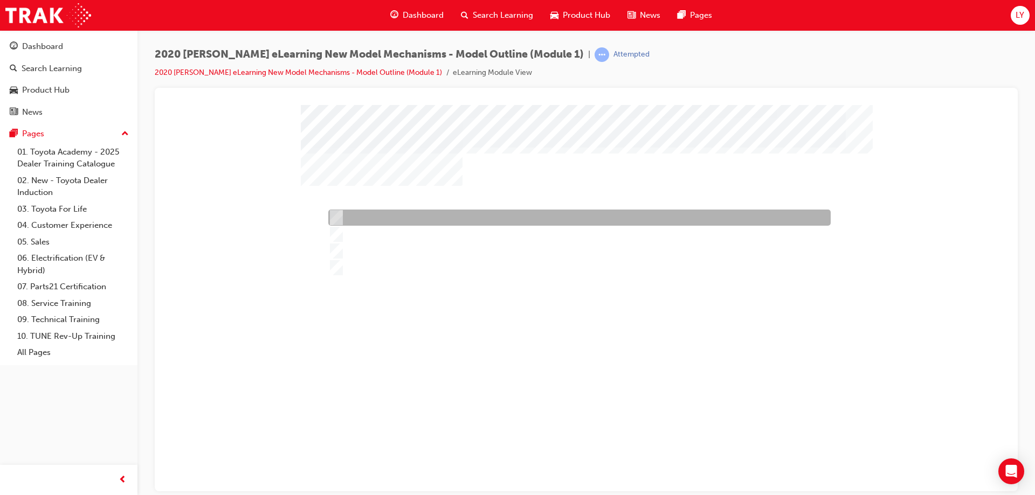
click at [336, 222] on input "K110" at bounding box center [334, 218] width 12 height 12
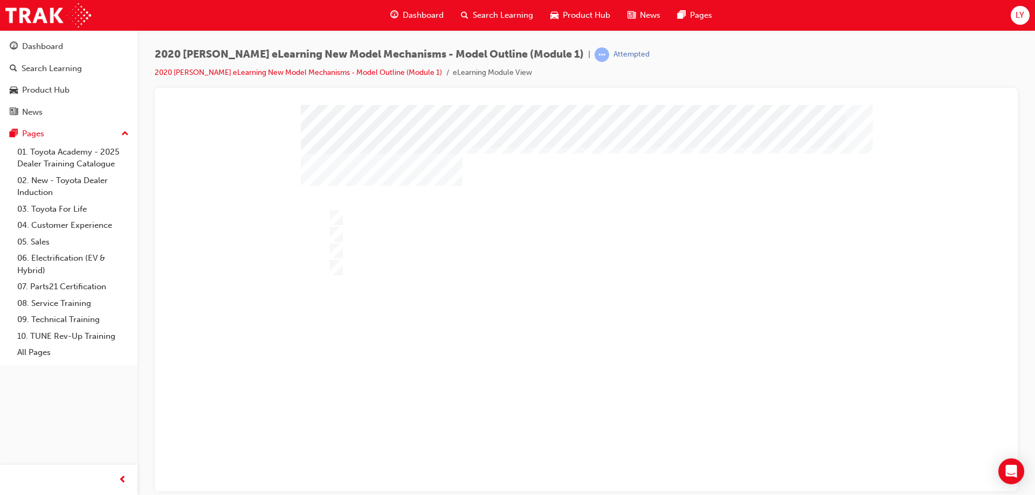
click at [581, 452] on div at bounding box center [586, 319] width 571 height 428
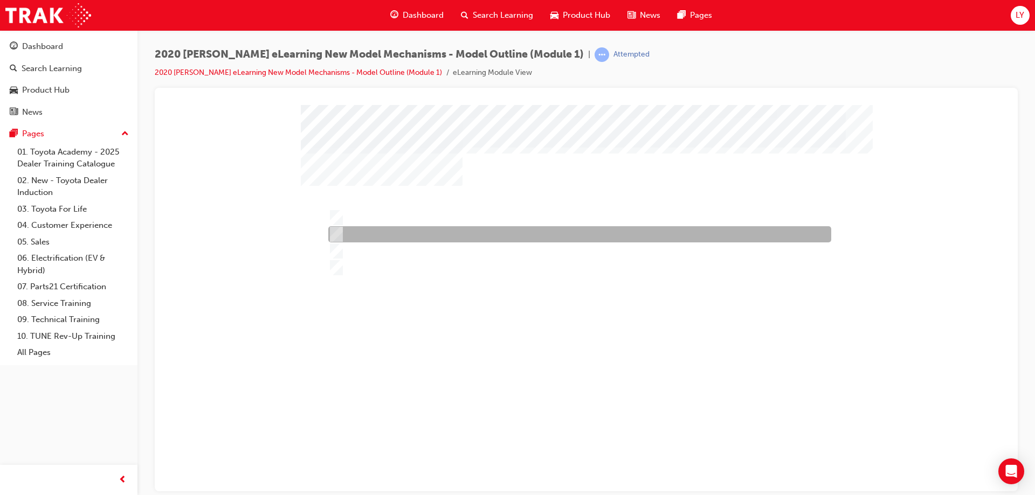
click at [341, 235] on div at bounding box center [576, 234] width 503 height 16
radio input "false"
radio input "true"
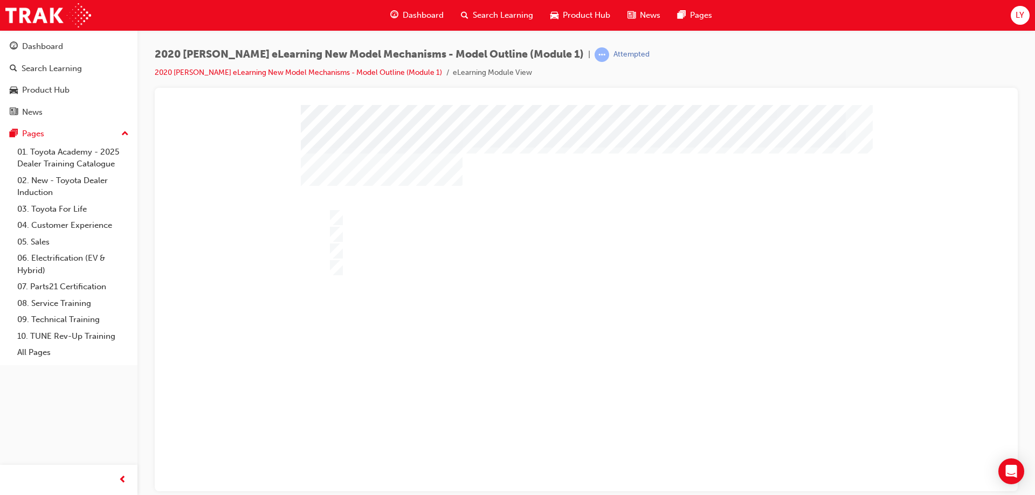
click at [588, 444] on div "" at bounding box center [586, 307] width 571 height 404
click at [590, 472] on div "" at bounding box center [586, 307] width 571 height 404
click at [577, 455] on div at bounding box center [586, 319] width 571 height 428
click at [462, 359] on div "" at bounding box center [586, 307] width 571 height 404
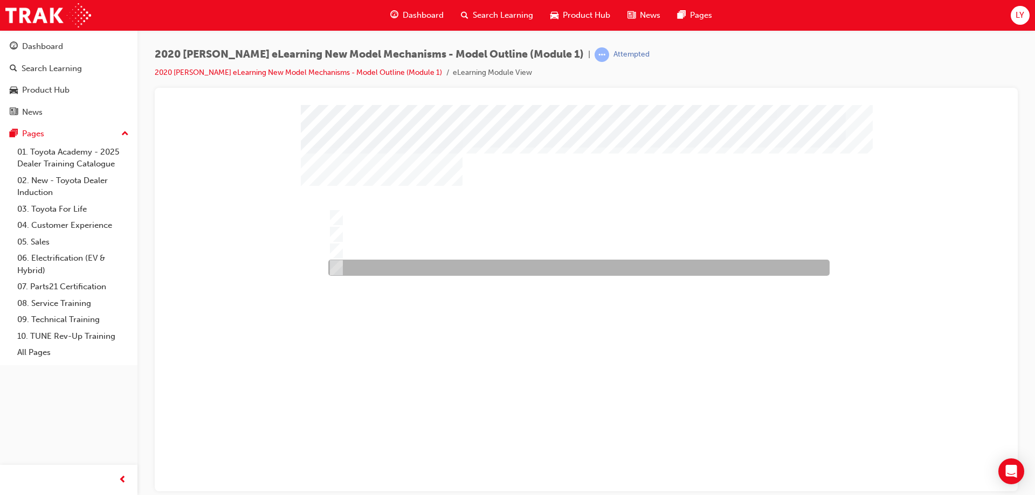
click at [338, 271] on input "ZR grade" at bounding box center [334, 268] width 12 height 12
radio input "true"
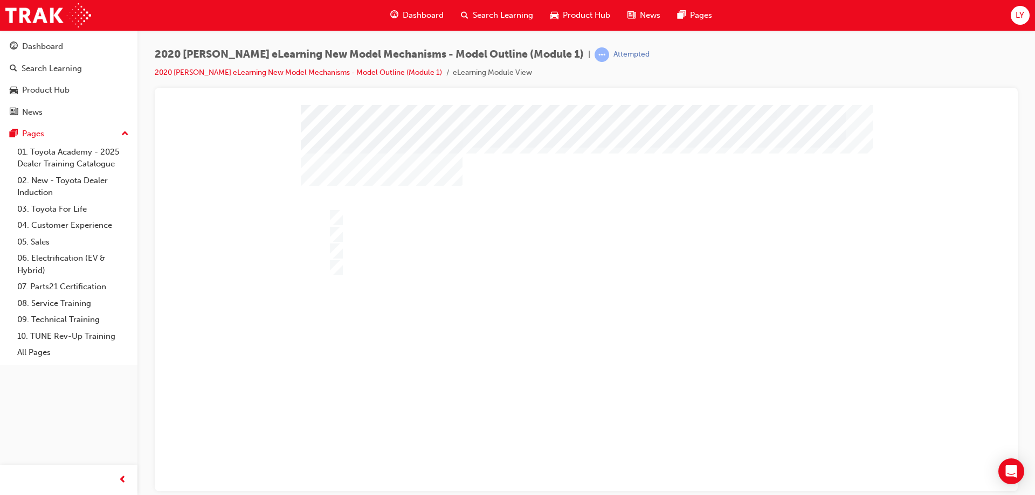
click at [571, 449] on div at bounding box center [586, 319] width 571 height 428
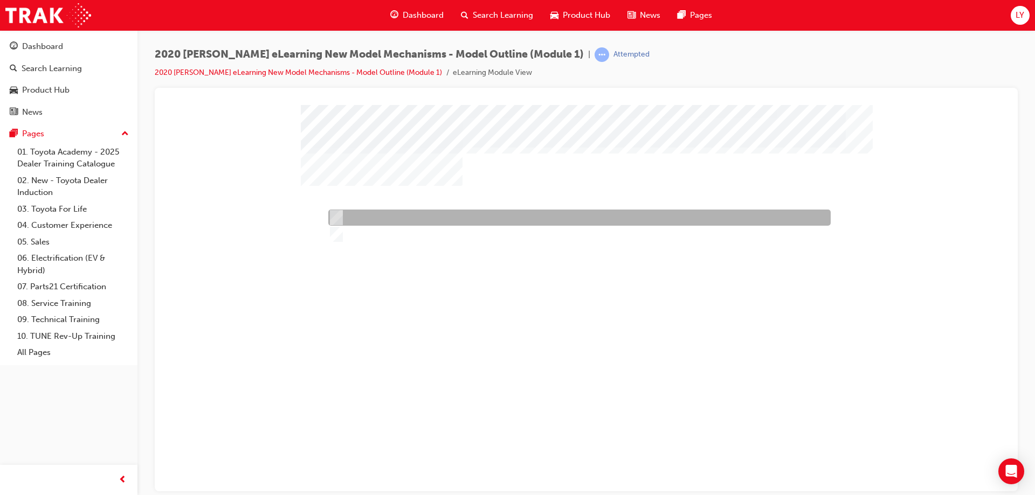
click at [340, 215] on div at bounding box center [576, 218] width 502 height 16
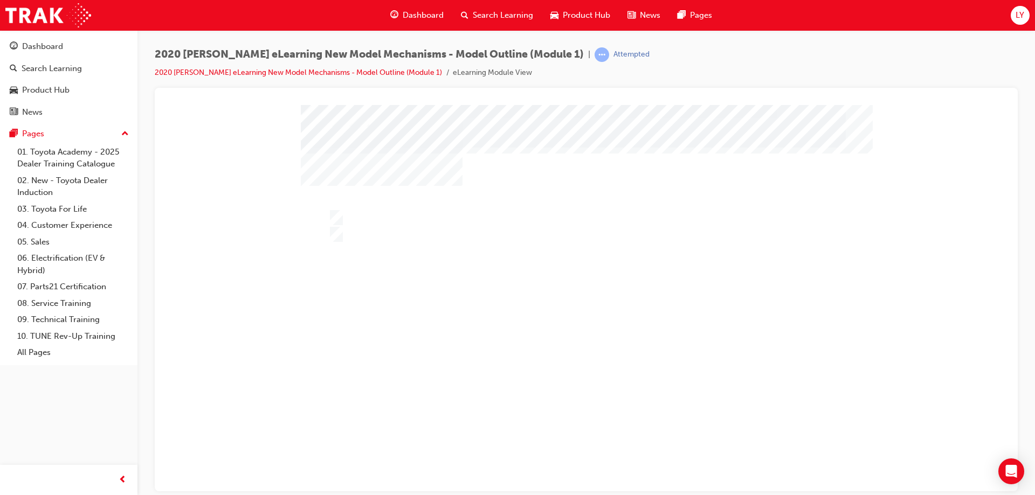
click at [582, 449] on div at bounding box center [586, 319] width 571 height 428
click at [359, 248] on div "" at bounding box center [586, 307] width 571 height 404
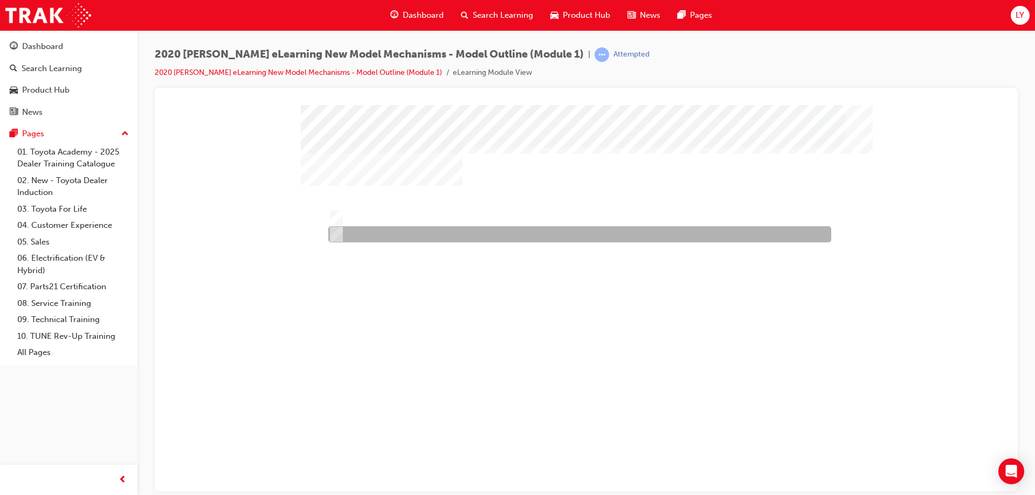
click at [344, 226] on div at bounding box center [576, 234] width 503 height 16
radio input "false"
radio input "true"
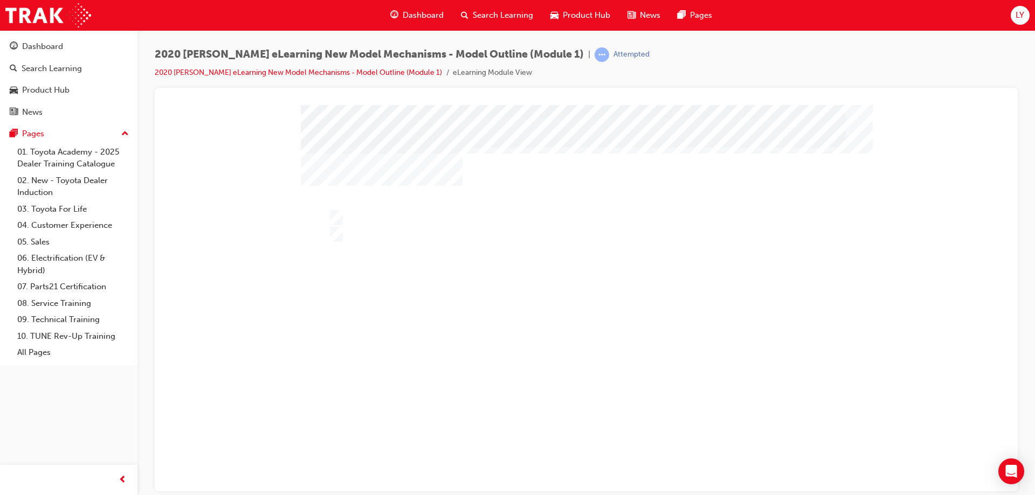
click at [592, 458] on div at bounding box center [586, 319] width 571 height 428
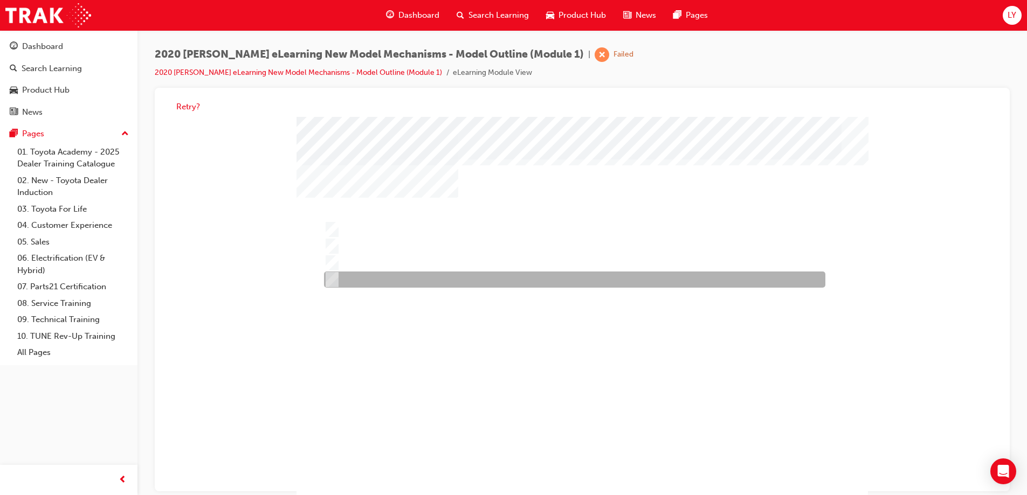
click at [331, 279] on input "None, no manual transaxle is offered in the new Yaris" at bounding box center [330, 280] width 12 height 12
radio input "true"
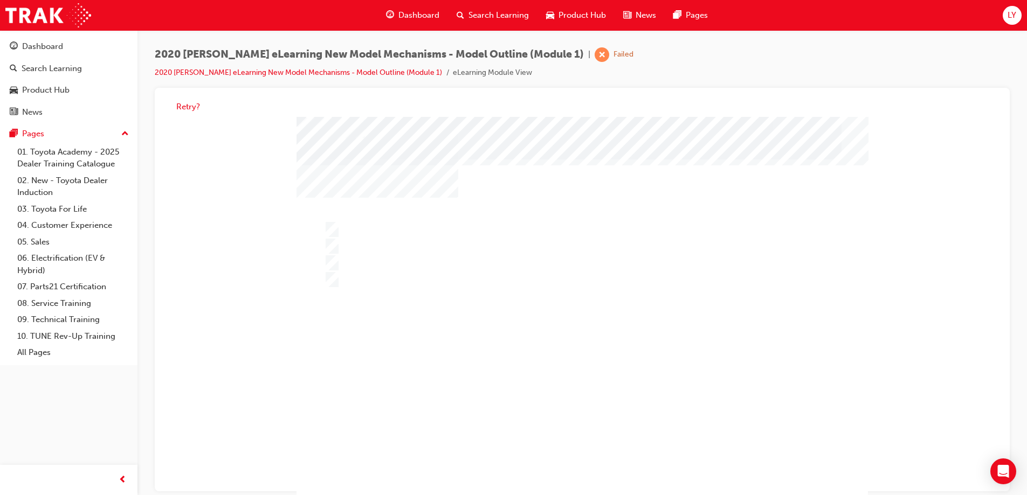
click at [572, 468] on div at bounding box center [581, 331] width 571 height 428
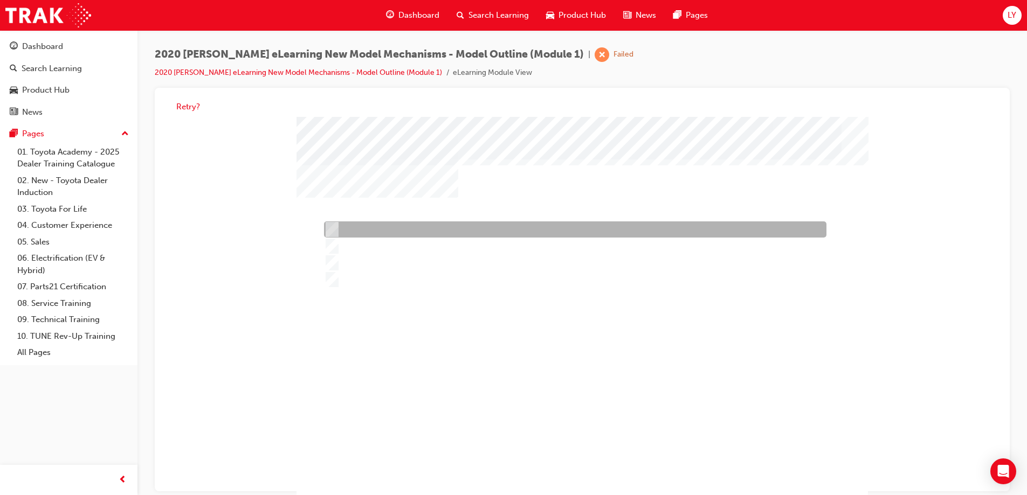
click at [329, 230] on input "All grades" at bounding box center [330, 230] width 12 height 12
radio input "true"
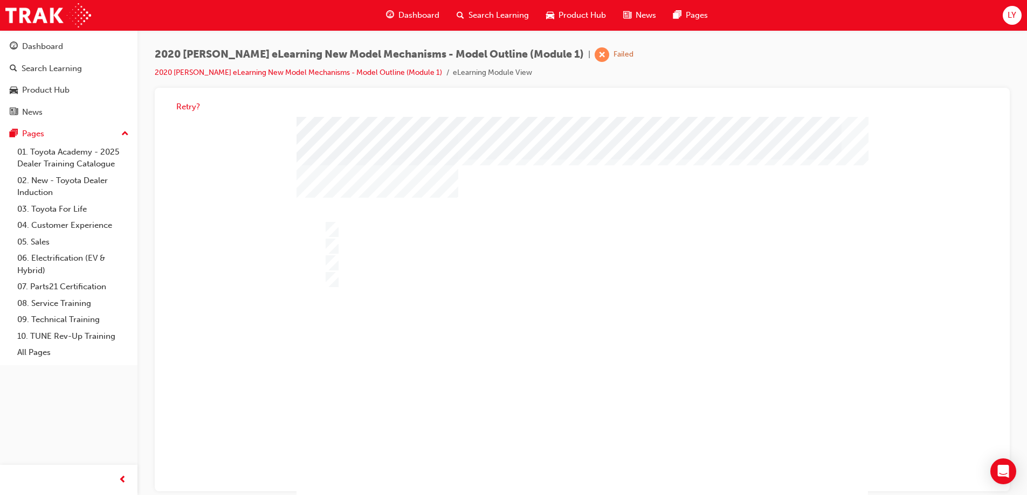
click at [576, 468] on div at bounding box center [581, 331] width 571 height 428
click at [459, 334] on div "" at bounding box center [581, 319] width 571 height 404
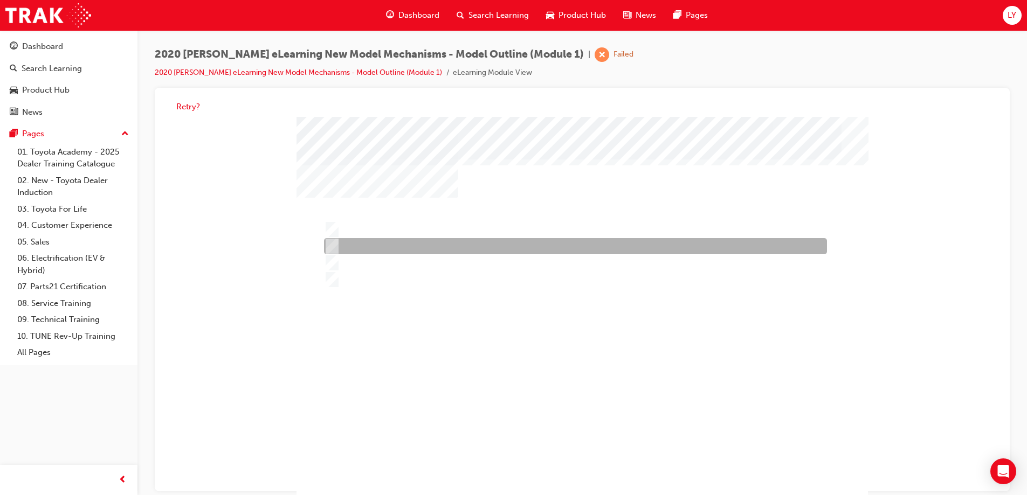
click at [335, 247] on input "17CY" at bounding box center [330, 247] width 12 height 12
radio input "true"
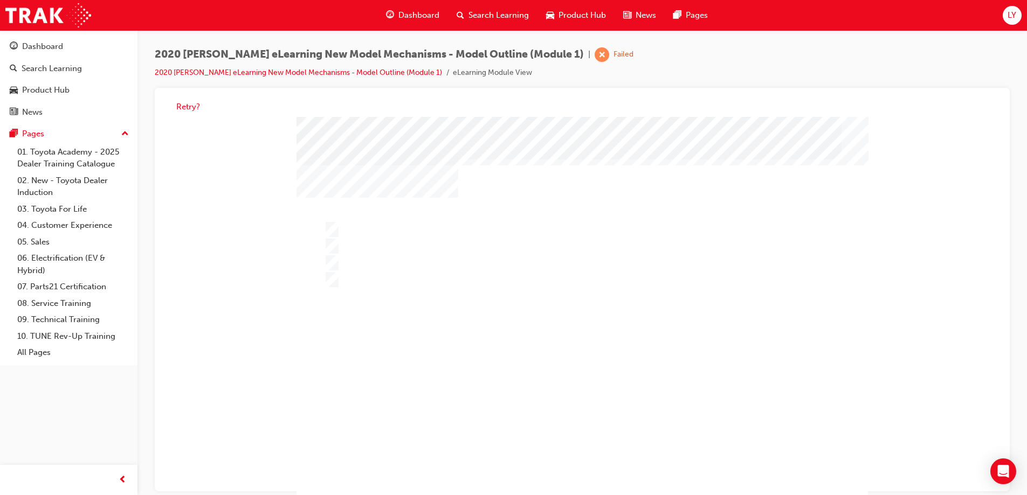
drag, startPoint x: 581, startPoint y: 466, endPoint x: 462, endPoint y: 387, distance: 142.7
click at [580, 466] on div at bounding box center [581, 331] width 571 height 428
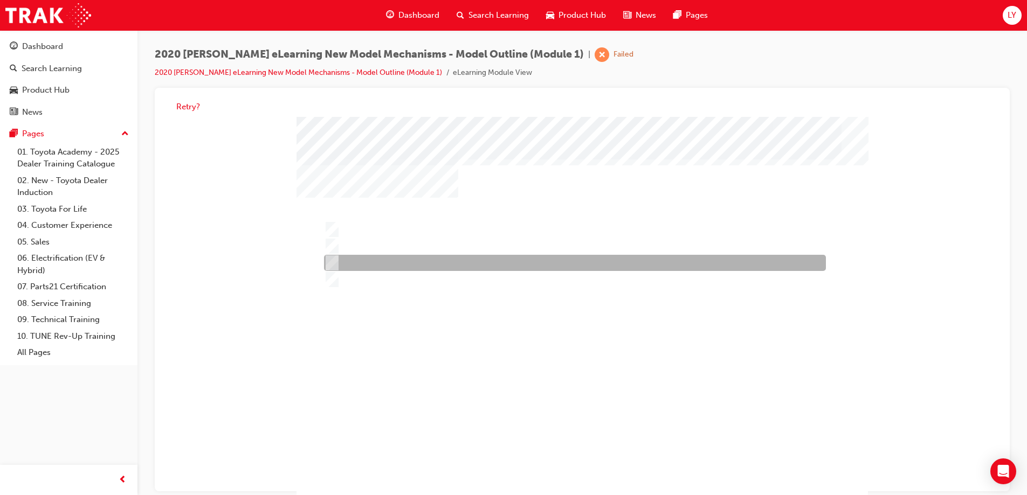
click at [335, 261] on input "19CY" at bounding box center [330, 264] width 12 height 12
radio input "true"
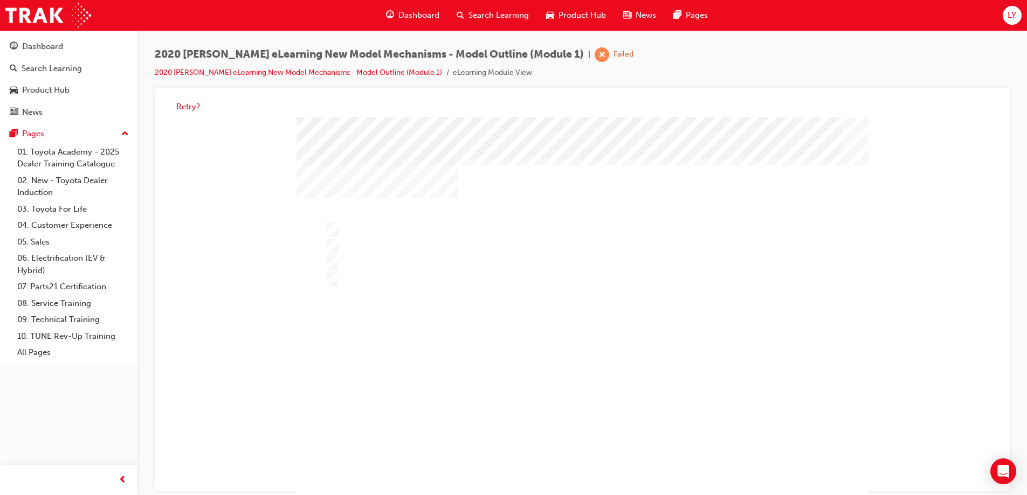
click at [580, 465] on div at bounding box center [581, 331] width 571 height 428
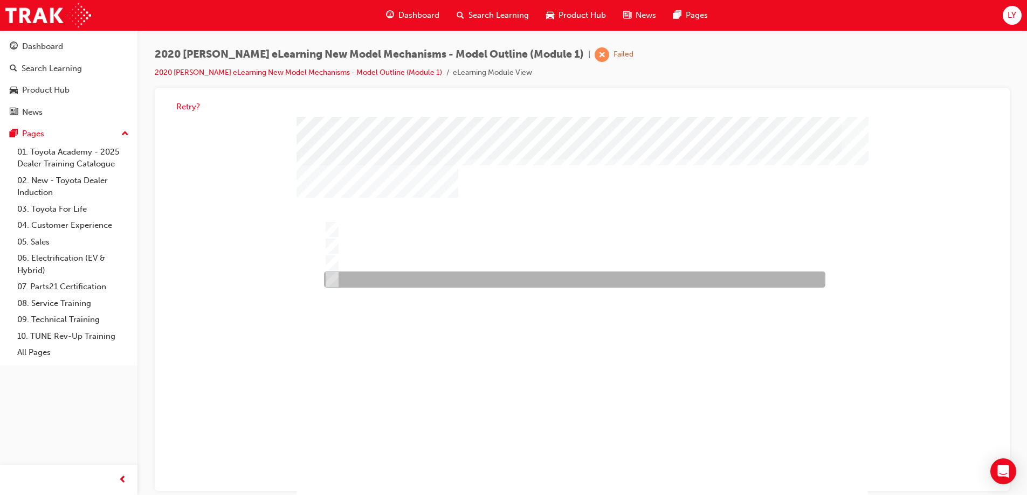
click at [332, 276] on input "All these options are correct" at bounding box center [330, 280] width 12 height 12
radio input "true"
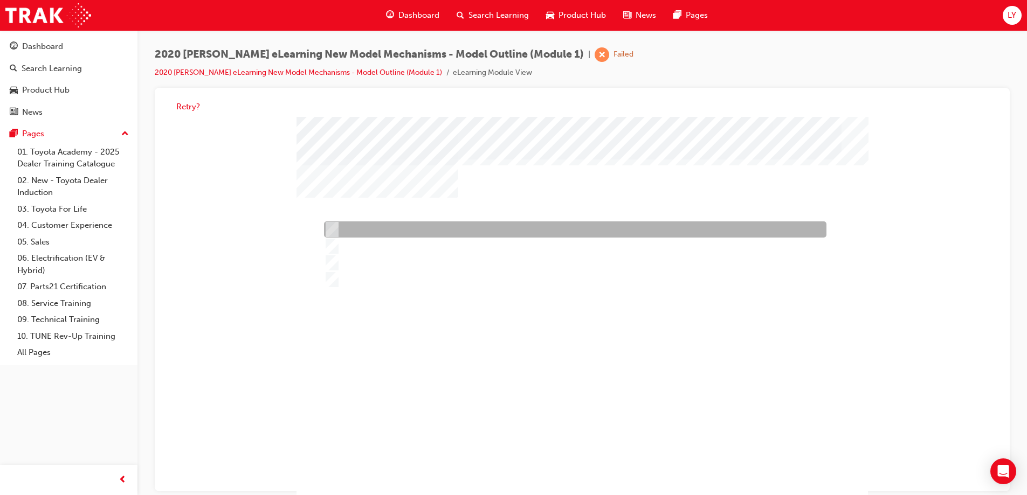
click at [333, 225] on input "Ascent Sport grade" at bounding box center [330, 230] width 12 height 12
radio input "true"
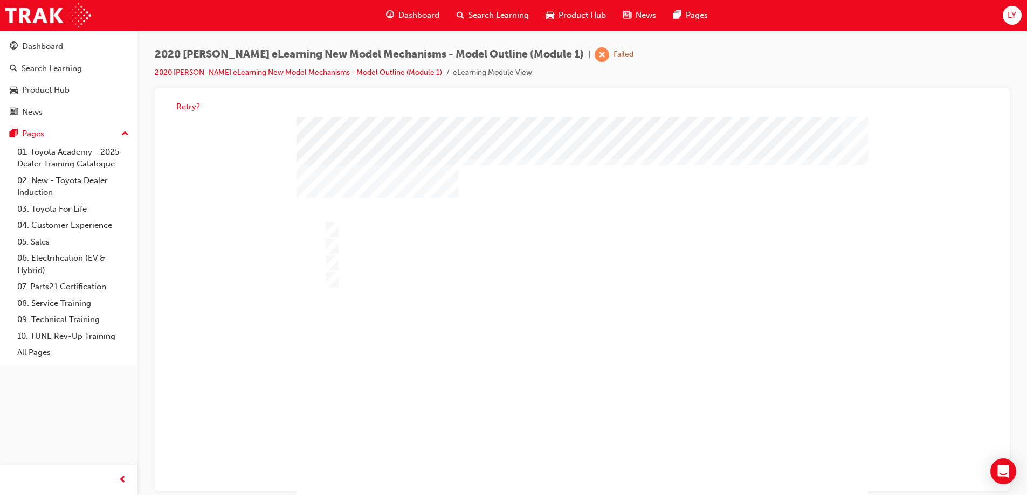
click at [580, 469] on div at bounding box center [581, 331] width 571 height 428
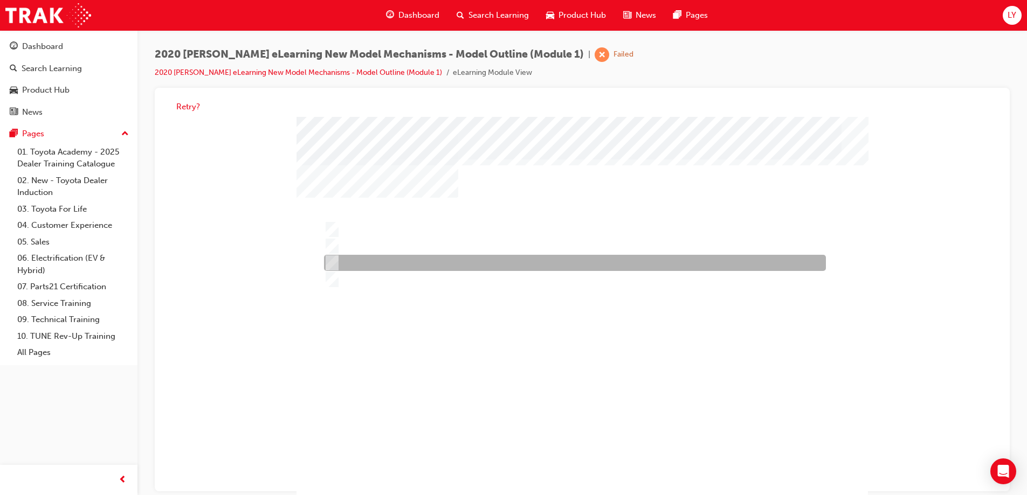
click at [335, 265] on input "P610" at bounding box center [330, 264] width 12 height 12
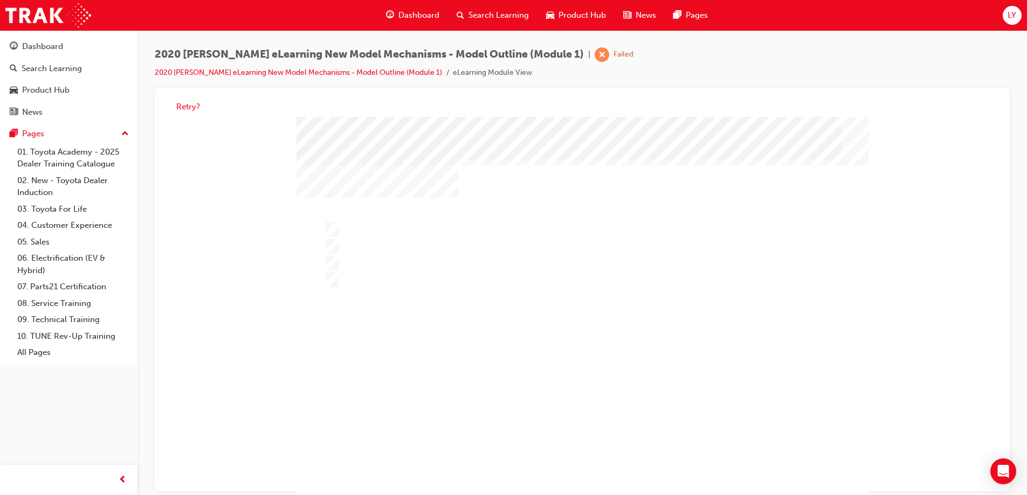
click at [425, 335] on div at bounding box center [581, 331] width 571 height 428
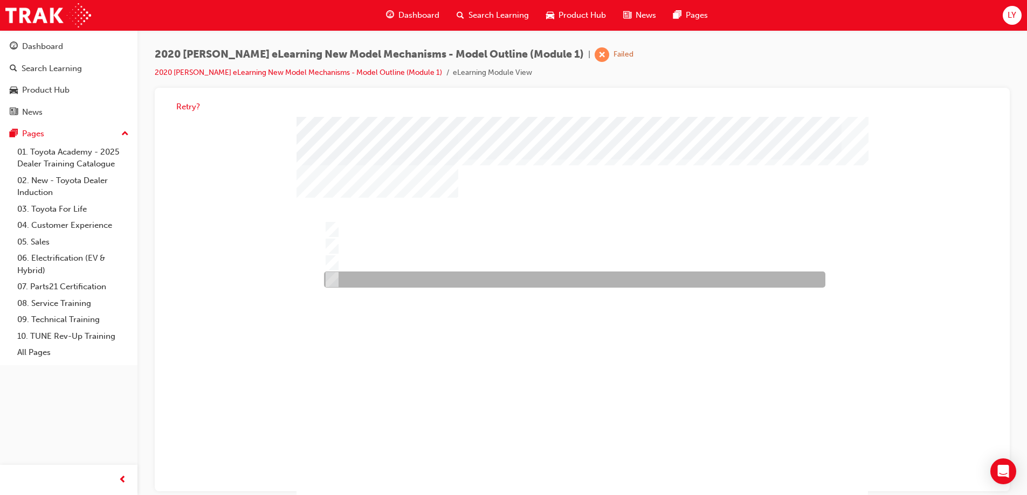
click at [337, 280] on div at bounding box center [571, 280] width 501 height 16
radio input "false"
radio input "true"
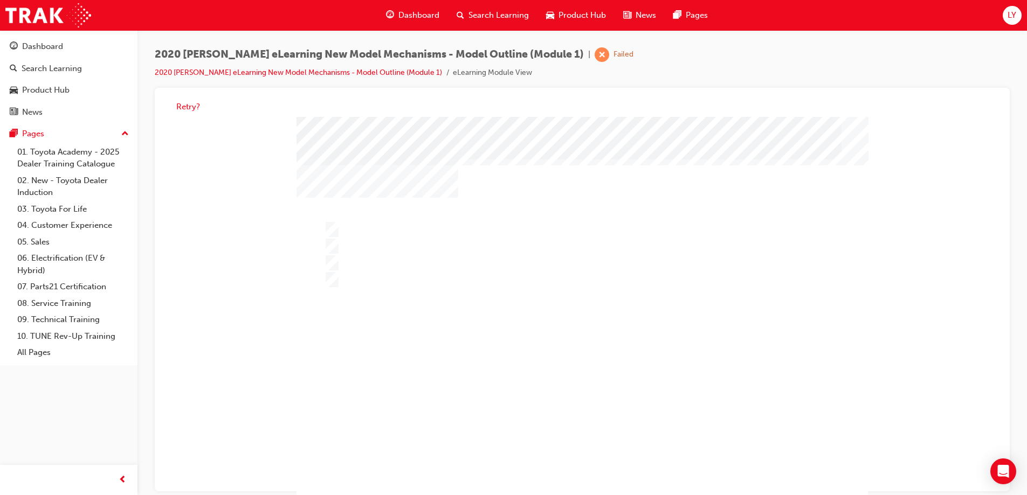
click at [586, 470] on div at bounding box center [581, 331] width 571 height 428
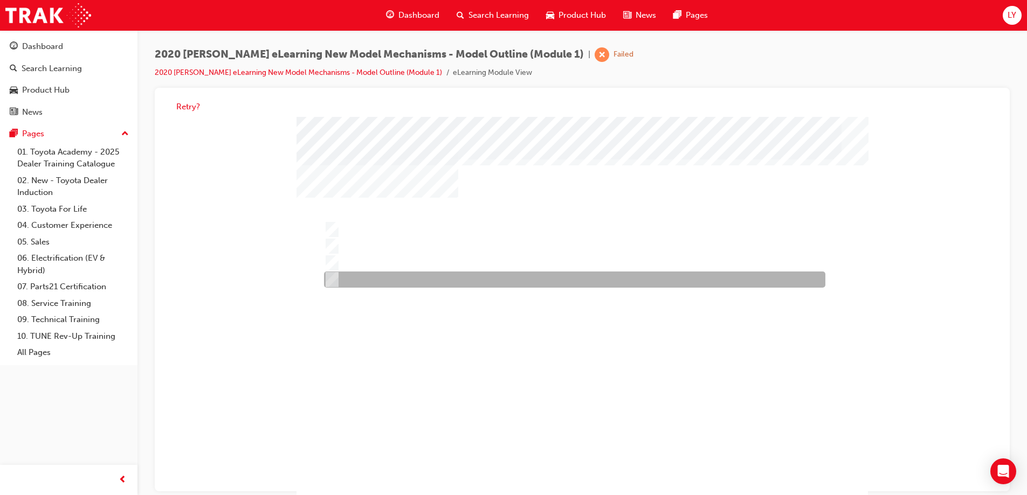
click at [340, 275] on div at bounding box center [571, 280] width 501 height 16
radio input "true"
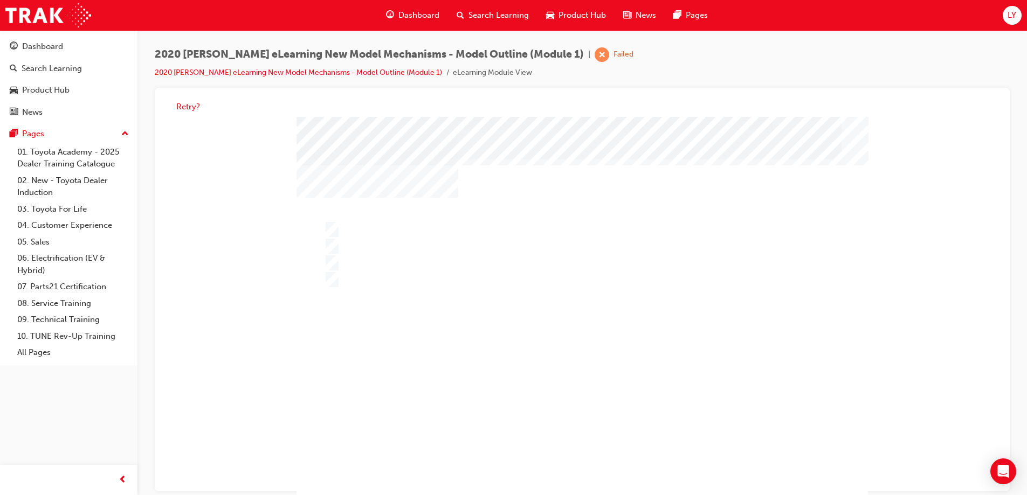
click at [583, 470] on div at bounding box center [581, 331] width 571 height 428
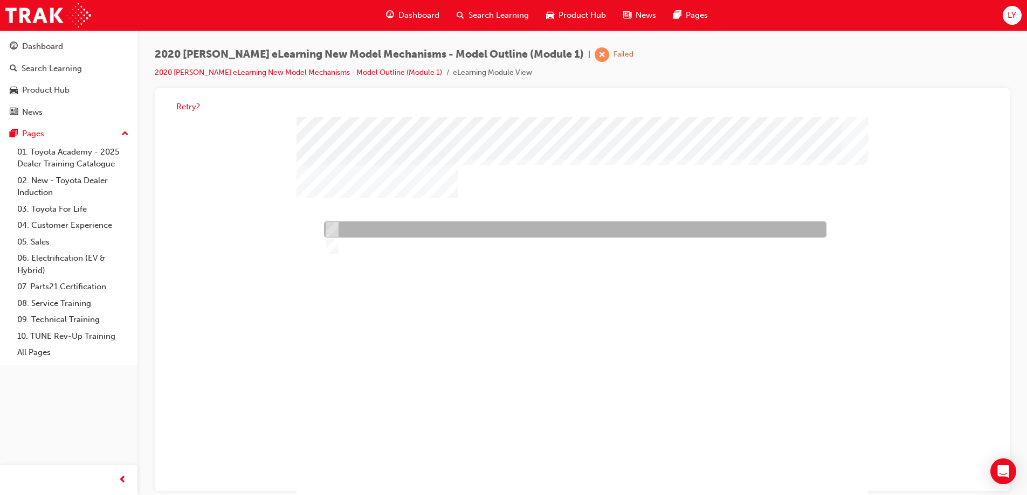
click at [336, 228] on div at bounding box center [572, 230] width 502 height 16
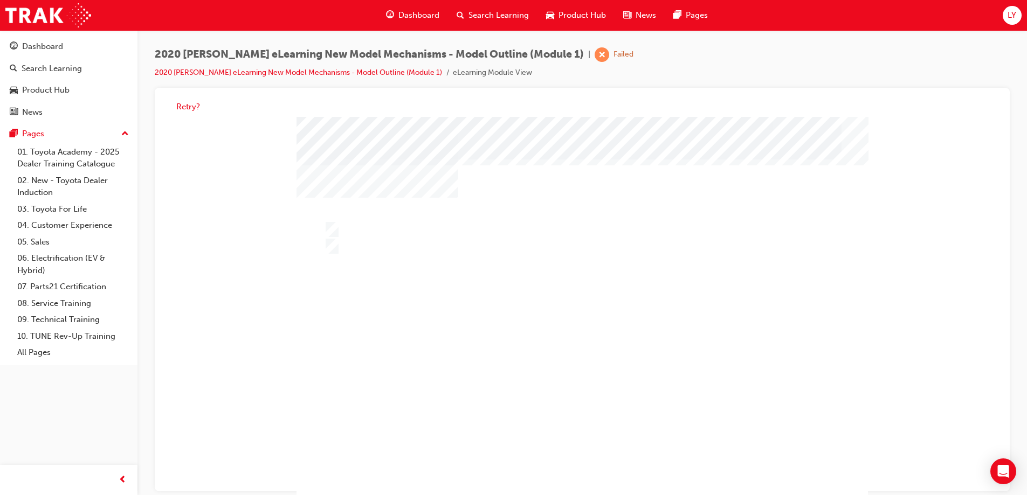
click at [578, 454] on div "" at bounding box center [581, 319] width 571 height 404
click at [329, 239] on div at bounding box center [581, 331] width 571 height 428
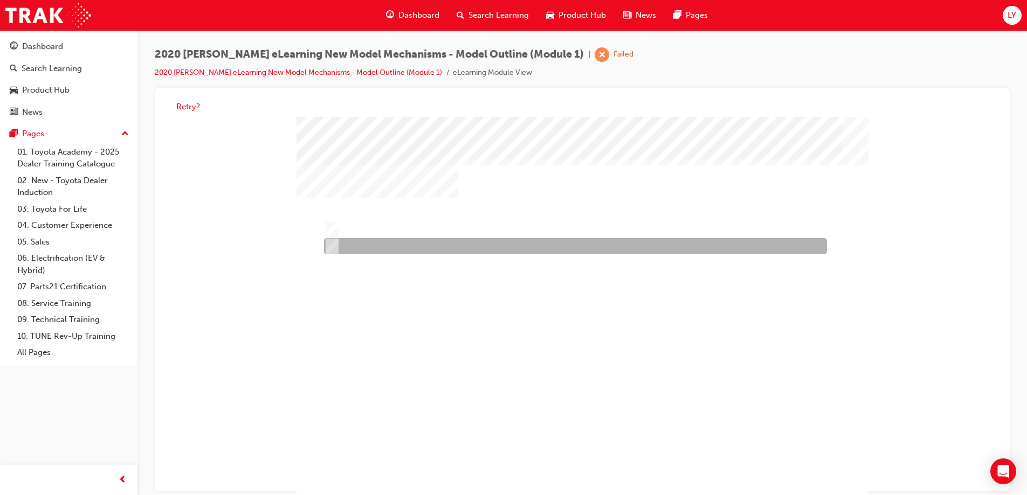
click at [336, 246] on div at bounding box center [572, 247] width 503 height 16
radio input "false"
radio input "true"
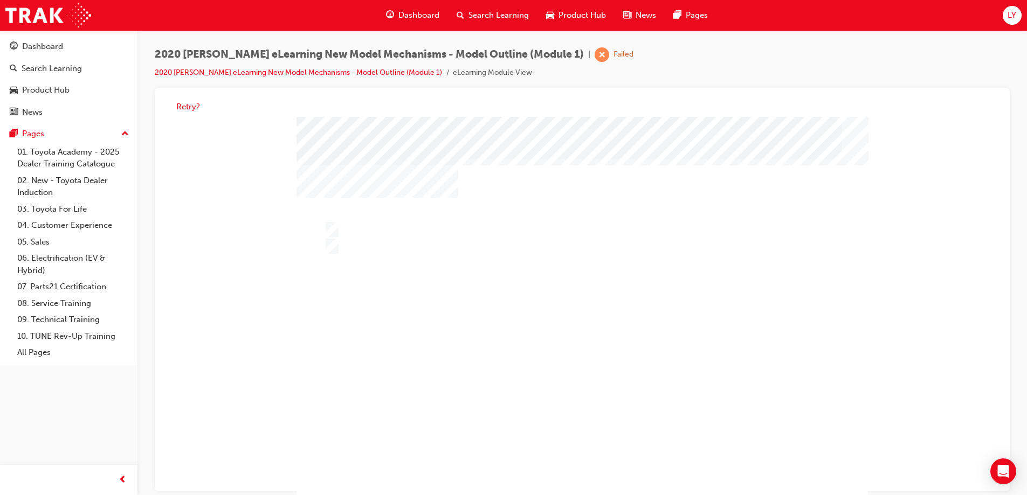
click at [595, 469] on div at bounding box center [581, 331] width 571 height 428
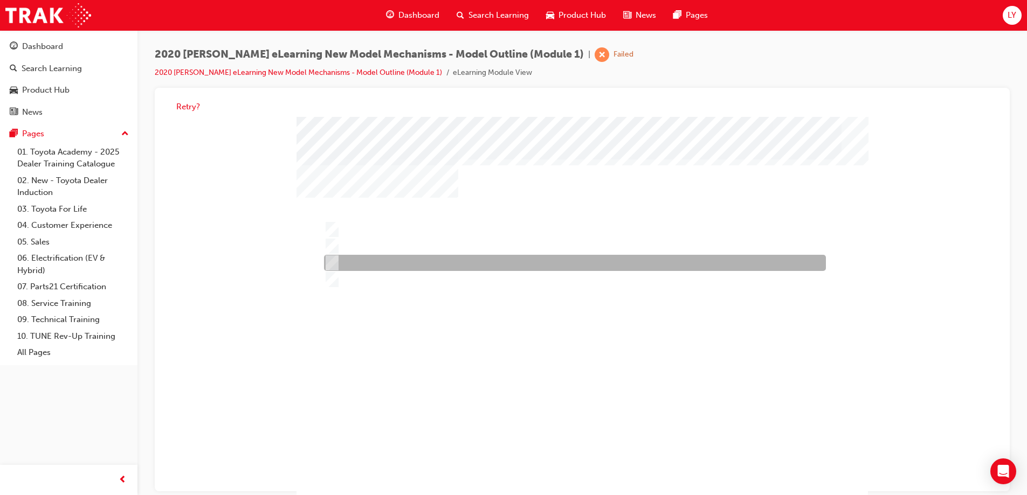
click at [323, 265] on div at bounding box center [572, 263] width 502 height 16
radio input "true"
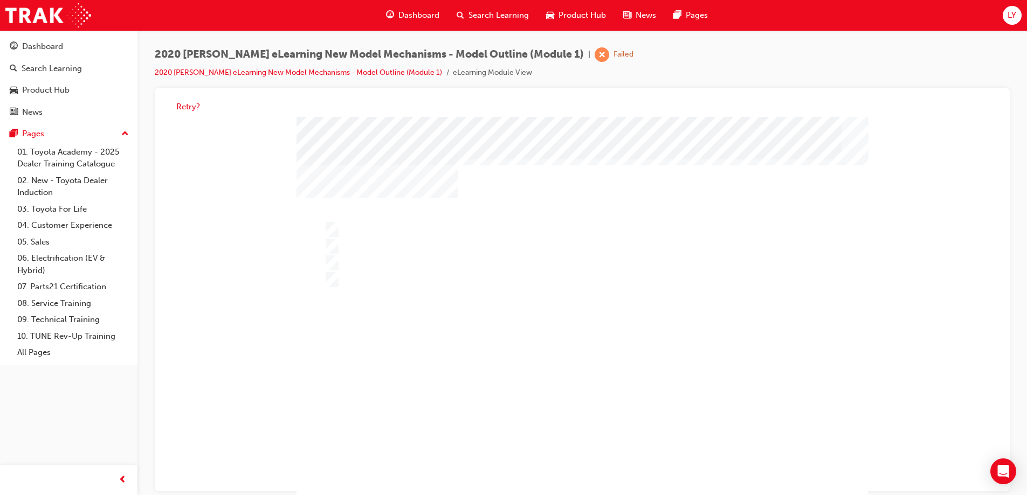
click at [576, 466] on div at bounding box center [581, 331] width 571 height 428
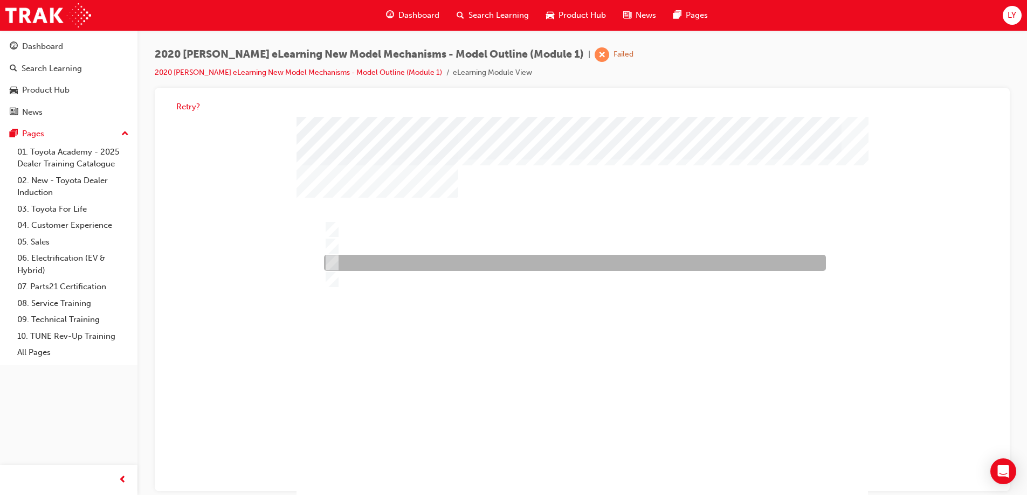
click at [337, 264] on div at bounding box center [572, 263] width 502 height 16
radio input "true"
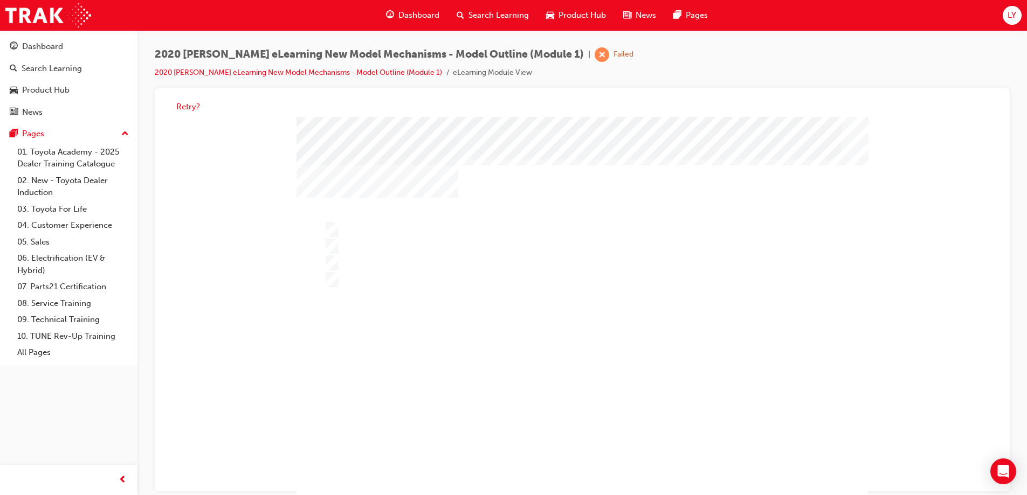
click at [566, 462] on div at bounding box center [581, 331] width 571 height 428
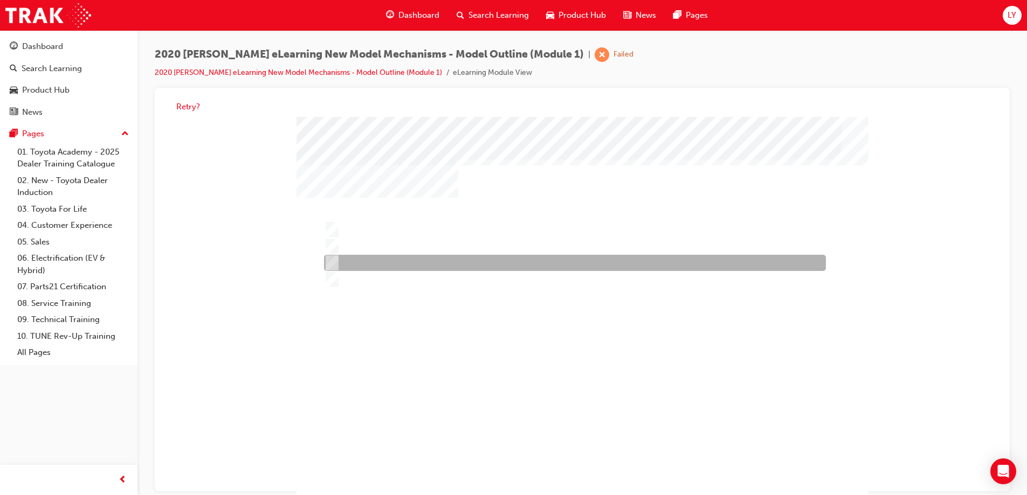
click at [335, 259] on input "ZR grade" at bounding box center [330, 264] width 12 height 12
radio input "true"
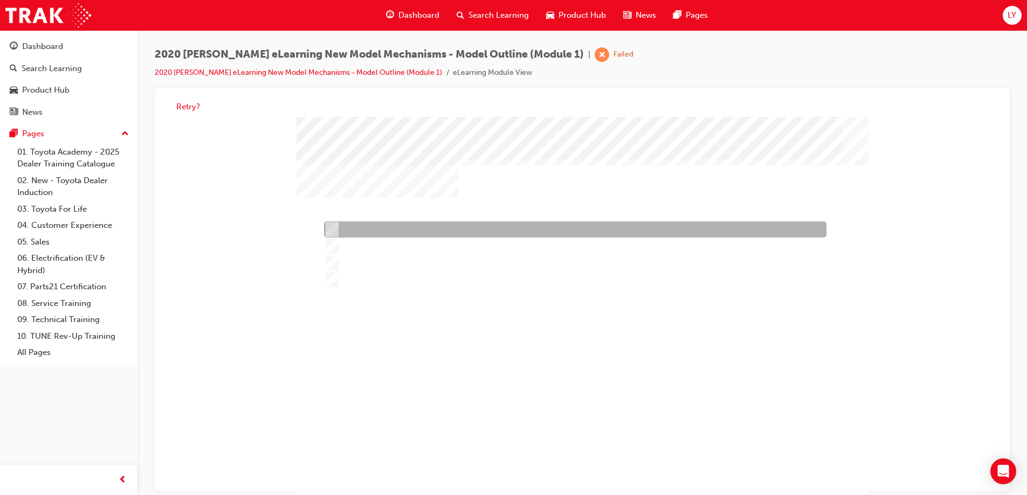
click at [332, 227] on input "Ascent Sport grade" at bounding box center [330, 230] width 12 height 12
radio input "true"
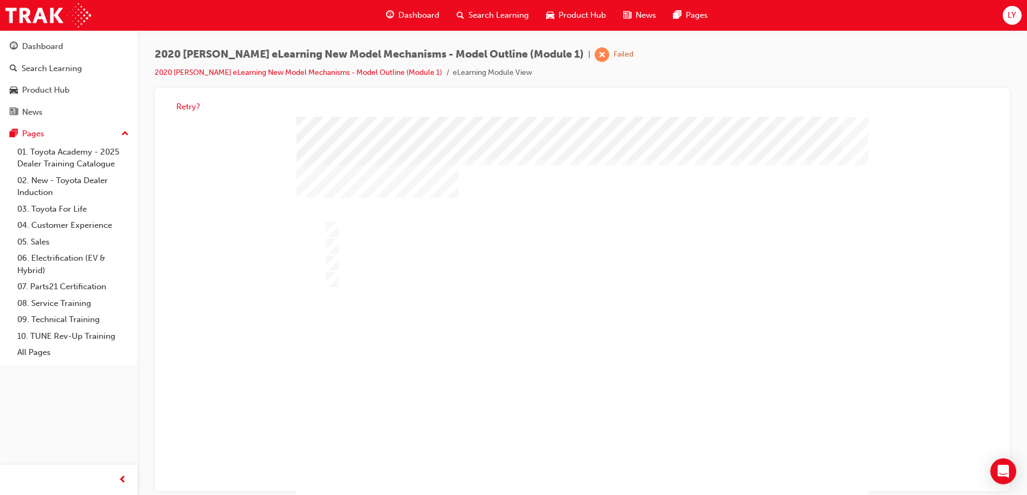
click at [581, 472] on div at bounding box center [581, 331] width 571 height 428
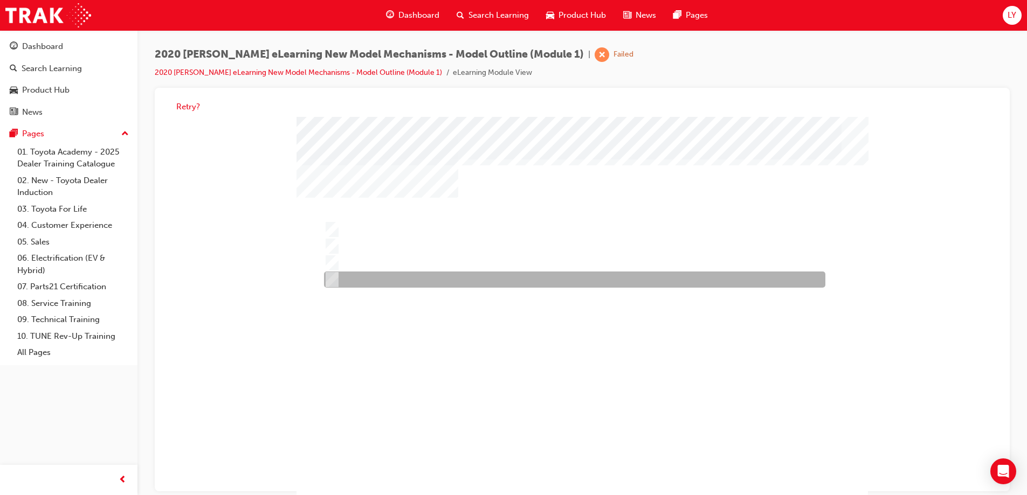
click at [336, 278] on div at bounding box center [571, 280] width 501 height 16
radio input "true"
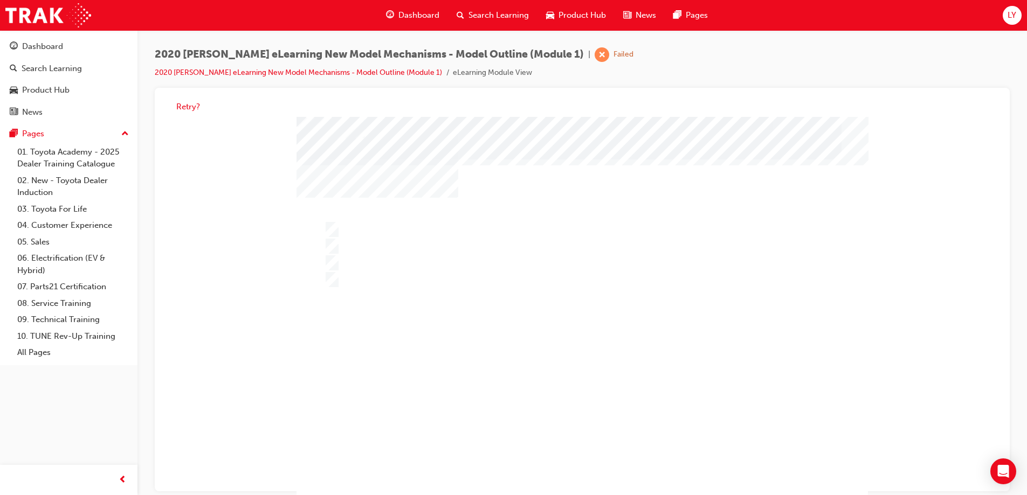
click at [579, 468] on div at bounding box center [581, 331] width 571 height 428
click at [335, 289] on div "" at bounding box center [581, 319] width 571 height 404
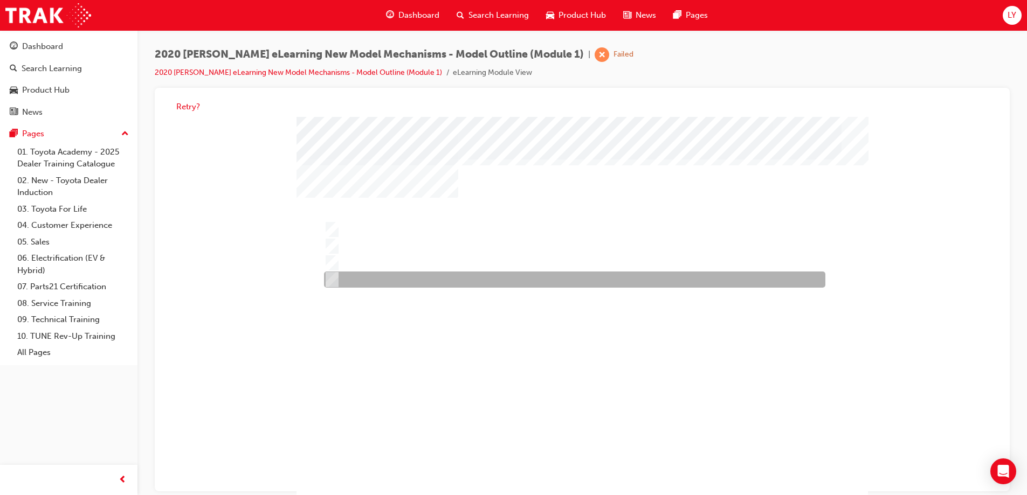
click at [329, 279] on input "ZR grade" at bounding box center [330, 280] width 12 height 12
radio input "true"
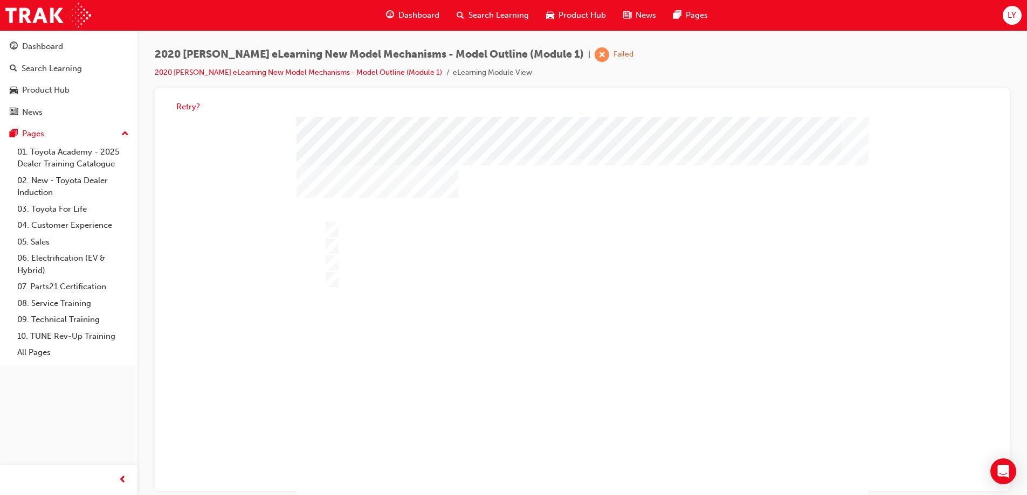
click at [581, 463] on div at bounding box center [581, 331] width 571 height 428
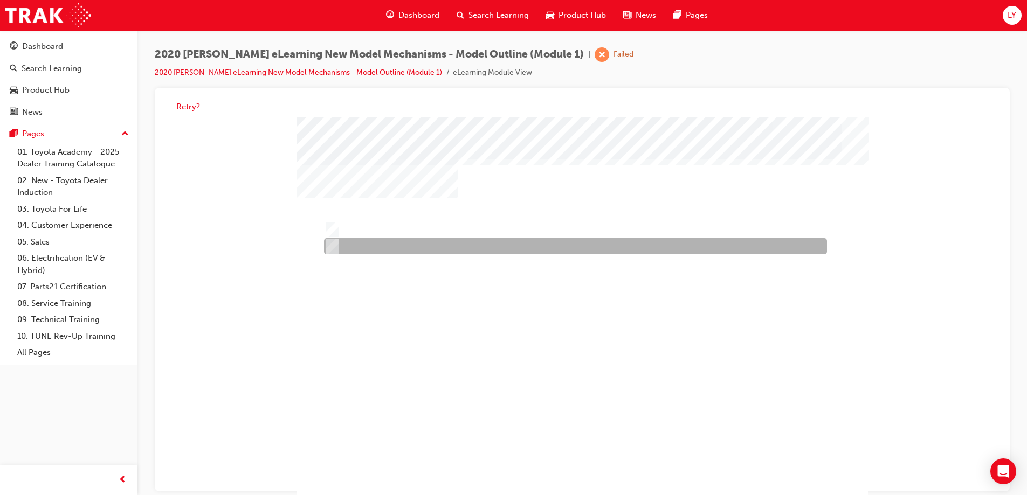
click at [330, 247] on input "False" at bounding box center [330, 247] width 12 height 12
radio input "true"
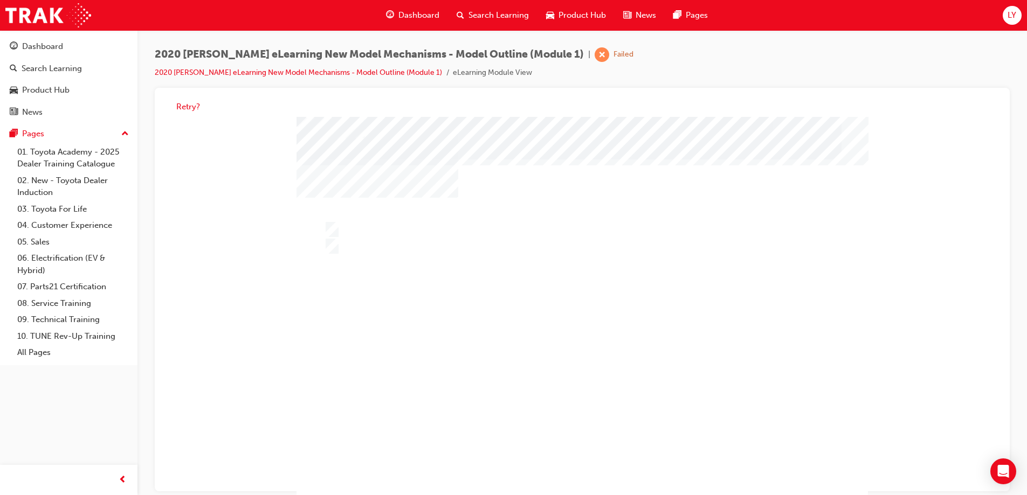
click at [590, 457] on div at bounding box center [586, 319] width 571 height 428
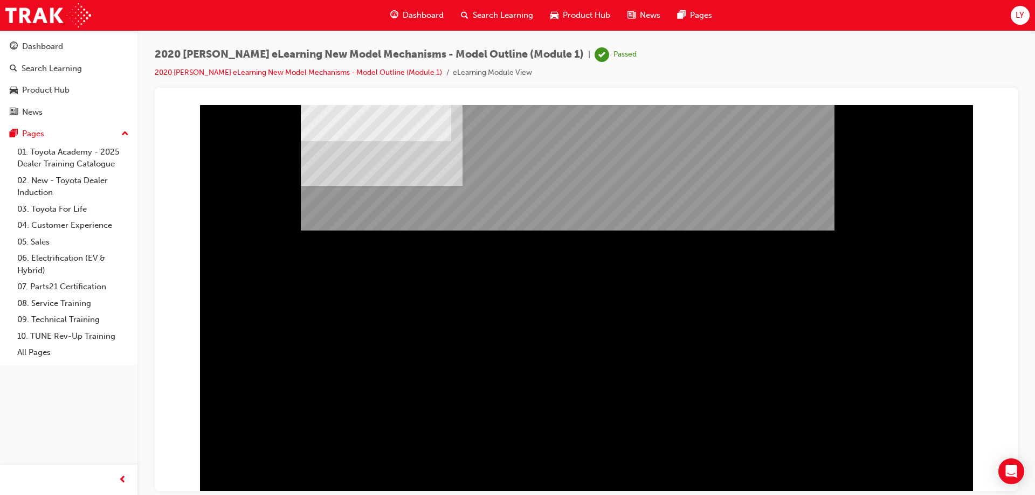
click at [45, 257] on link "06. Electrification (EV & Hybrid)" at bounding box center [73, 264] width 120 height 29
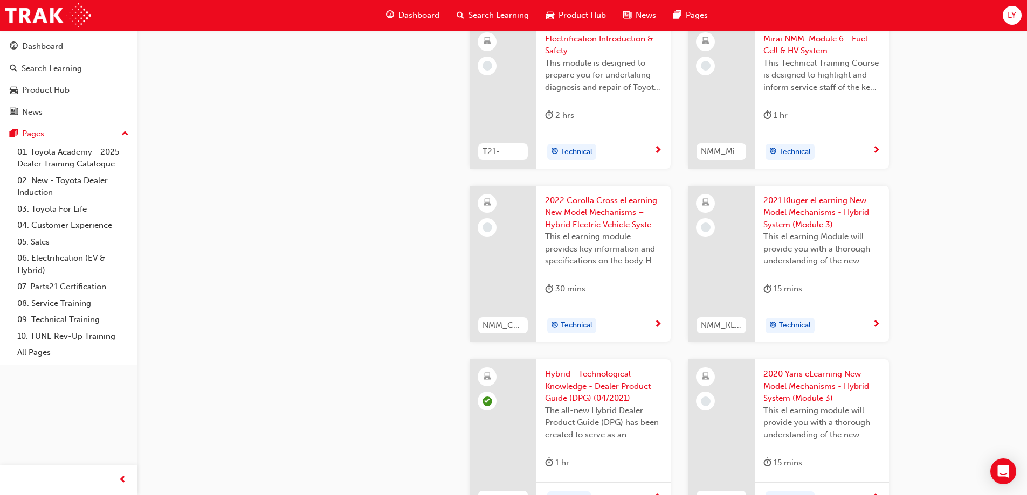
scroll to position [1321, 0]
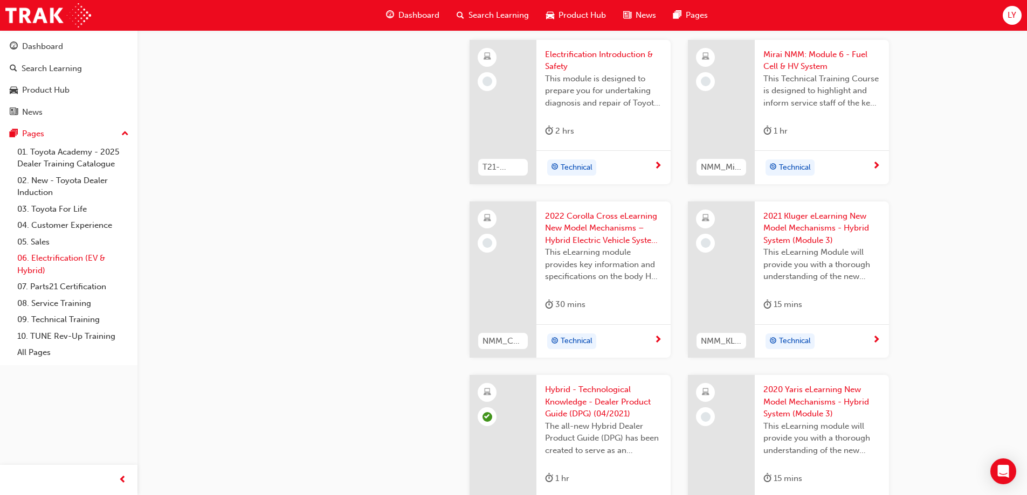
click at [44, 264] on link "06. Electrification (EV & Hybrid)" at bounding box center [73, 264] width 120 height 29
click at [44, 226] on link "04. Customer Experience" at bounding box center [73, 225] width 120 height 17
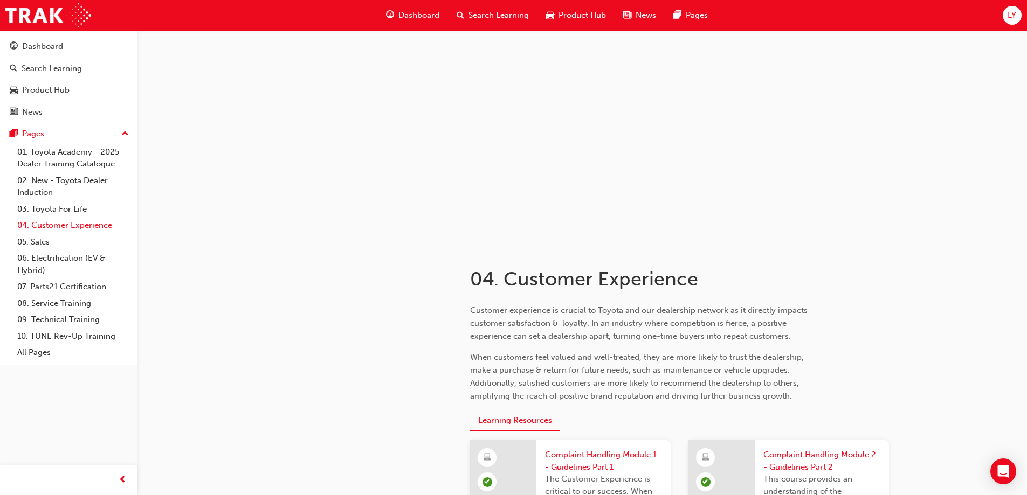
click at [44, 226] on link "04. Customer Experience" at bounding box center [73, 225] width 120 height 17
click at [44, 252] on link "06. Electrification (EV & Hybrid)" at bounding box center [73, 264] width 120 height 29
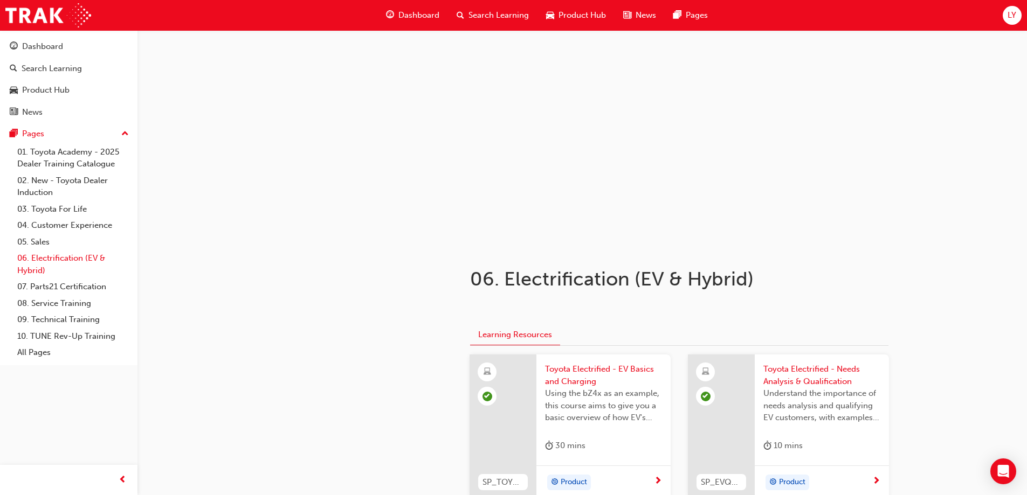
click at [60, 257] on link "06. Electrification (EV & Hybrid)" at bounding box center [73, 264] width 120 height 29
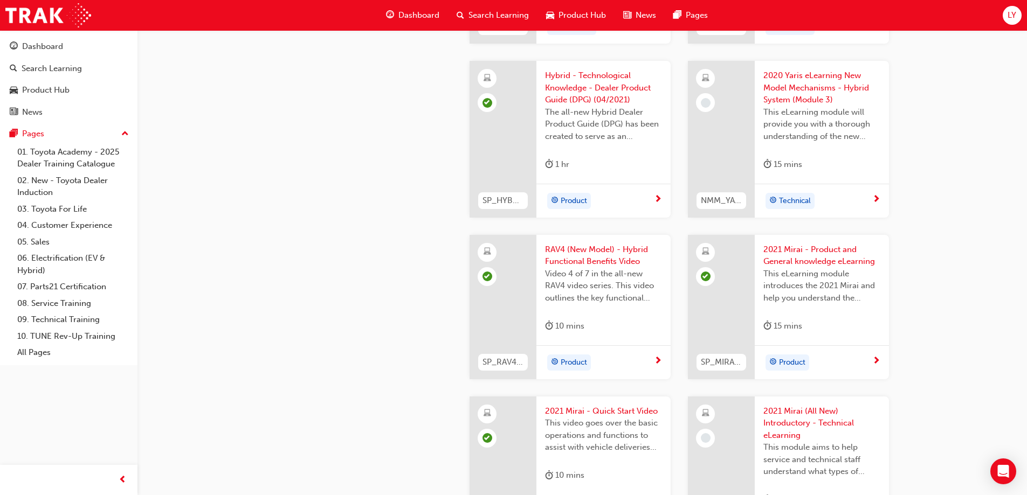
scroll to position [1591, 0]
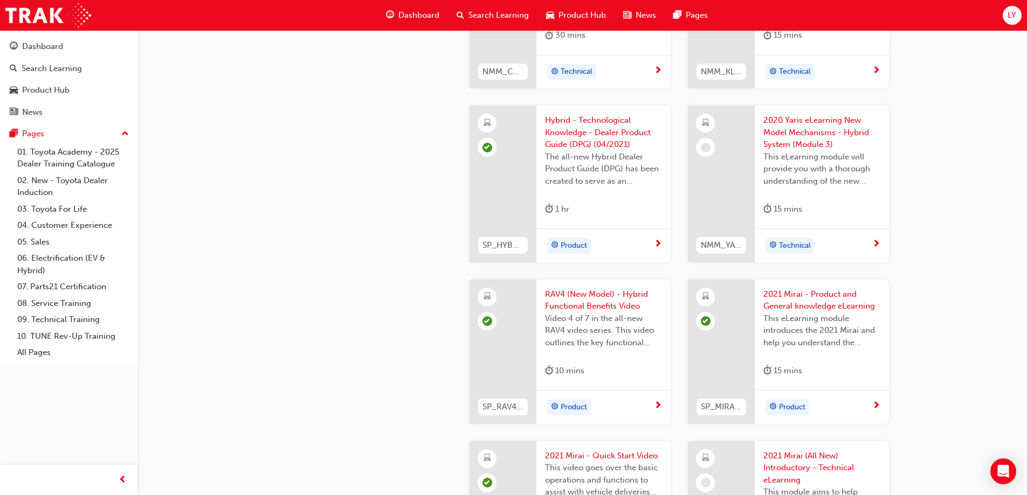
click at [705, 149] on span "learningRecordVerb_NONE-icon" at bounding box center [706, 148] width 10 height 10
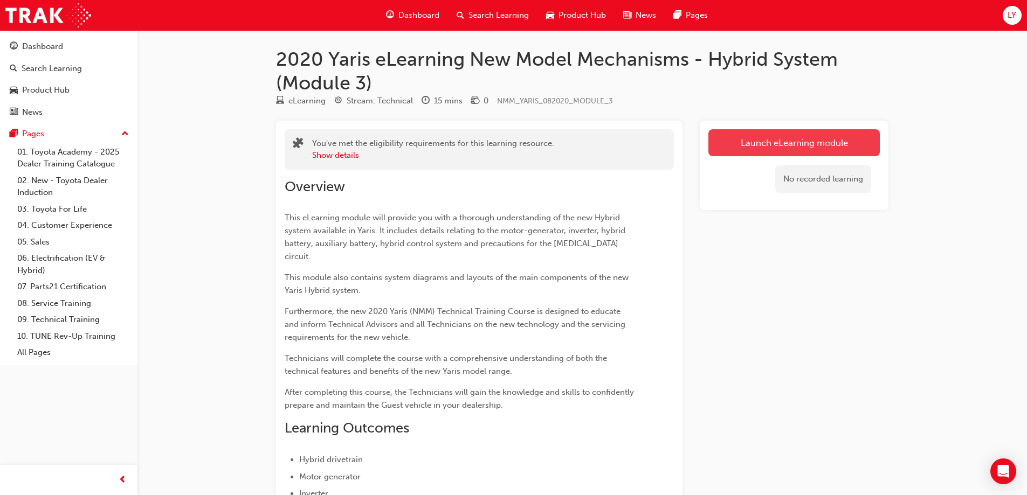
click at [745, 151] on link "Launch eLearning module" at bounding box center [793, 142] width 171 height 27
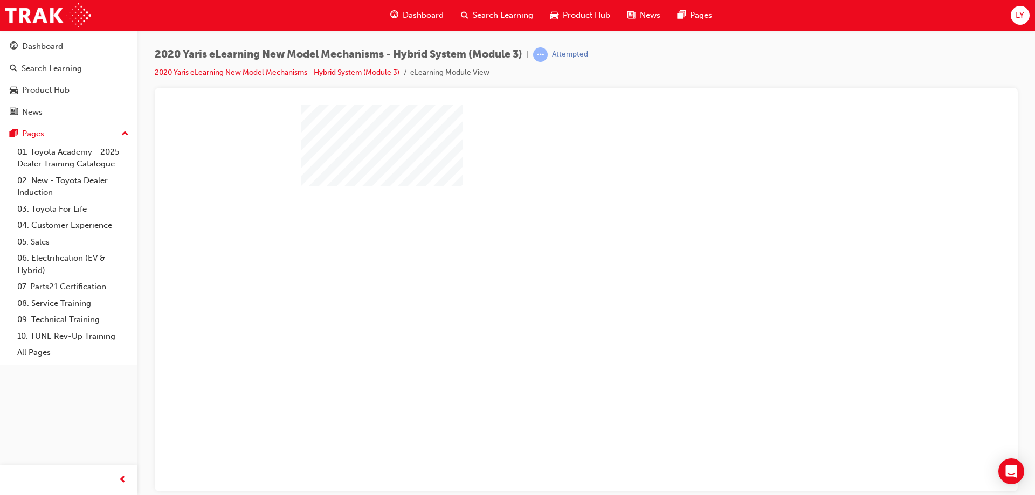
click at [555, 267] on div "play" at bounding box center [555, 267] width 0 height 0
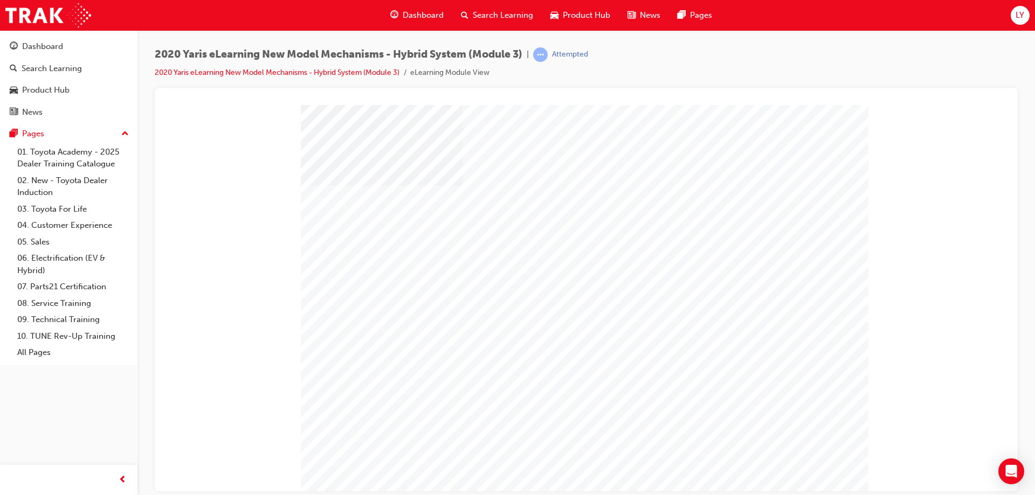
drag, startPoint x: 819, startPoint y: 458, endPoint x: 817, endPoint y: 468, distance: 10.5
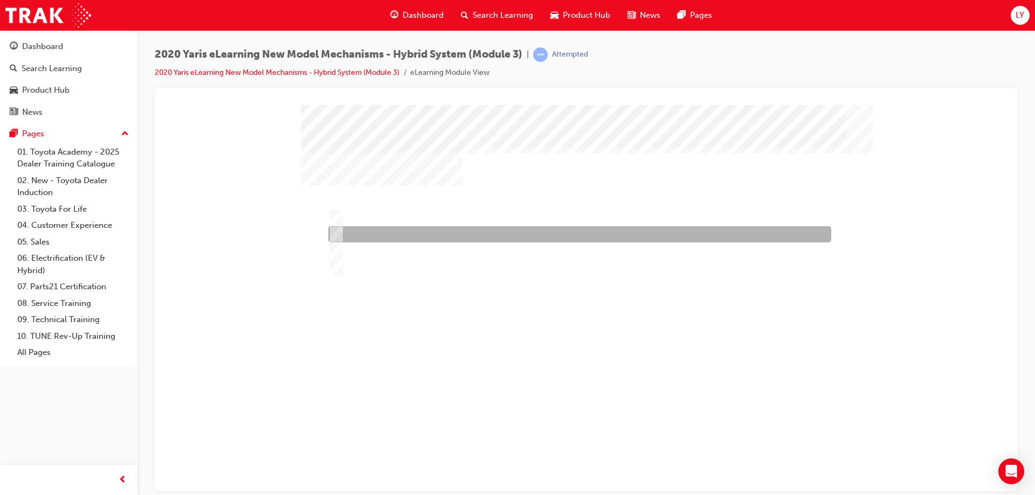
click at [339, 236] on input "In the engine compartment" at bounding box center [334, 234] width 12 height 12
radio input "true"
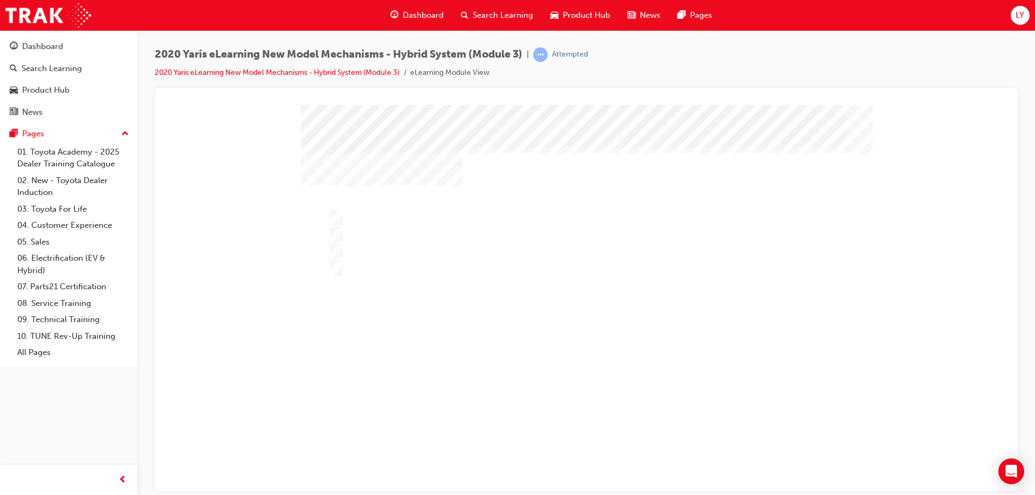
click at [353, 251] on div at bounding box center [586, 307] width 571 height 404
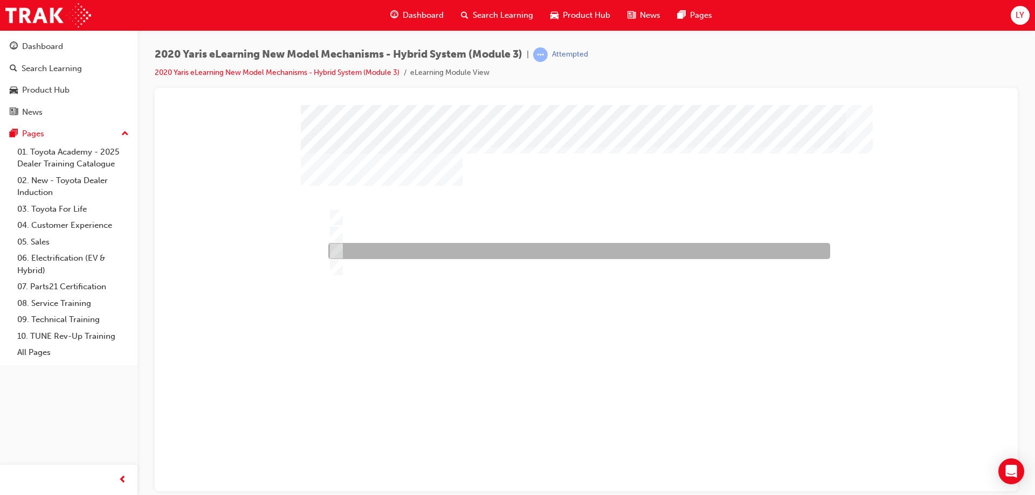
click at [339, 250] on input "Under the rear seat" at bounding box center [334, 251] width 12 height 12
radio input "true"
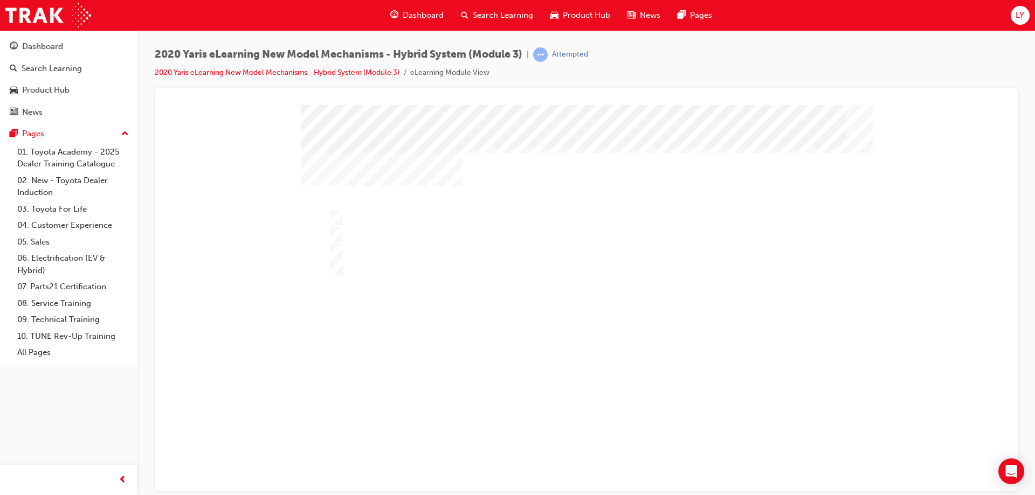
click at [585, 456] on div at bounding box center [586, 307] width 571 height 404
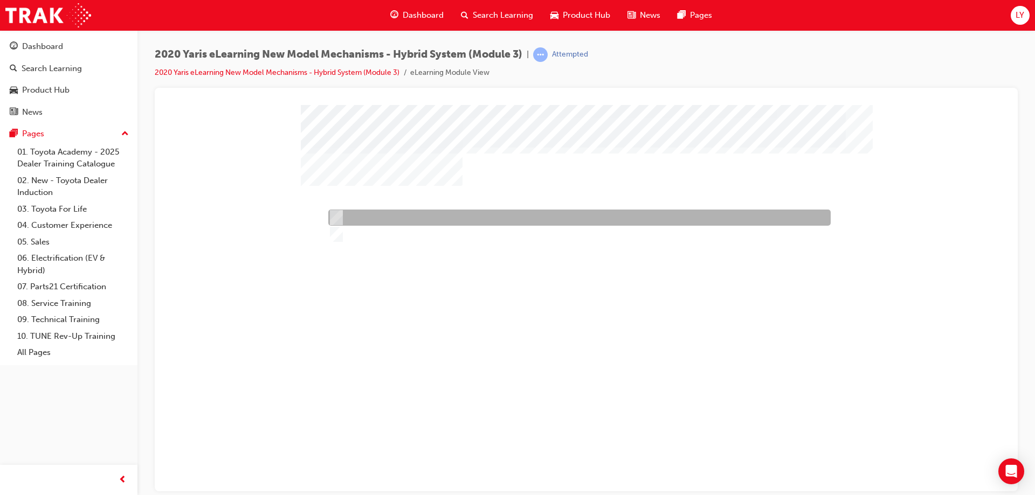
click at [334, 221] on input "True" at bounding box center [334, 218] width 12 height 12
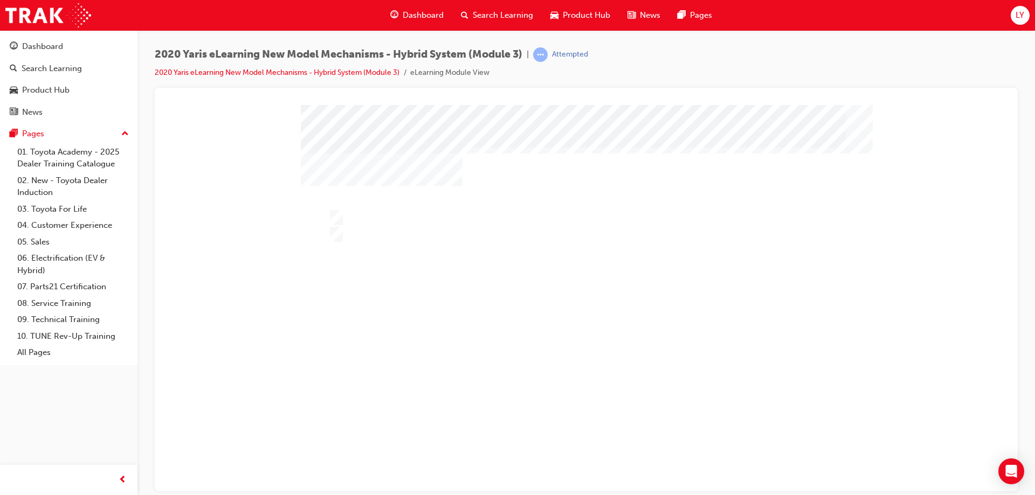
click at [342, 226] on div at bounding box center [586, 307] width 571 height 404
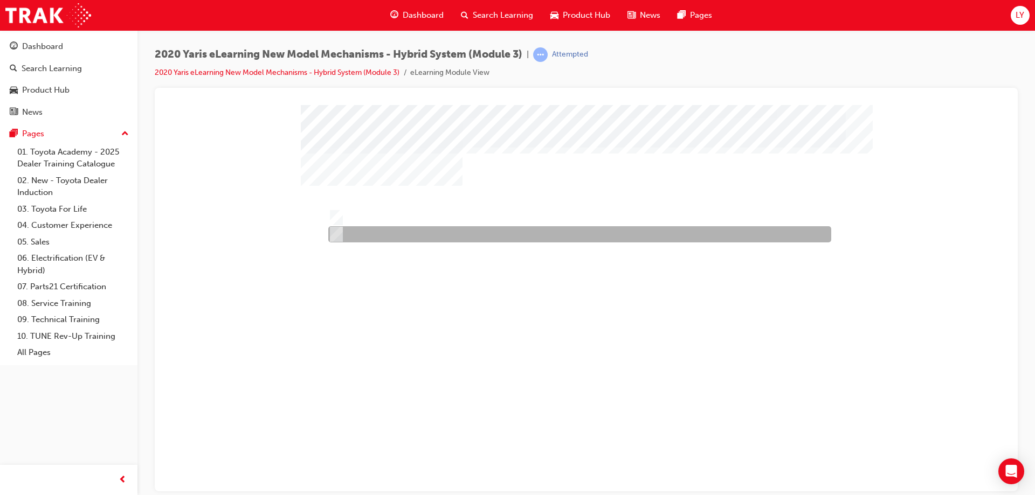
click at [340, 240] on div at bounding box center [576, 234] width 503 height 16
radio input "false"
radio input "true"
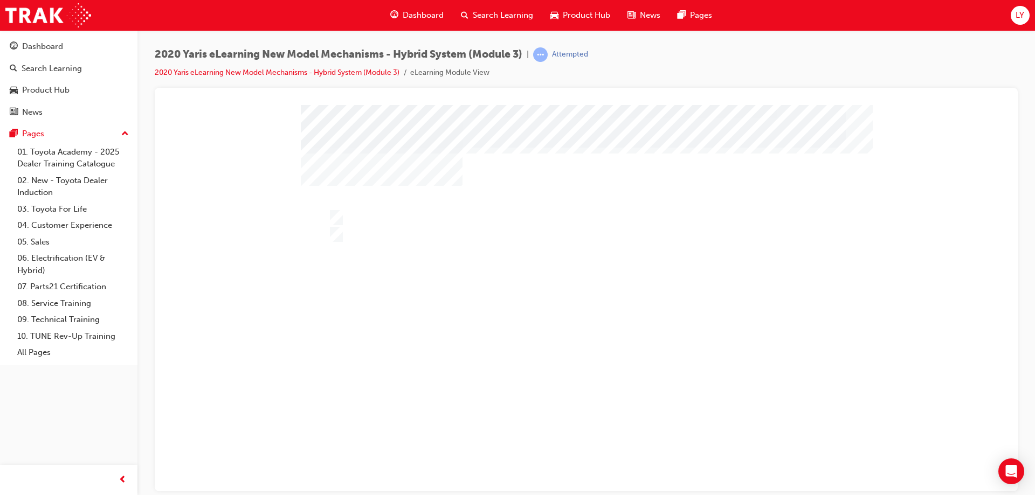
click at [580, 467] on div at bounding box center [586, 307] width 571 height 404
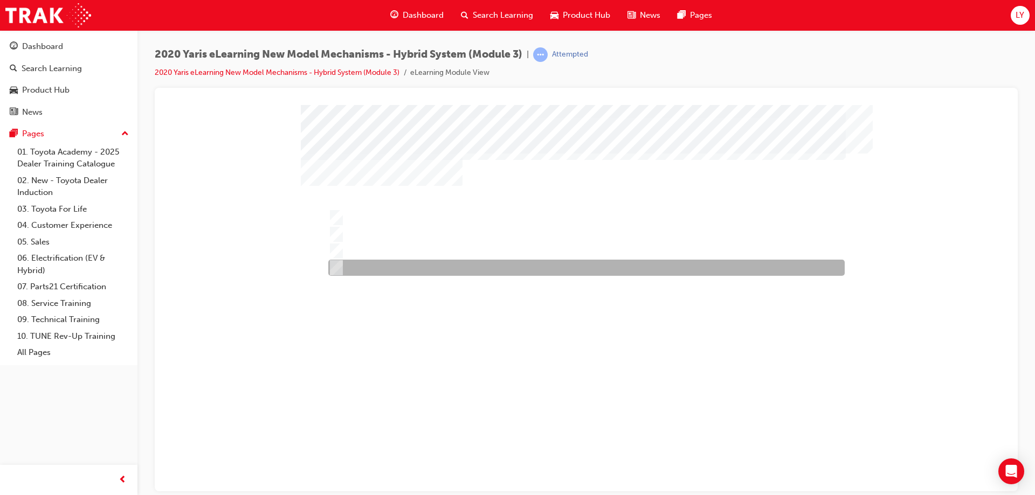
click at [328, 266] on input "Can be measured straight away" at bounding box center [334, 268] width 12 height 12
radio input "true"
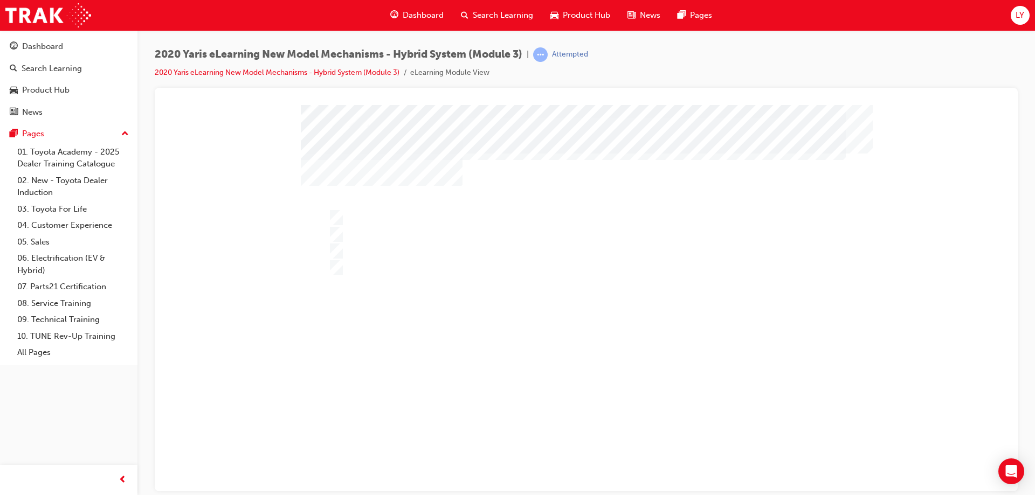
click at [461, 365] on div at bounding box center [586, 307] width 571 height 404
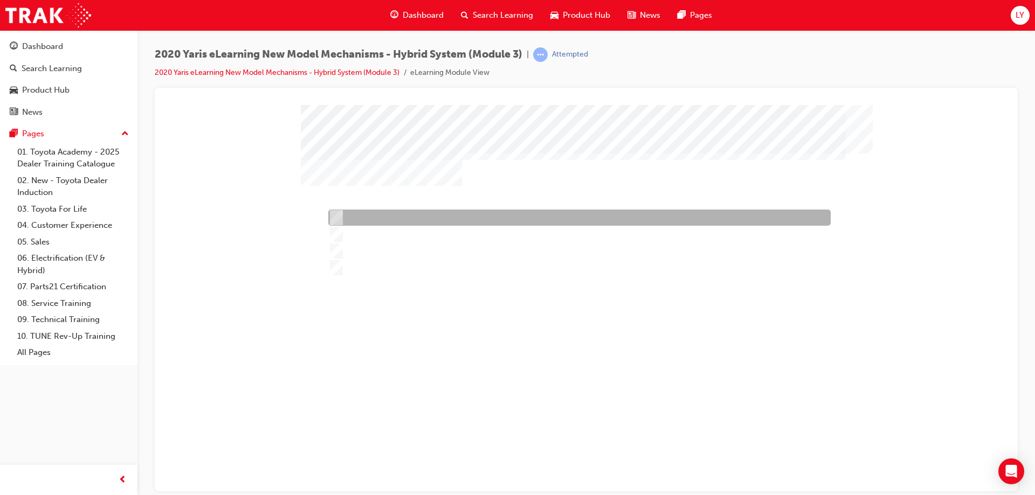
click at [353, 219] on div at bounding box center [576, 218] width 502 height 16
radio input "true"
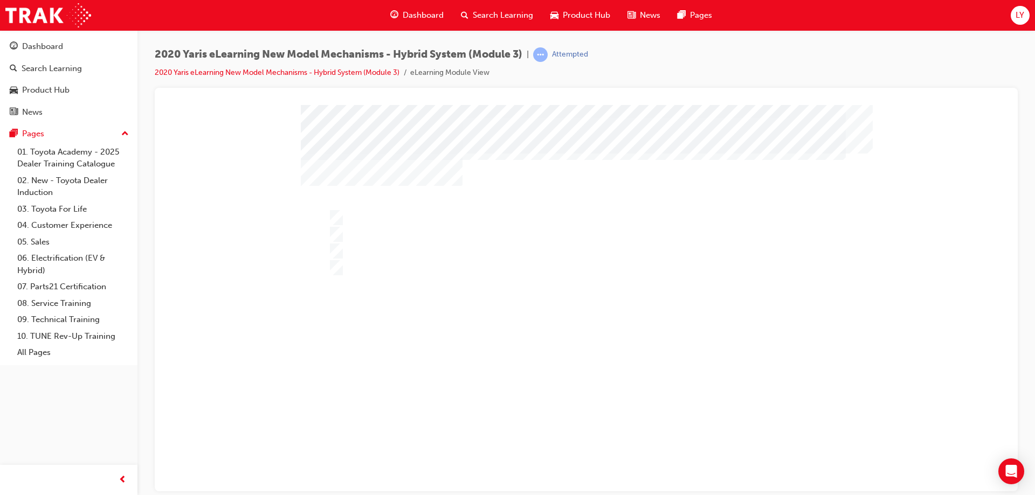
click at [578, 460] on div at bounding box center [586, 307] width 571 height 404
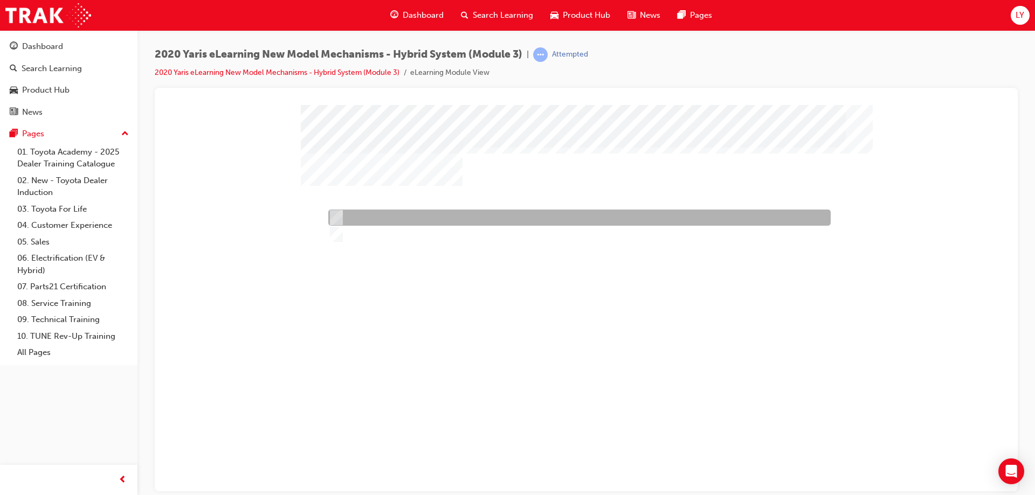
click at [370, 216] on div at bounding box center [576, 218] width 502 height 16
radio input "true"
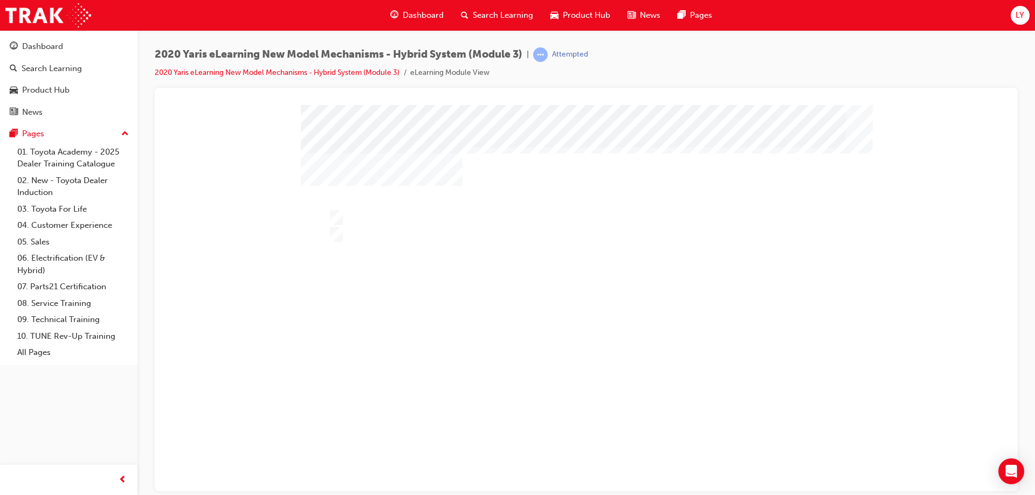
click at [589, 460] on div at bounding box center [586, 307] width 571 height 404
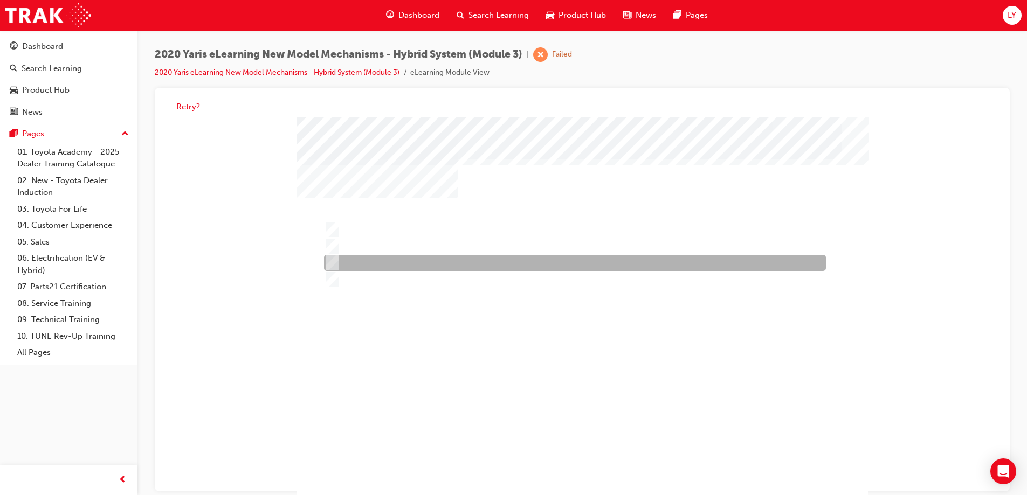
click at [356, 257] on div at bounding box center [572, 263] width 502 height 16
radio input "true"
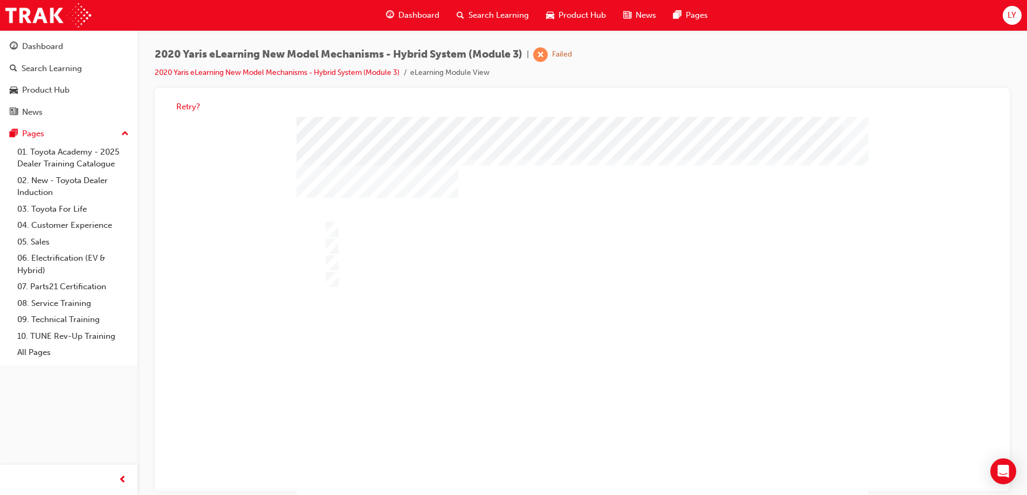
click at [579, 460] on div at bounding box center [581, 319] width 571 height 404
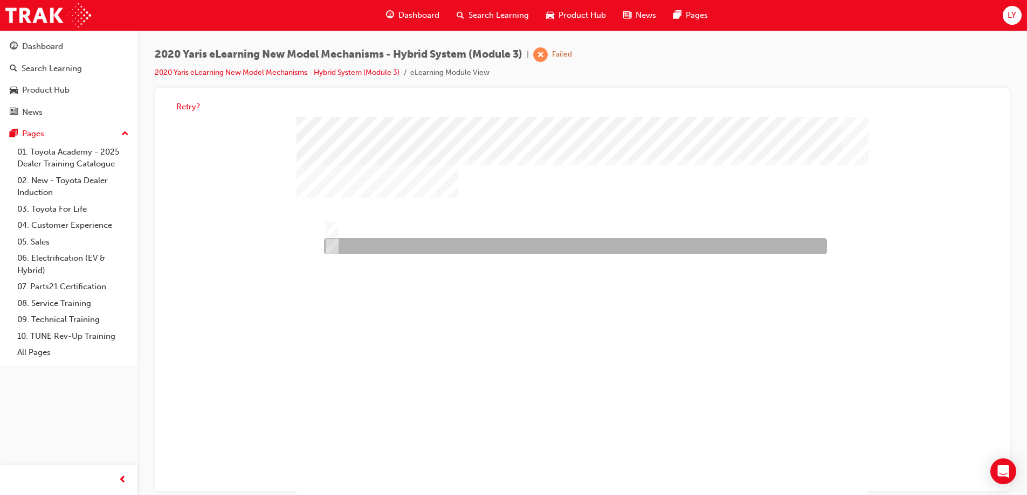
click at [341, 247] on div at bounding box center [572, 247] width 503 height 16
radio input "true"
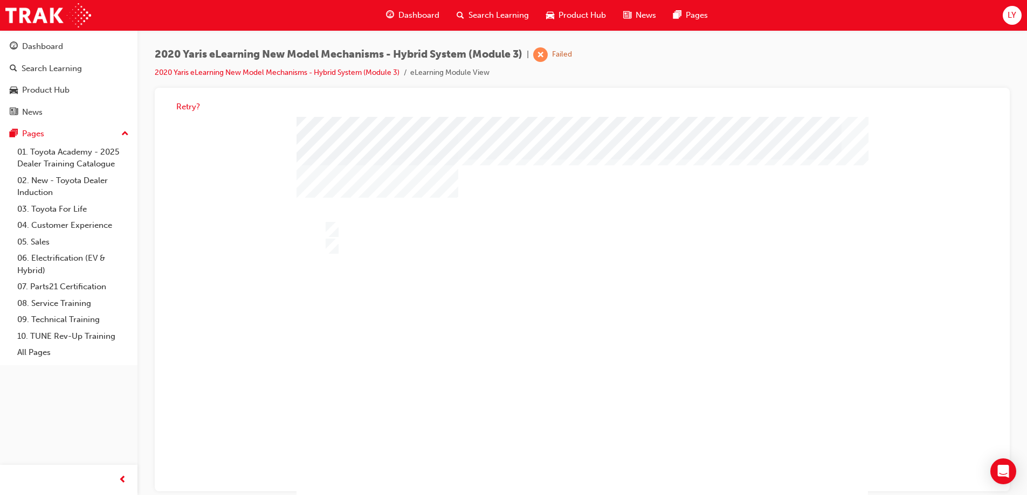
click at [584, 465] on div at bounding box center [581, 319] width 571 height 404
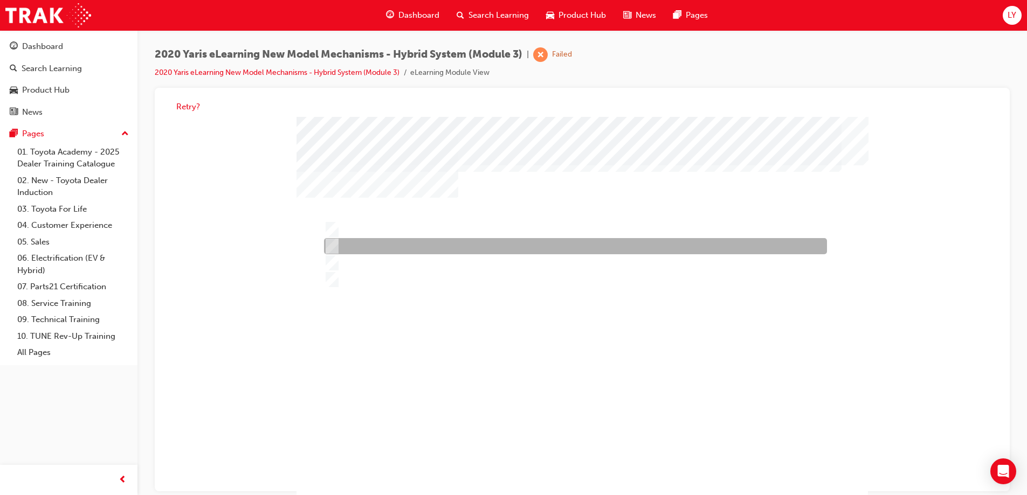
click at [338, 242] on div at bounding box center [572, 247] width 503 height 16
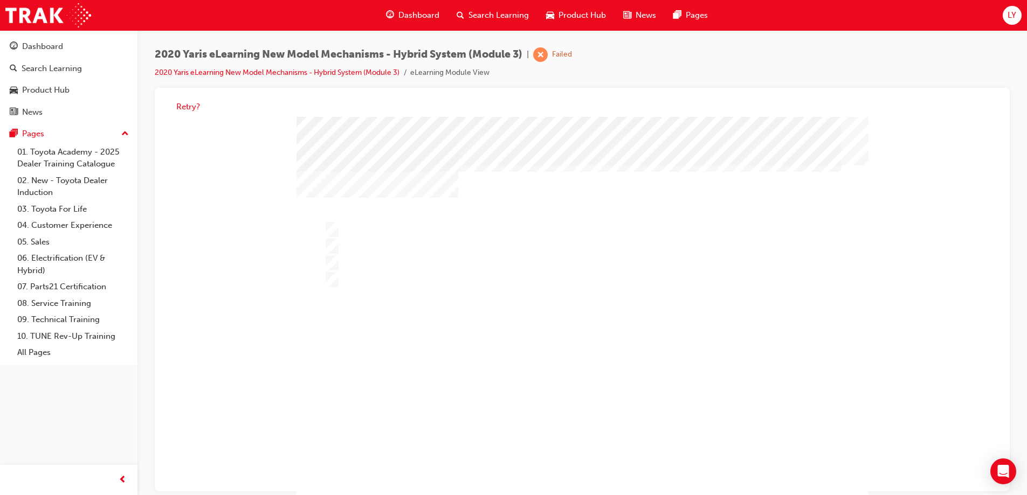
click at [338, 263] on div at bounding box center [581, 319] width 571 height 404
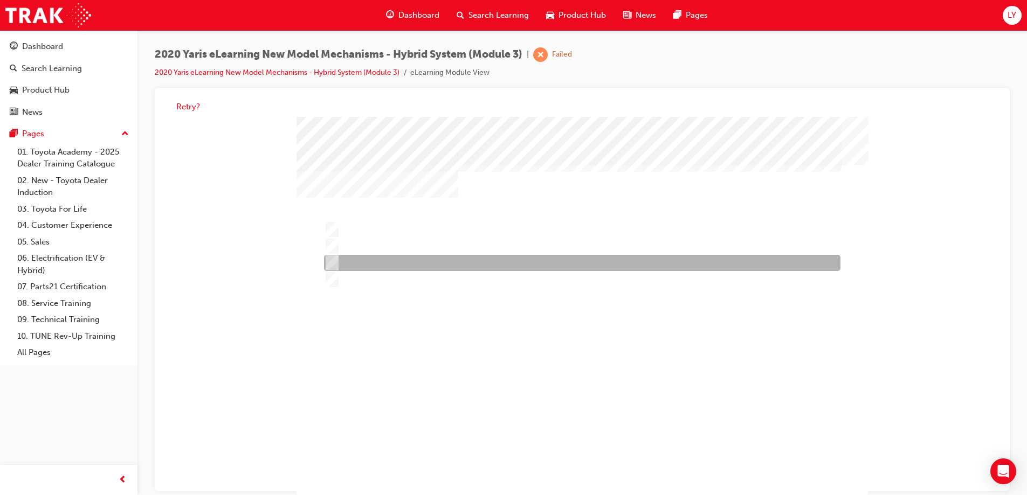
click at [338, 263] on div at bounding box center [579, 263] width 516 height 16
radio input "false"
radio input "true"
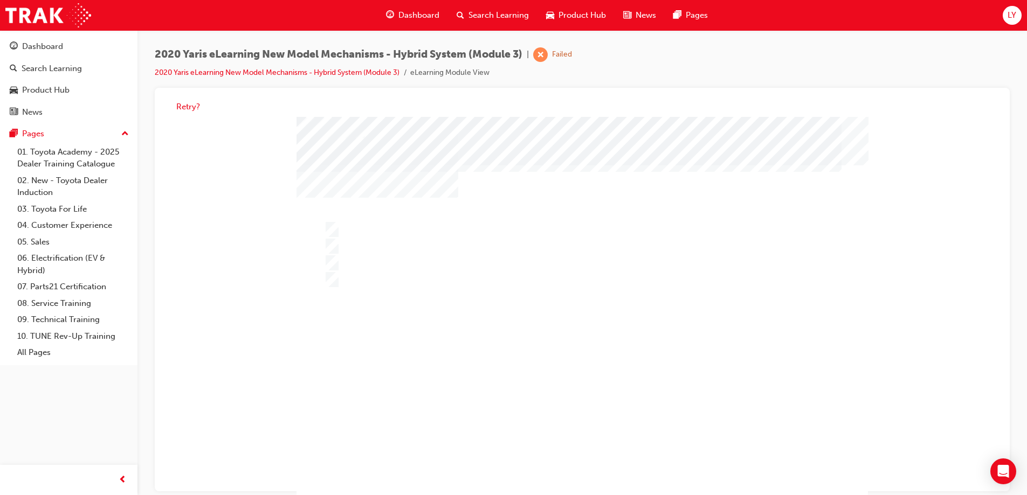
click at [582, 468] on div at bounding box center [581, 319] width 571 height 404
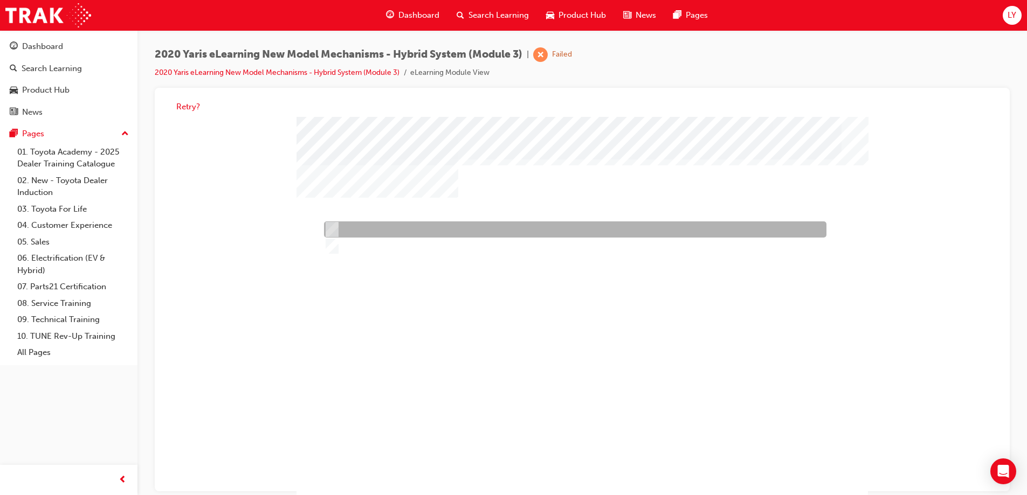
click at [334, 233] on input "True" at bounding box center [330, 230] width 12 height 12
radio input "true"
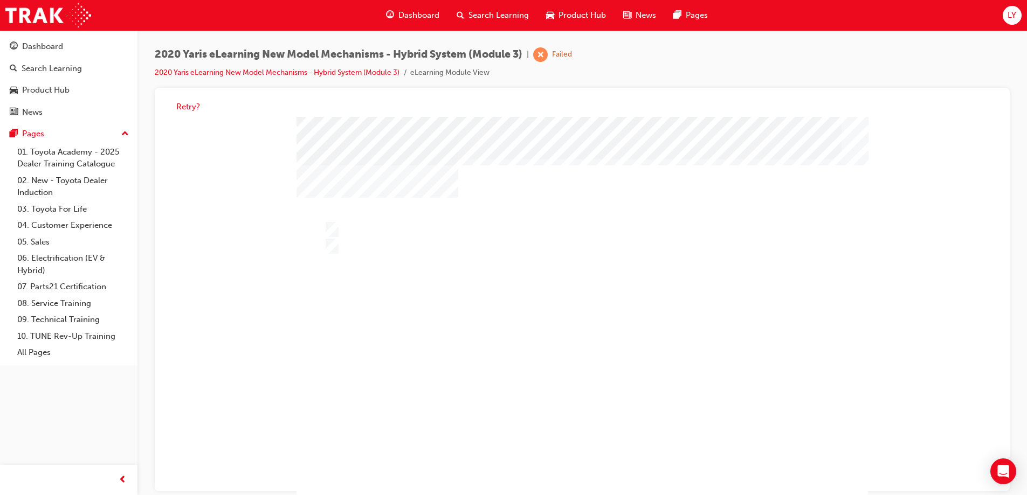
click at [590, 467] on div at bounding box center [581, 319] width 571 height 404
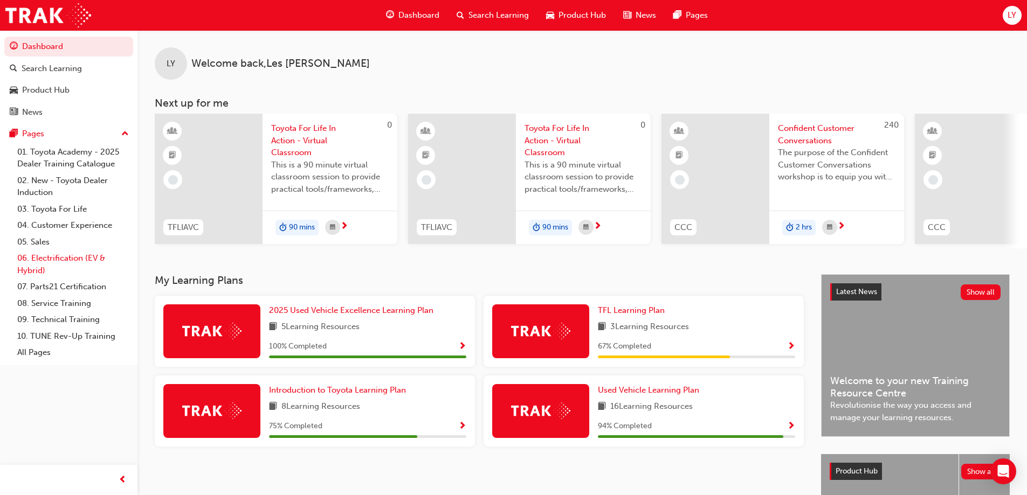
click at [45, 264] on link "06. Electrification (EV & Hybrid)" at bounding box center [73, 264] width 120 height 29
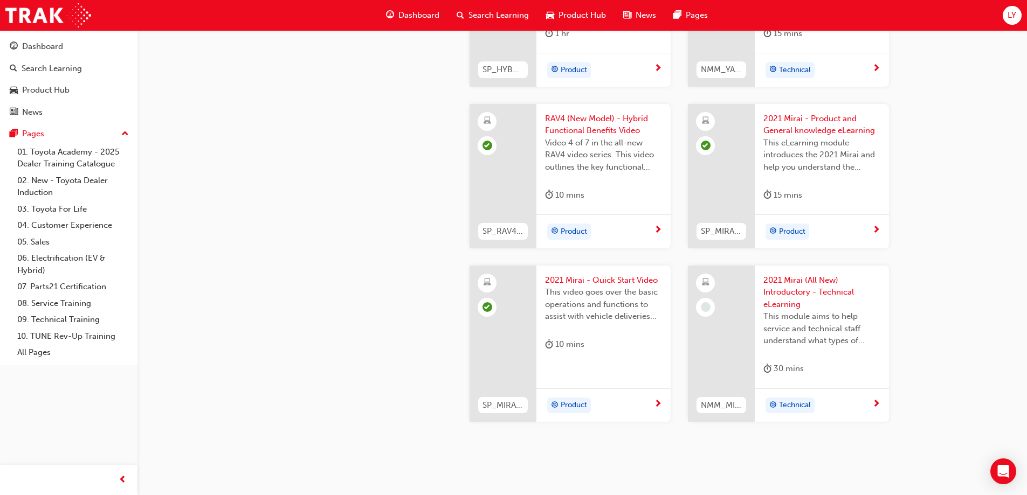
scroll to position [1806, 0]
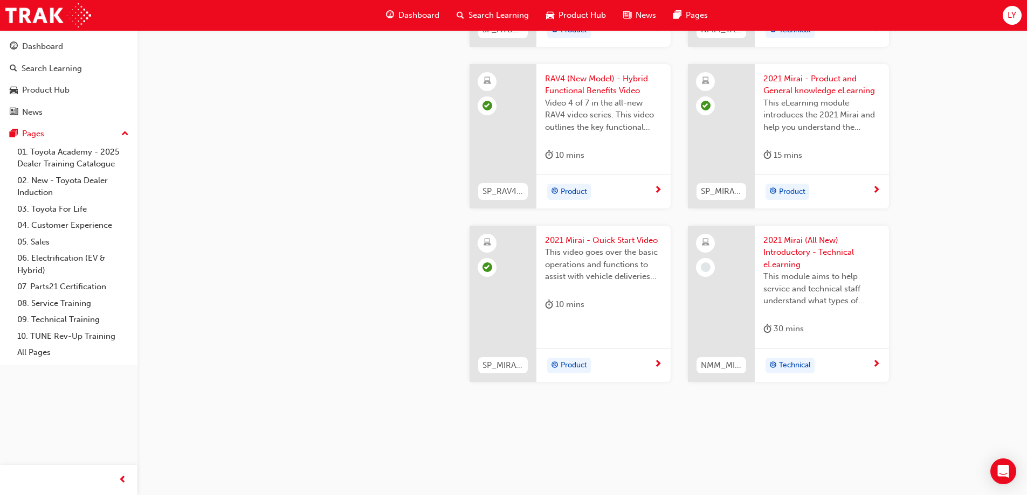
drag, startPoint x: 474, startPoint y: 313, endPoint x: 470, endPoint y: 324, distance: 11.3
click at [792, 247] on span "2021 Mirai (All New) Introductory - Technical eLearning" at bounding box center [821, 252] width 117 height 37
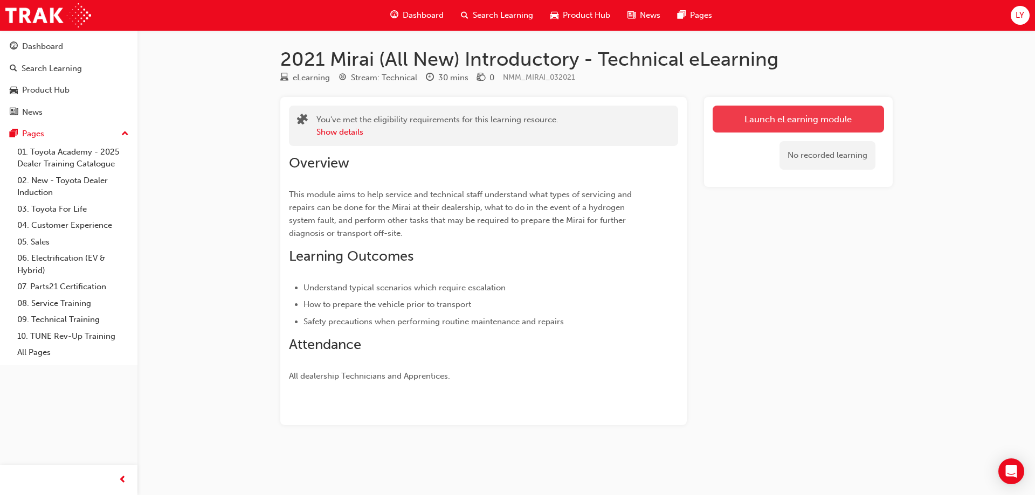
click at [761, 127] on link "Launch eLearning module" at bounding box center [797, 119] width 171 height 27
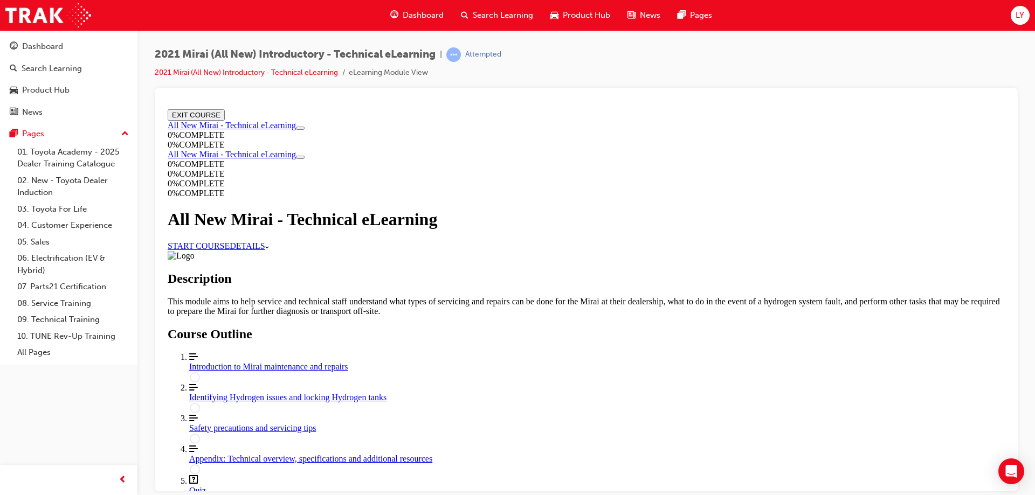
scroll to position [128, 0]
click at [517, 371] on div "Introduction to Mirai maintenance and repairs" at bounding box center [596, 367] width 815 height 10
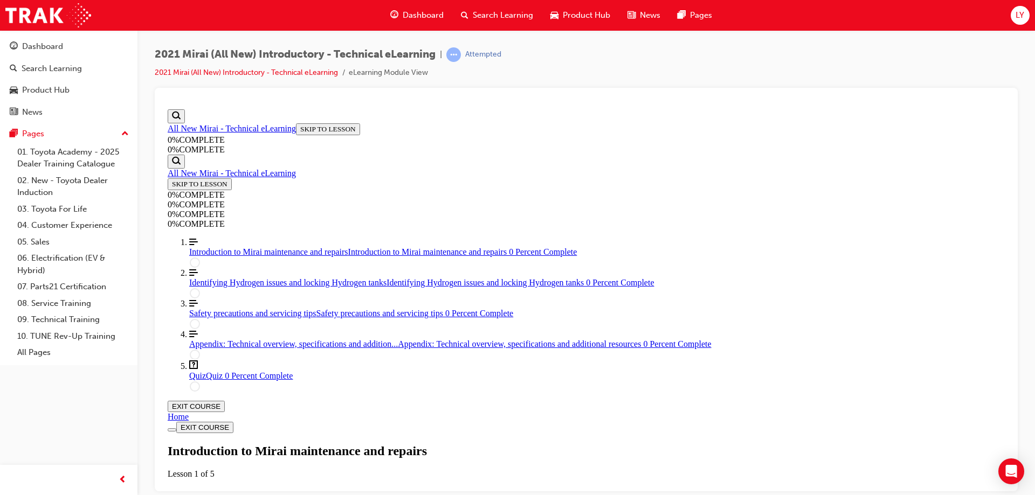
drag, startPoint x: 321, startPoint y: 275, endPoint x: 270, endPoint y: 303, distance: 58.4
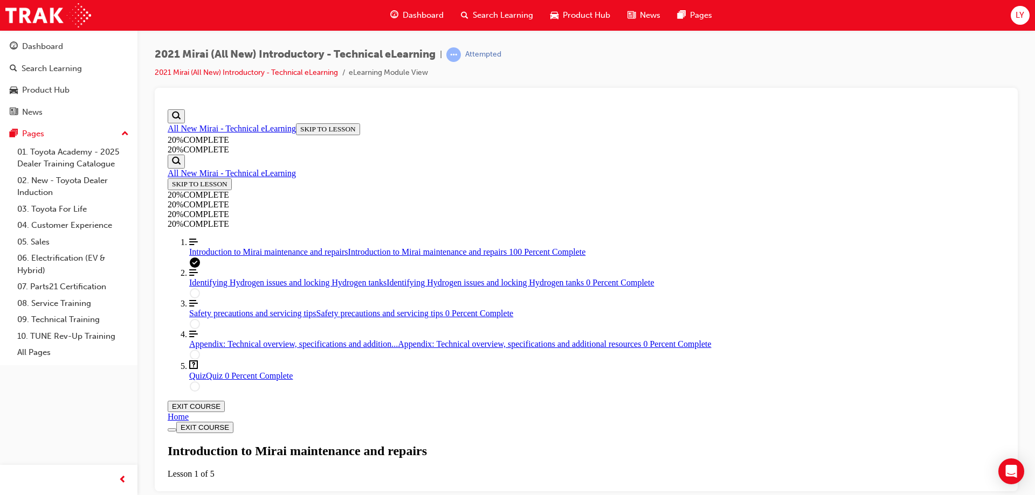
click at [258, 287] on span "Identifying Hydrogen issues and locking Hydrogen tanks" at bounding box center [287, 282] width 197 height 9
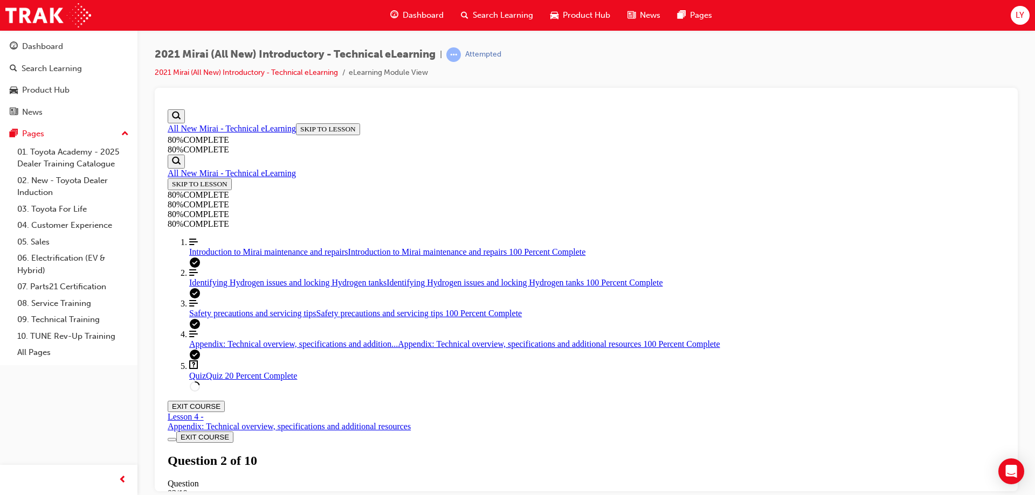
scroll to position [39, 0]
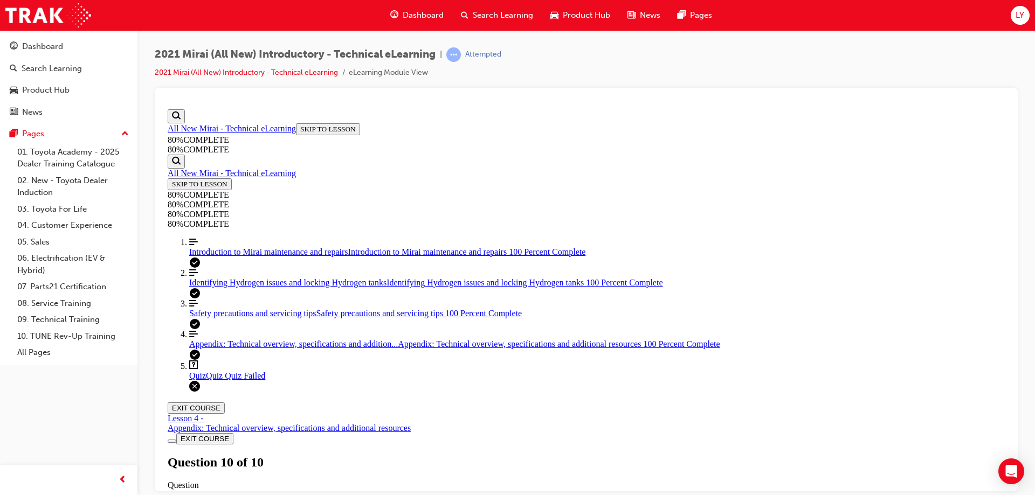
scroll to position [171, 0]
click at [241, 256] on span "Introduction to Mirai maintenance and repairs" at bounding box center [268, 251] width 159 height 9
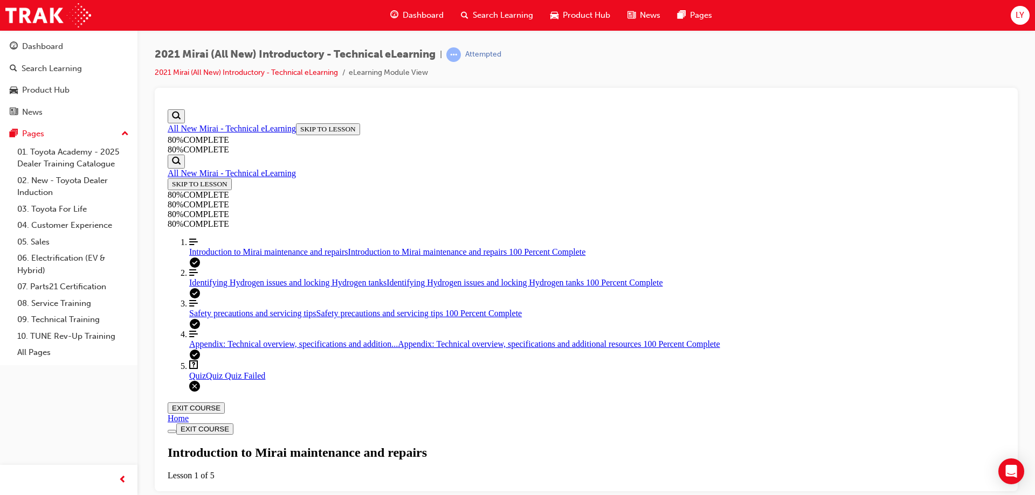
scroll to position [37, 0]
